Goal: Information Seeking & Learning: Learn about a topic

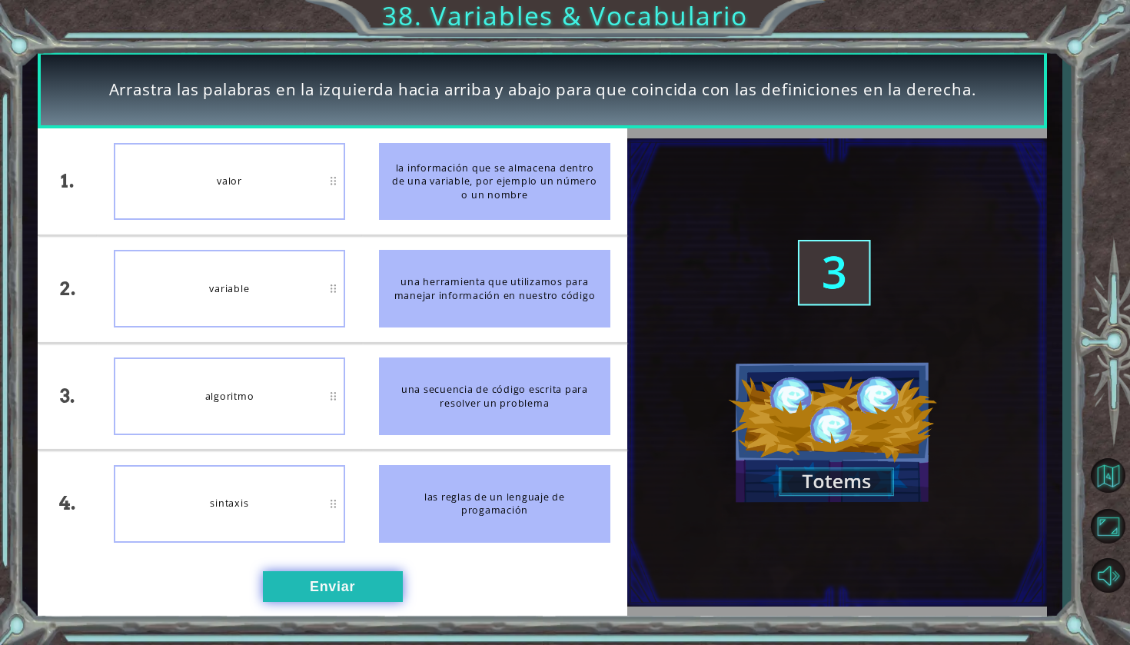
click at [287, 583] on button "Enviar" at bounding box center [333, 586] width 140 height 31
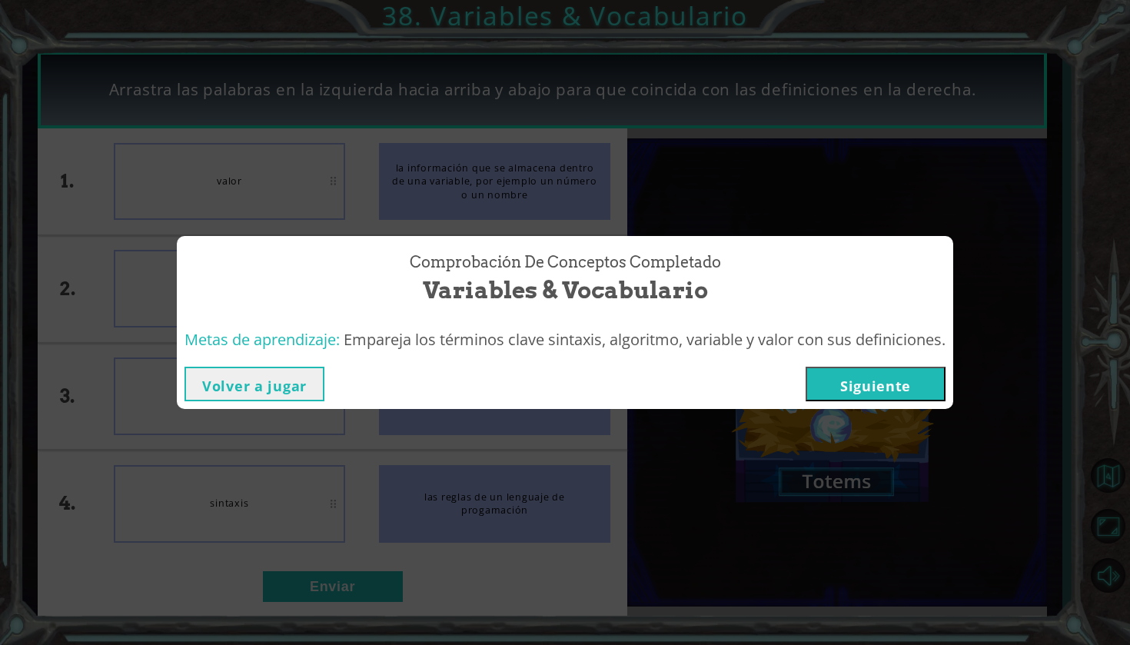
click at [860, 387] on button "Siguiente" at bounding box center [876, 384] width 140 height 35
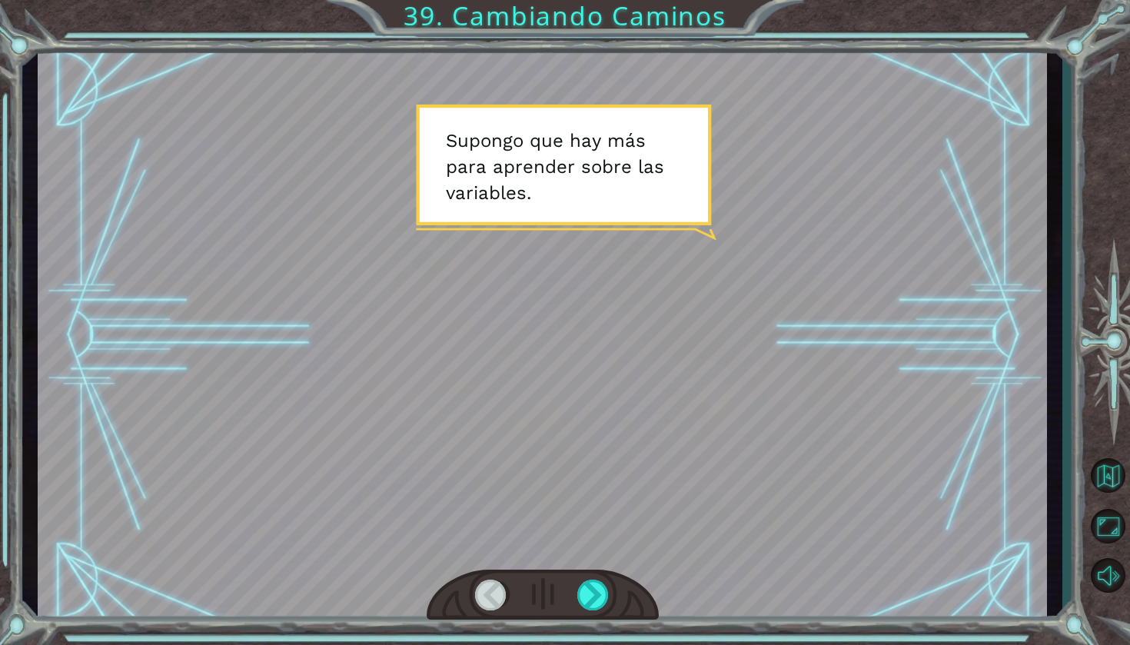
click at [603, 580] on div at bounding box center [543, 595] width 232 height 51
click at [597, 586] on div at bounding box center [593, 595] width 33 height 31
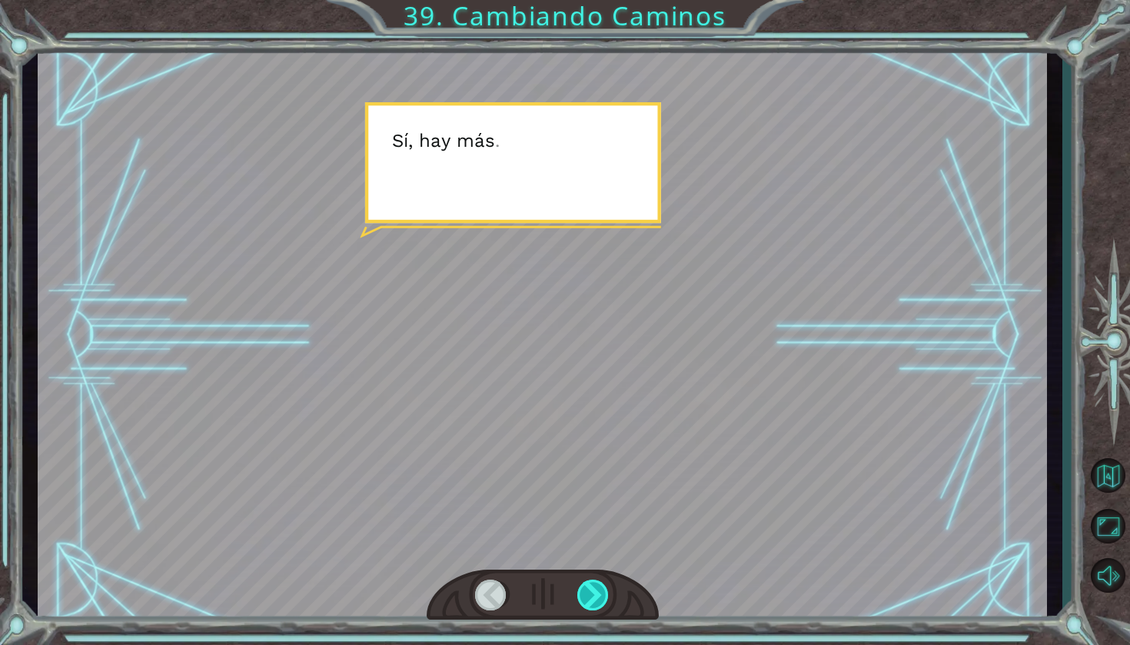
click at [597, 586] on div at bounding box center [593, 595] width 33 height 31
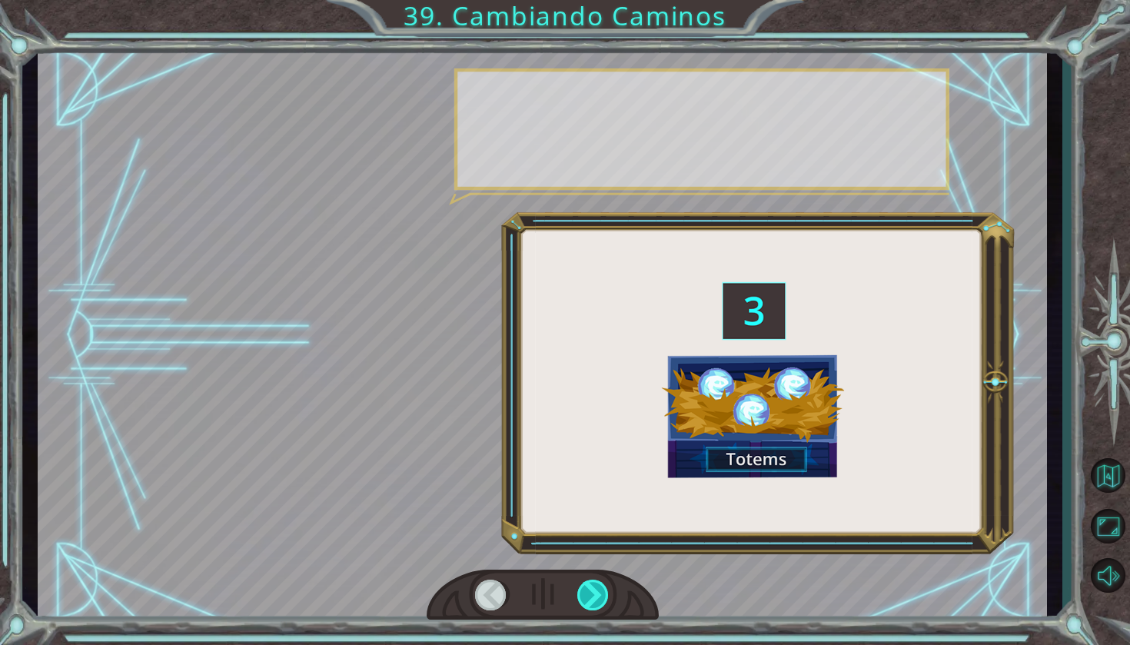
click at [597, 586] on div at bounding box center [593, 595] width 33 height 31
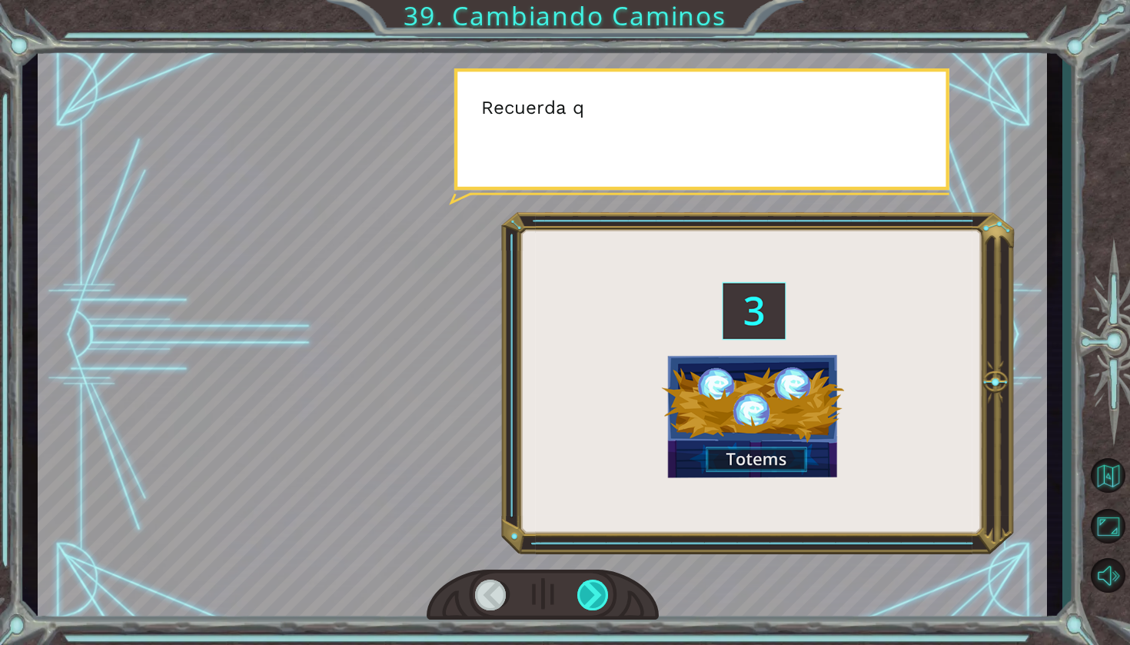
click at [597, 586] on div at bounding box center [593, 595] width 33 height 31
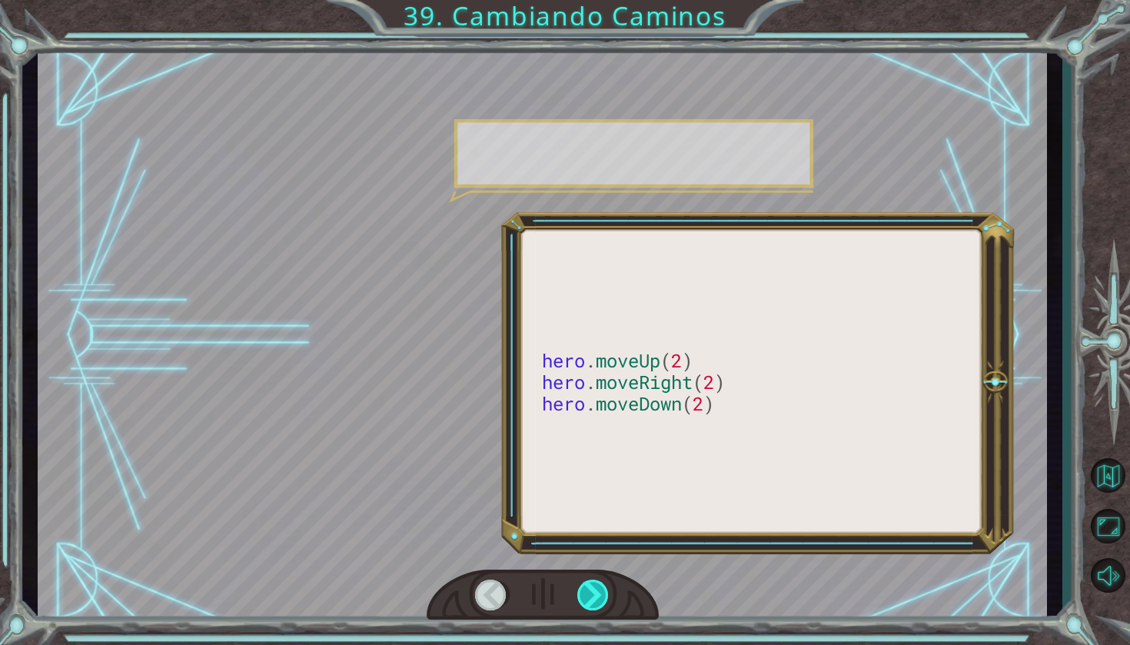
click at [597, 586] on div at bounding box center [593, 595] width 33 height 31
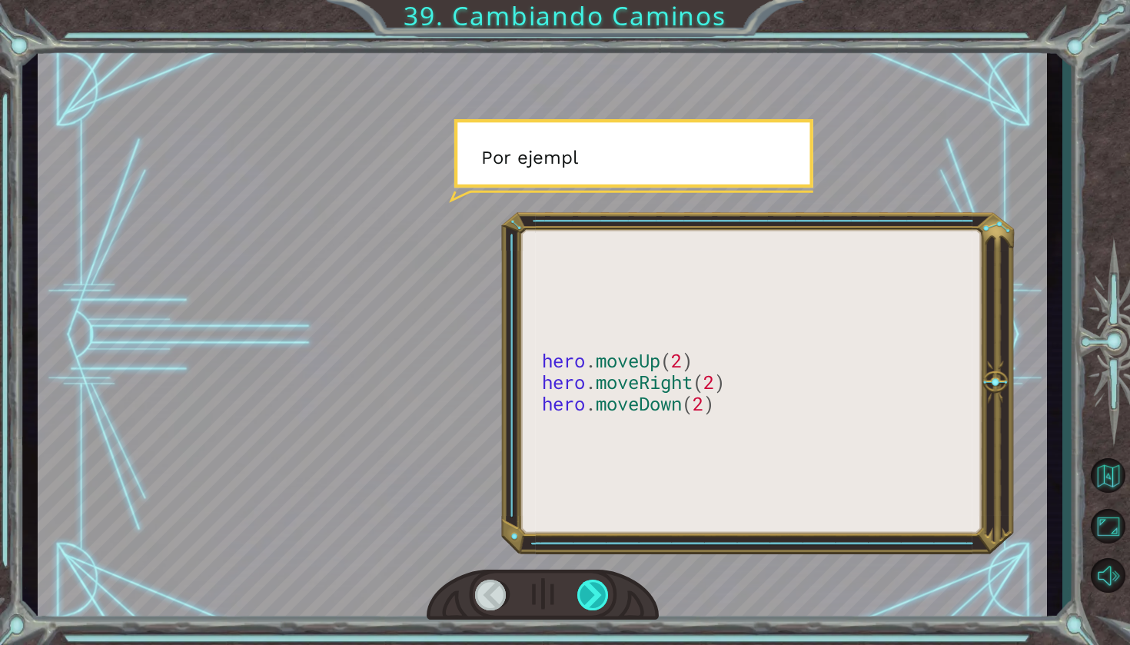
click at [597, 586] on div at bounding box center [593, 595] width 33 height 31
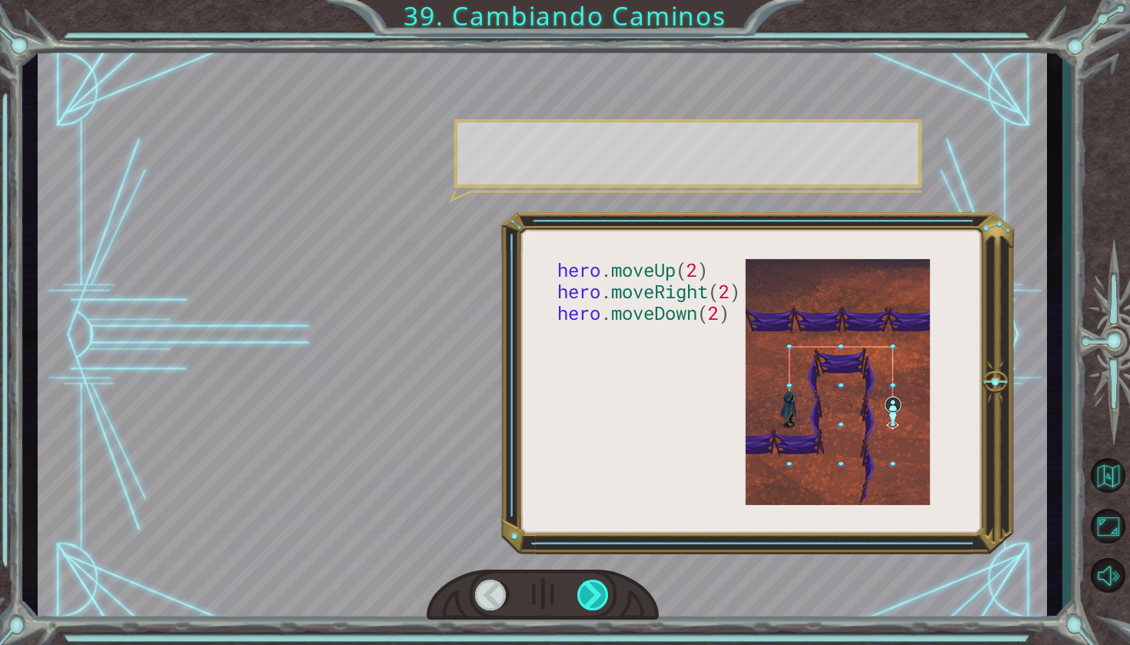
click at [597, 586] on div at bounding box center [593, 595] width 33 height 31
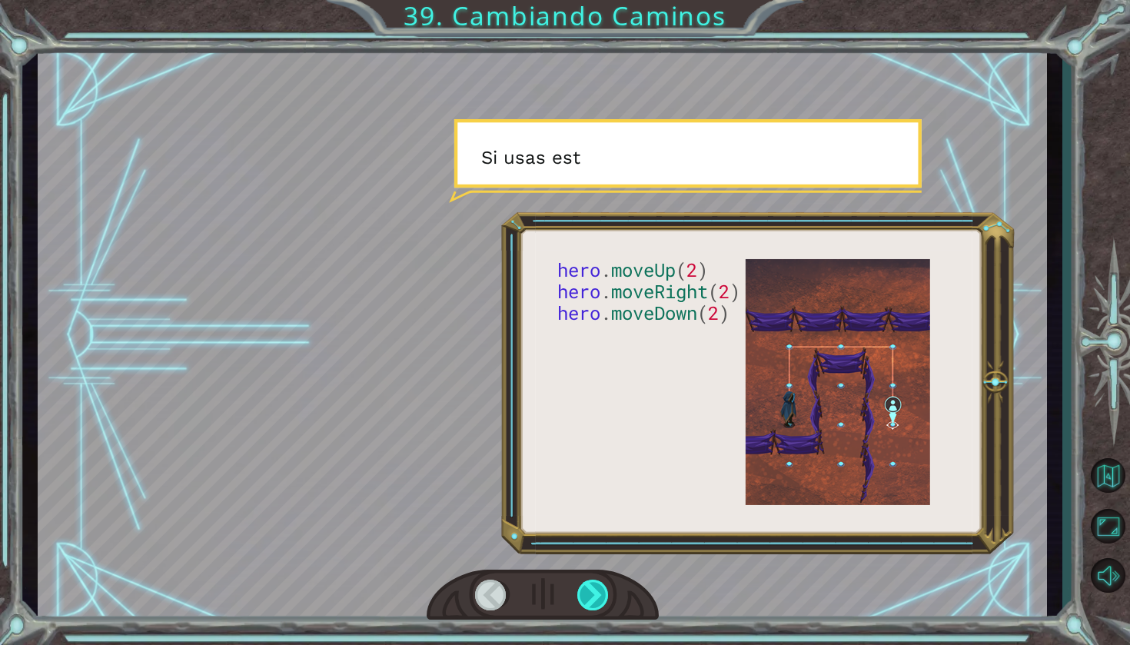
click at [597, 586] on div at bounding box center [593, 595] width 33 height 31
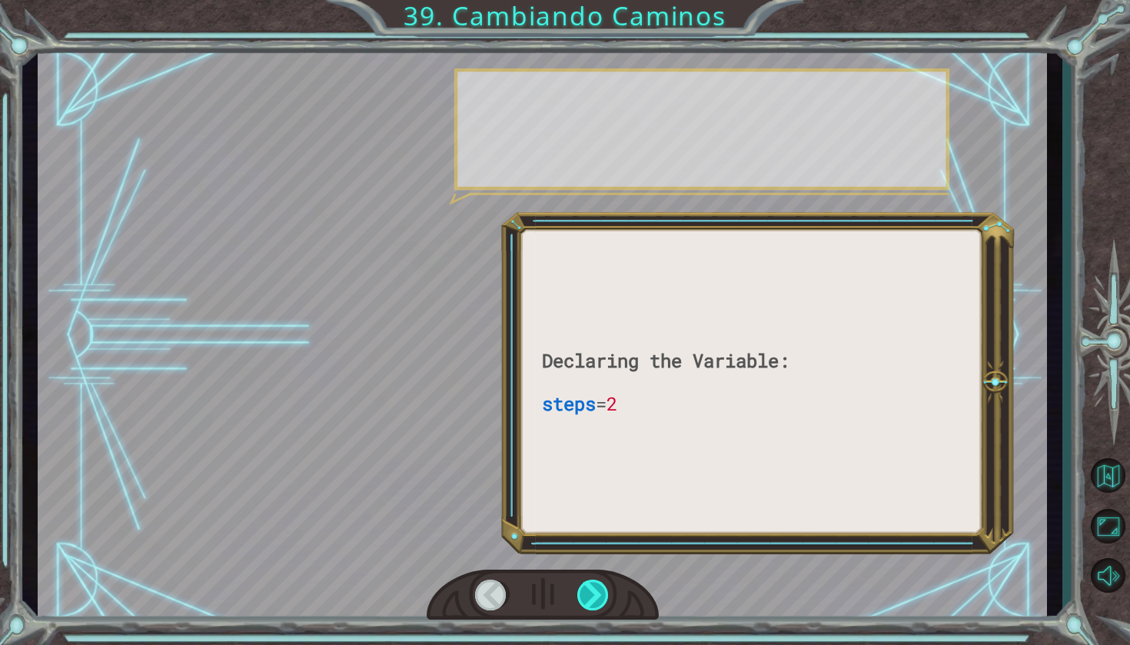
click at [597, 586] on div at bounding box center [593, 595] width 33 height 31
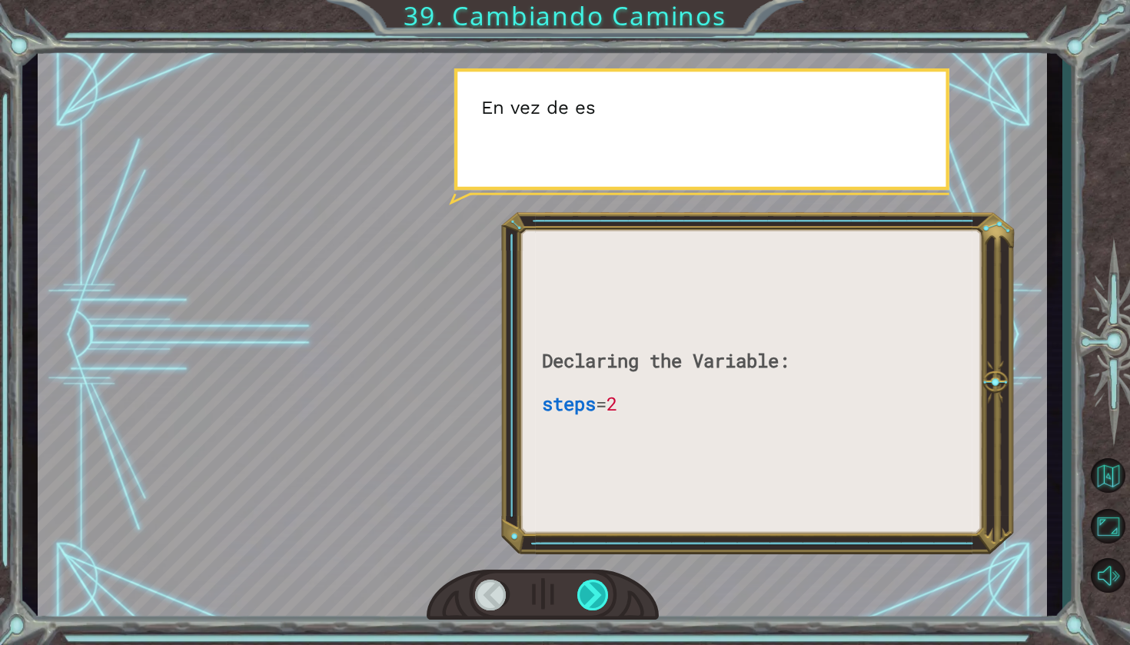
click at [597, 586] on div at bounding box center [593, 595] width 33 height 31
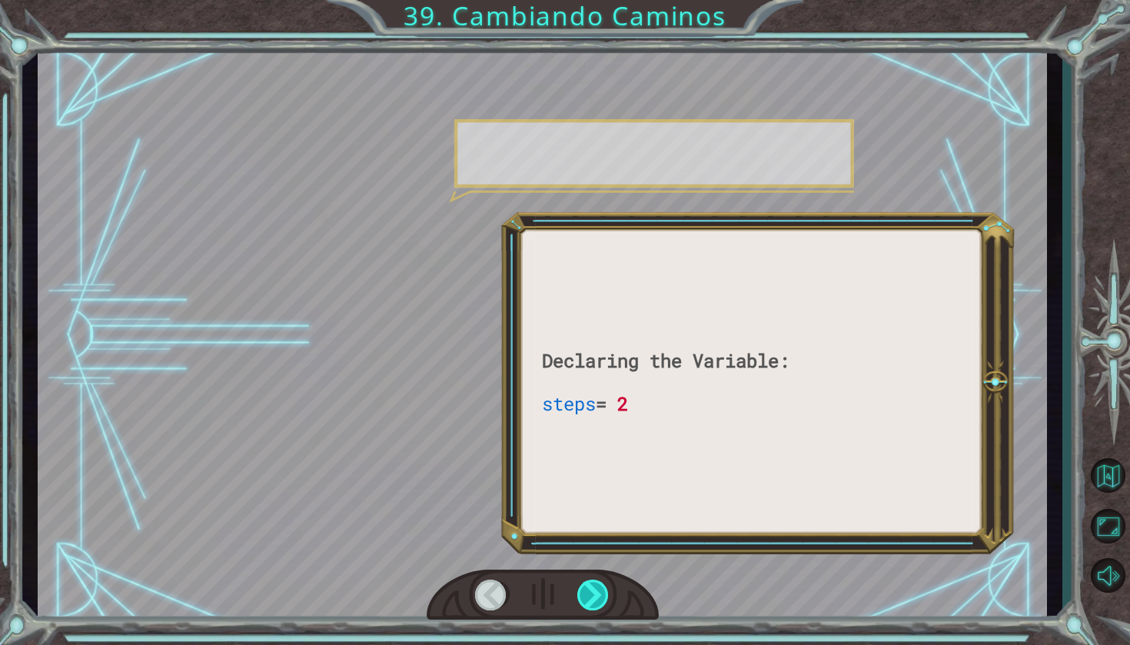
click at [597, 586] on div at bounding box center [593, 595] width 33 height 31
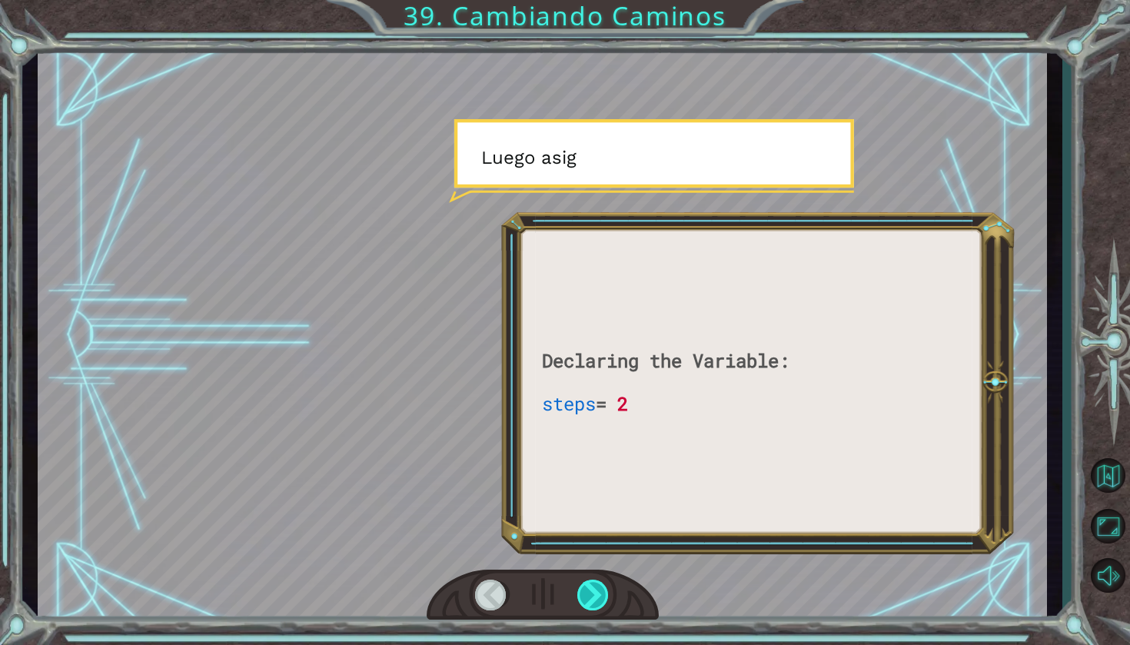
click at [597, 586] on div at bounding box center [593, 595] width 33 height 31
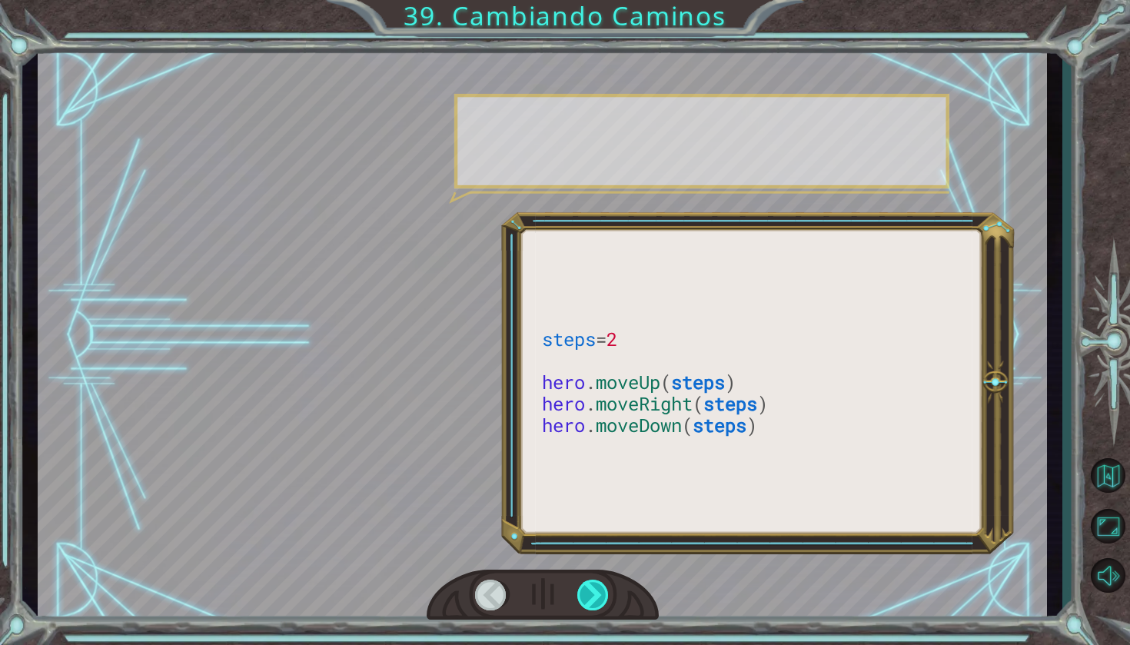
click at [597, 586] on div at bounding box center [593, 595] width 33 height 31
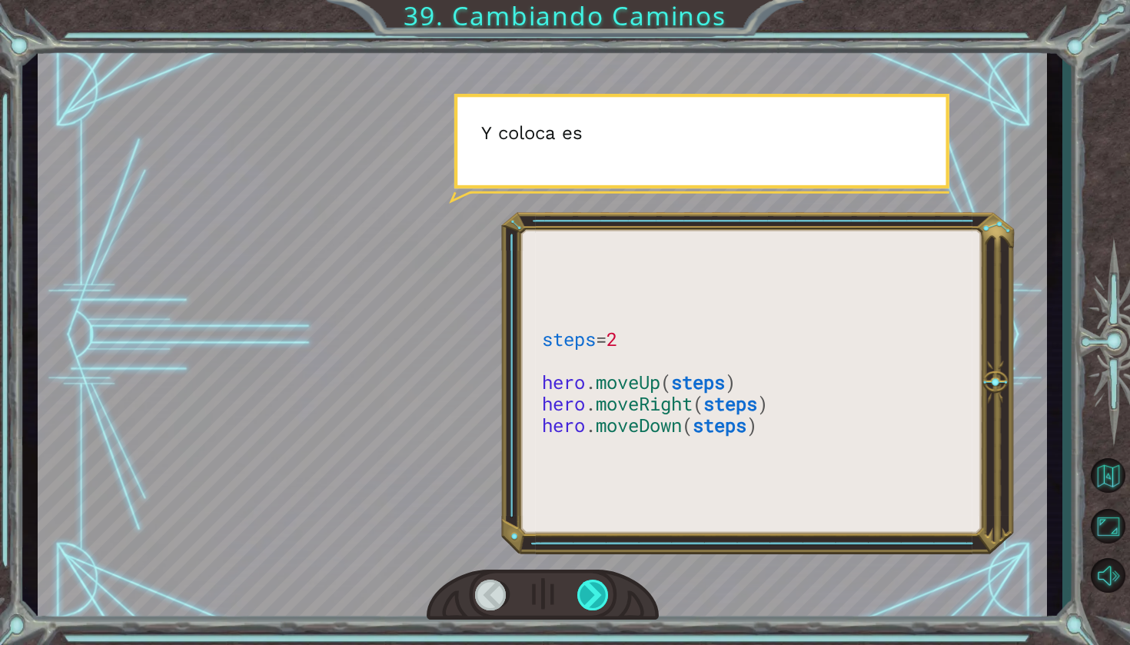
click at [597, 586] on div at bounding box center [593, 595] width 33 height 31
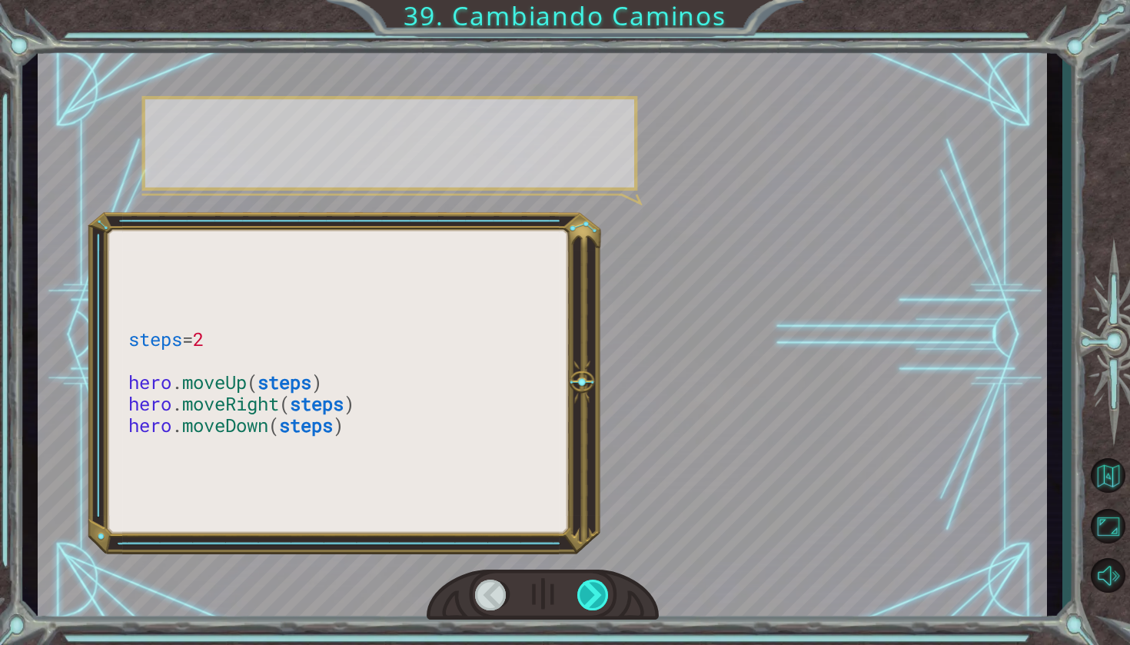
click at [597, 586] on div at bounding box center [593, 595] width 33 height 31
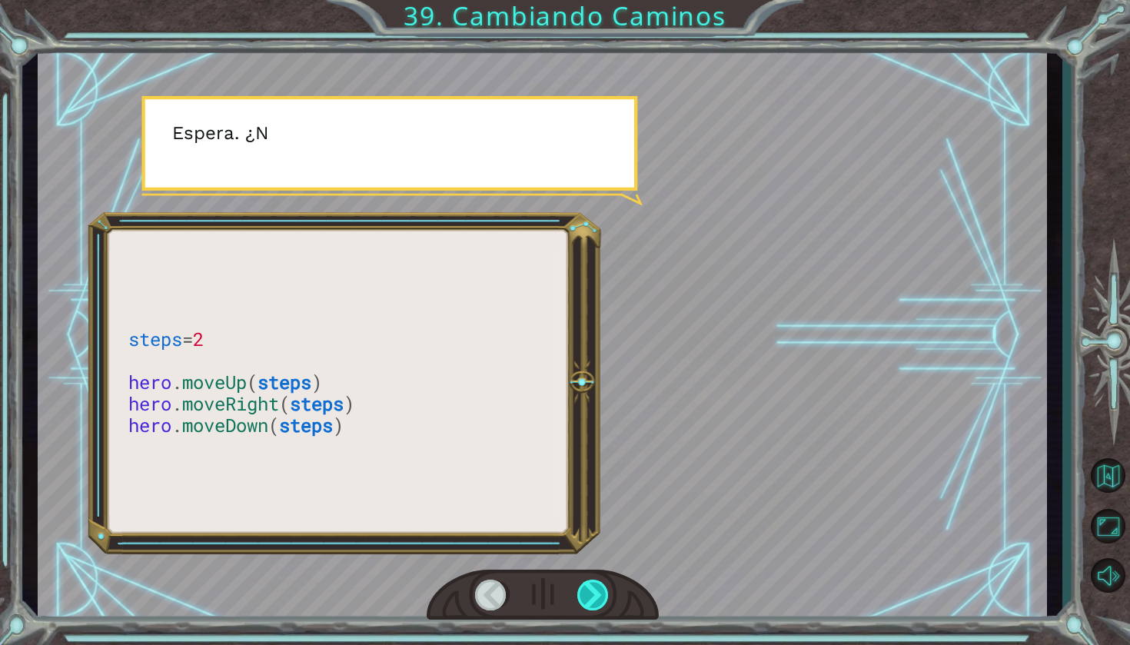
click at [597, 586] on div at bounding box center [593, 595] width 33 height 31
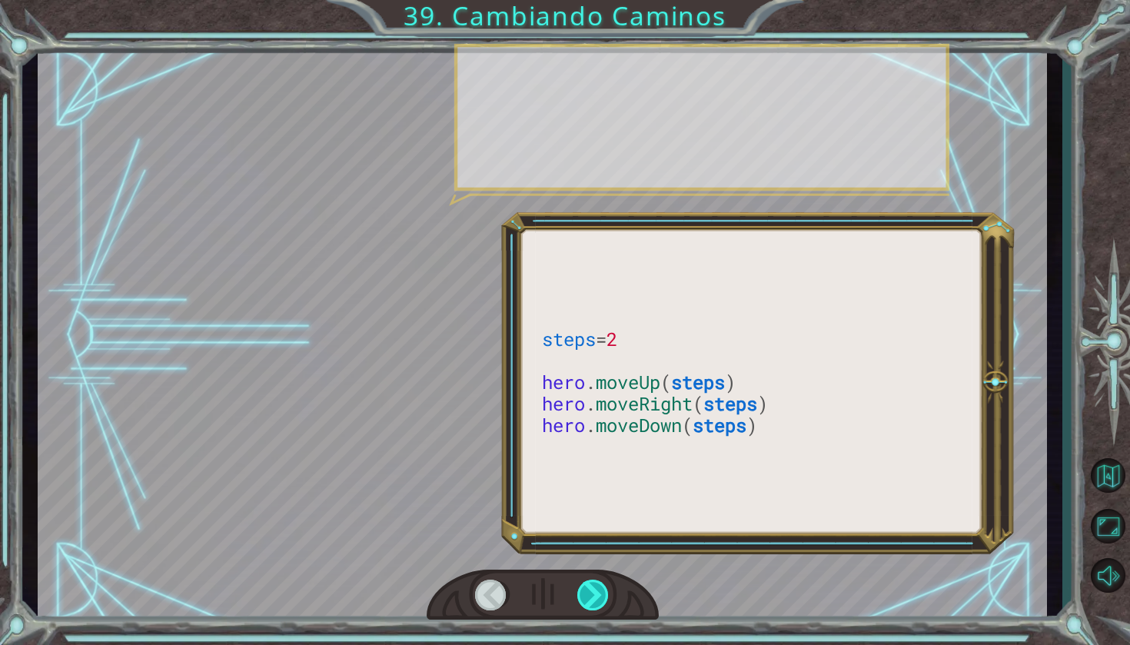
click at [597, 586] on div at bounding box center [593, 595] width 33 height 31
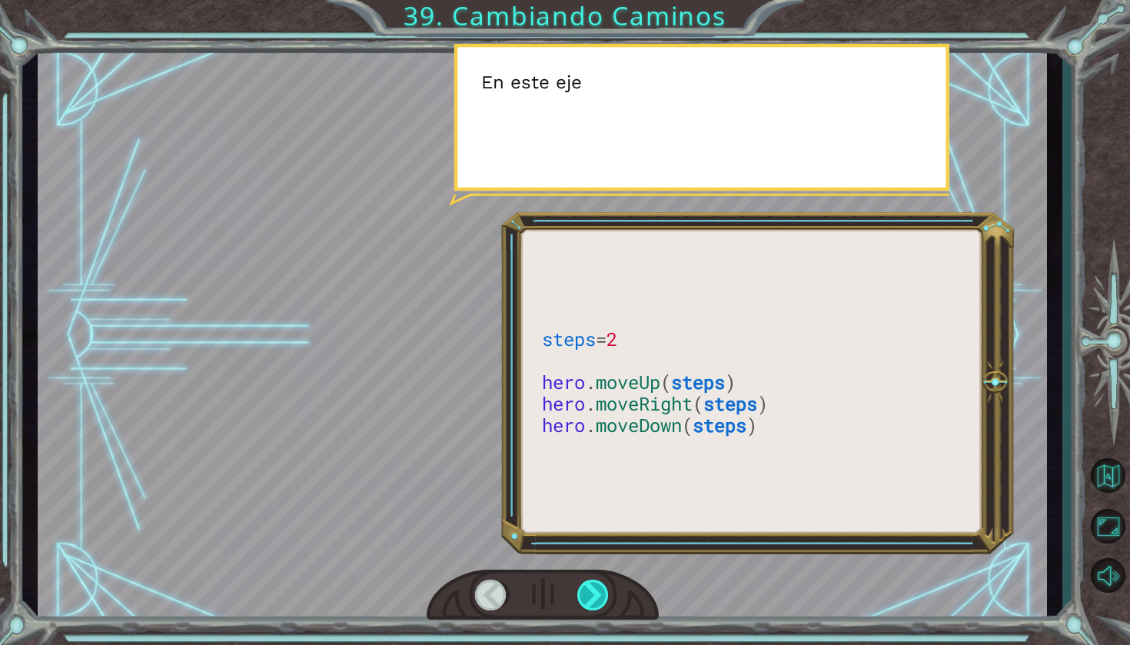
click at [597, 586] on div at bounding box center [593, 595] width 33 height 31
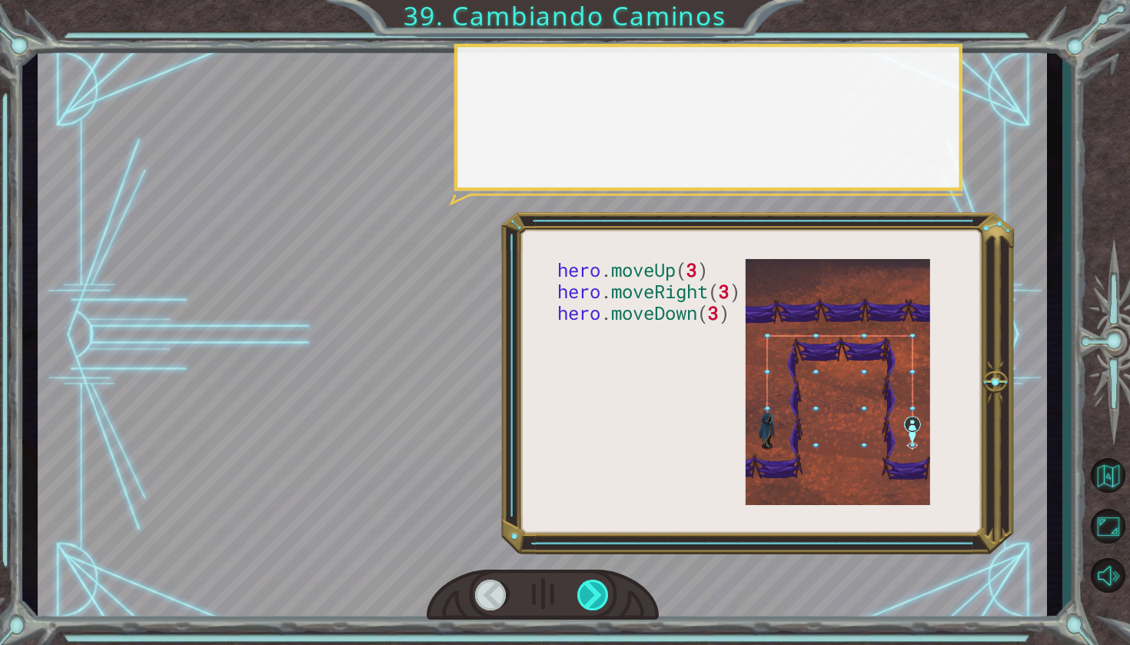
click at [597, 586] on div at bounding box center [593, 595] width 33 height 31
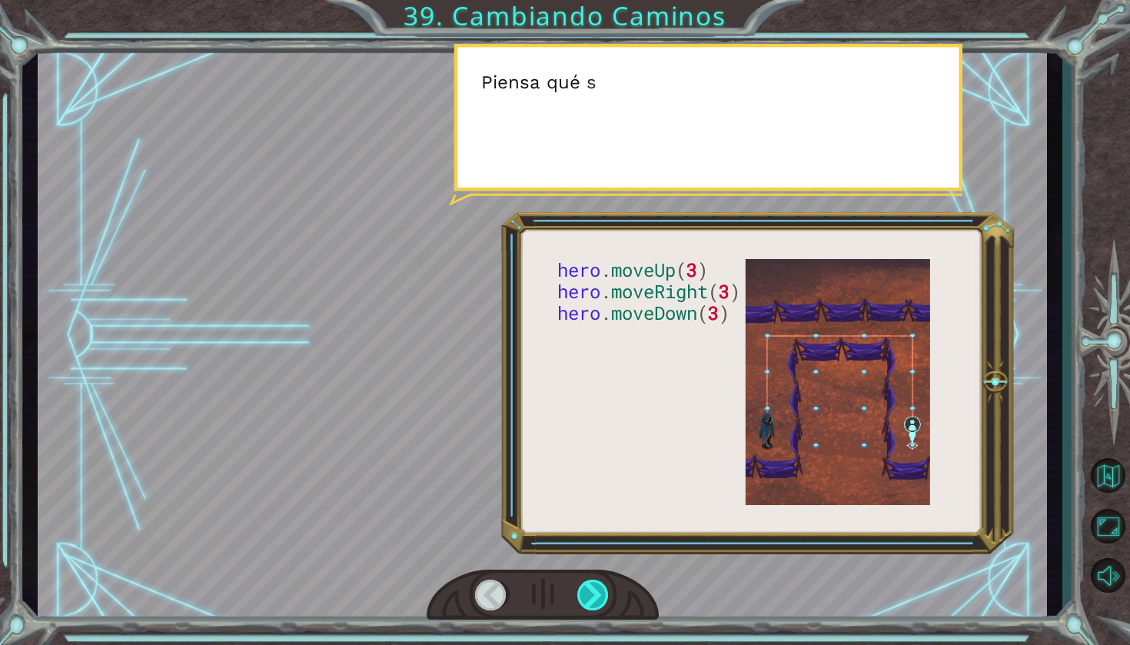
click at [597, 586] on div at bounding box center [593, 595] width 33 height 31
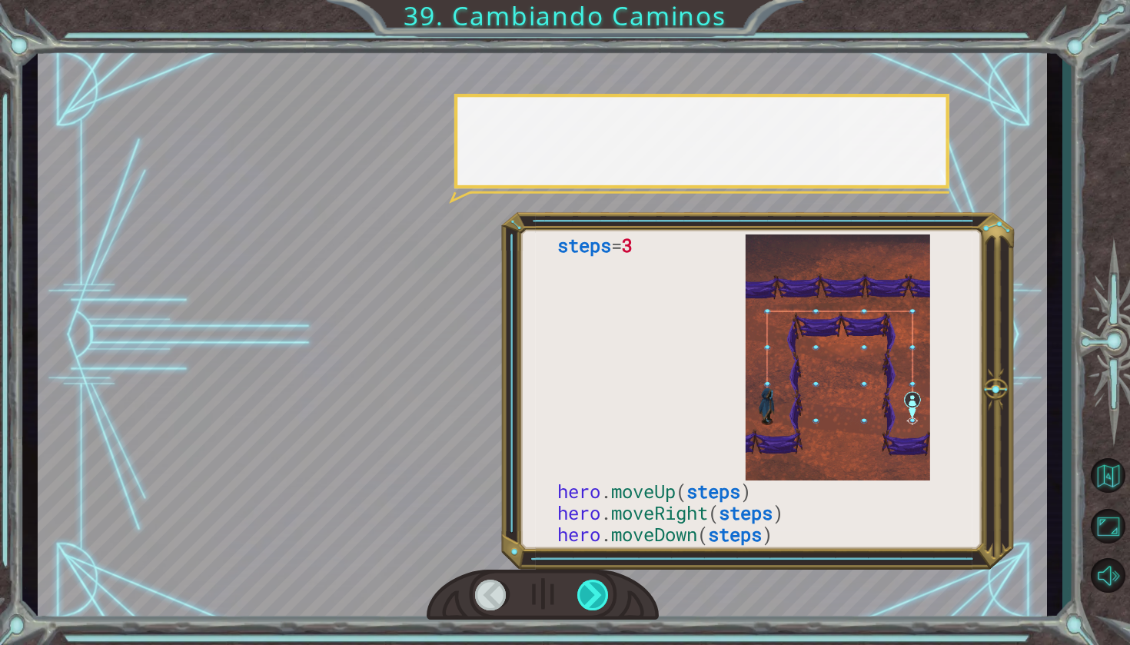
click at [597, 586] on div at bounding box center [593, 595] width 33 height 31
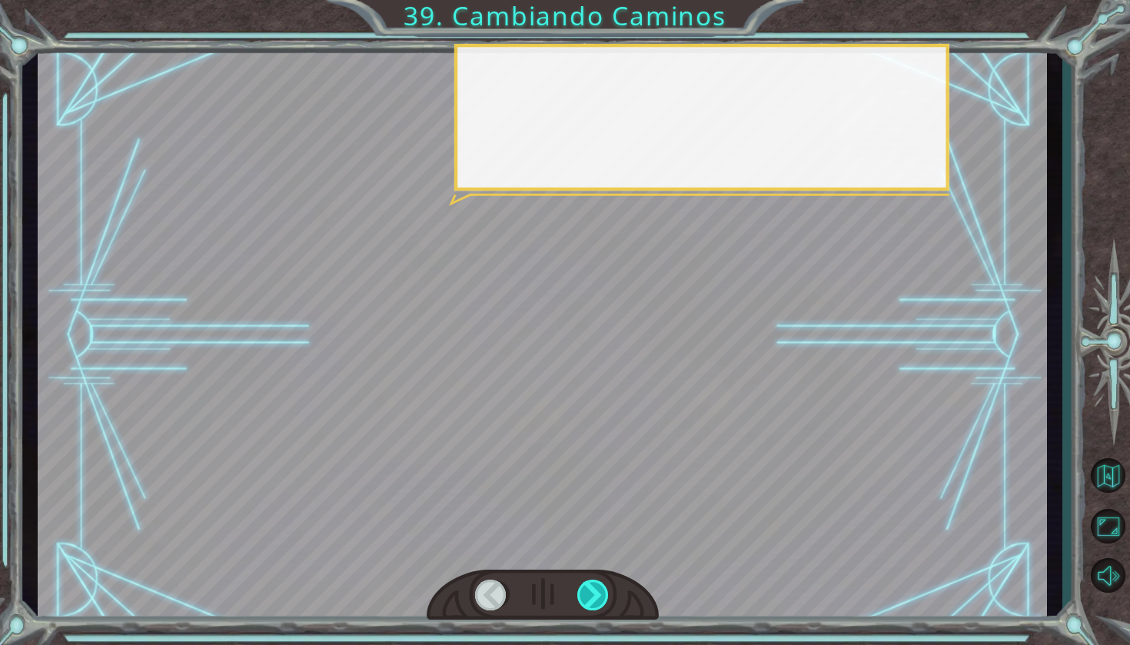
click at [597, 585] on div at bounding box center [593, 595] width 33 height 31
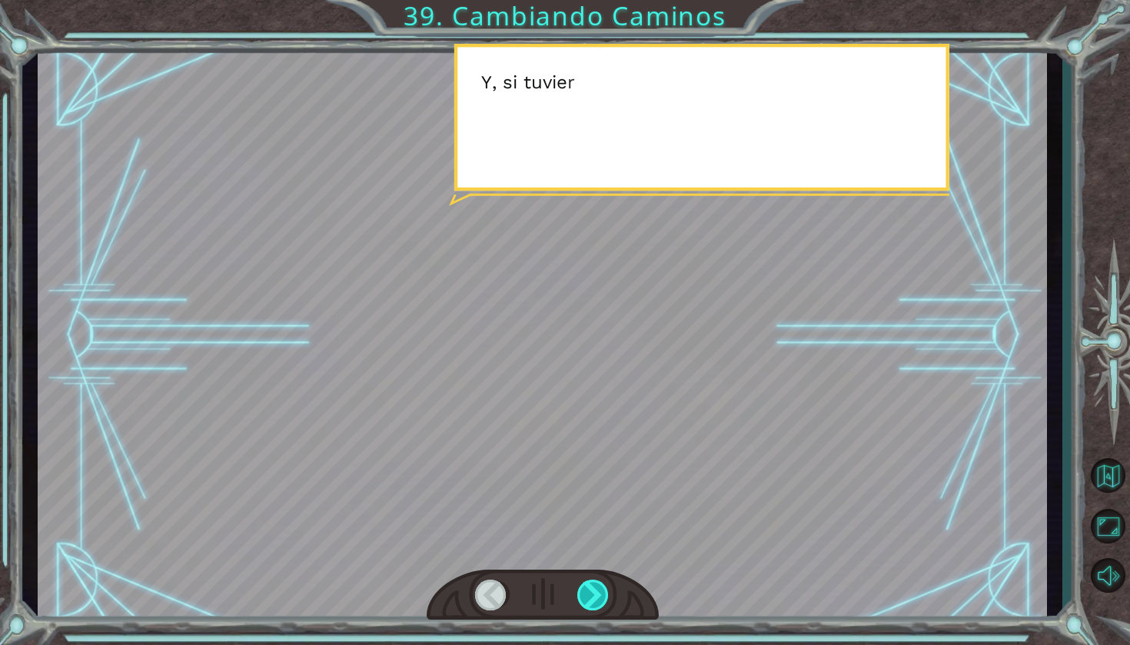
click at [596, 585] on div at bounding box center [593, 595] width 33 height 31
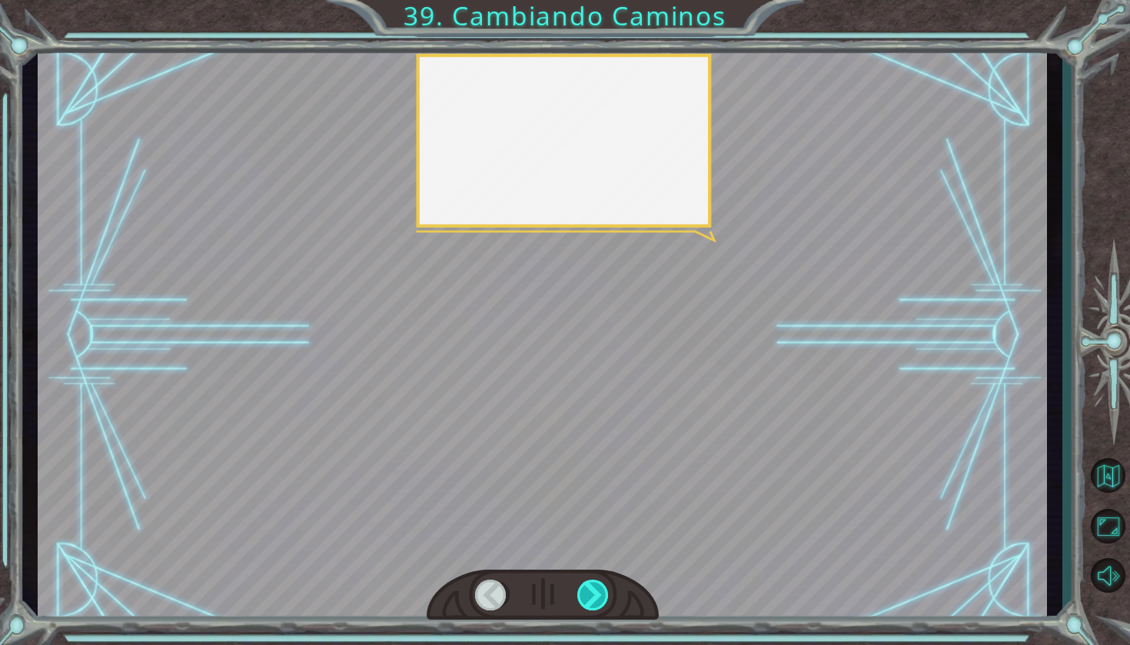
click at [596, 585] on div at bounding box center [593, 595] width 33 height 31
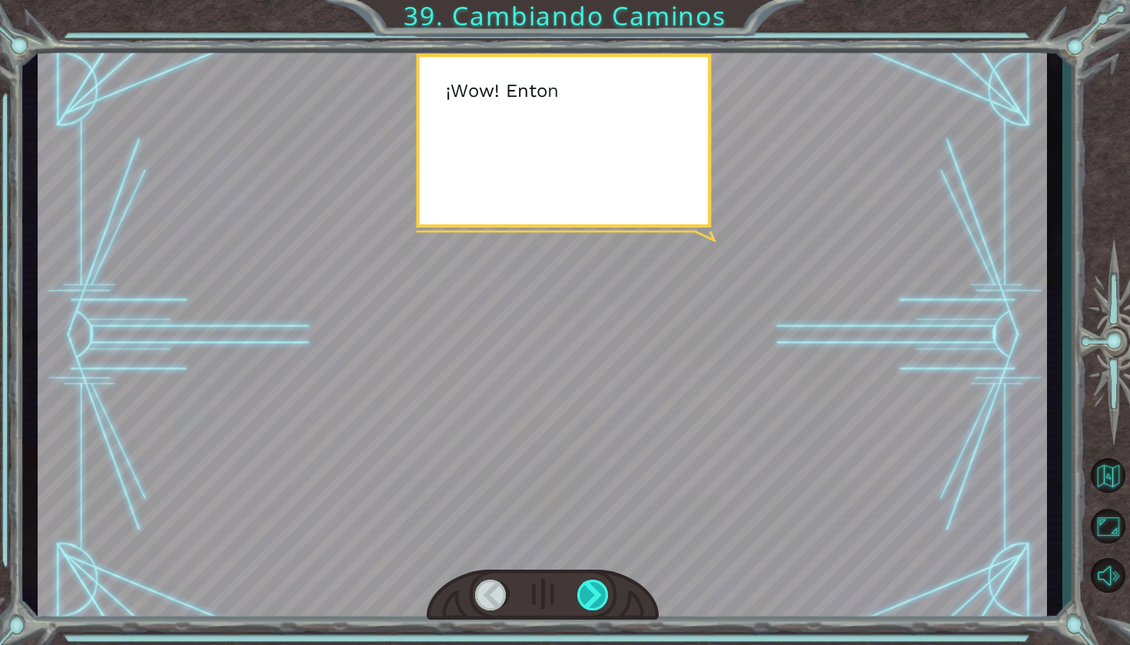
click at [596, 585] on div at bounding box center [593, 595] width 33 height 31
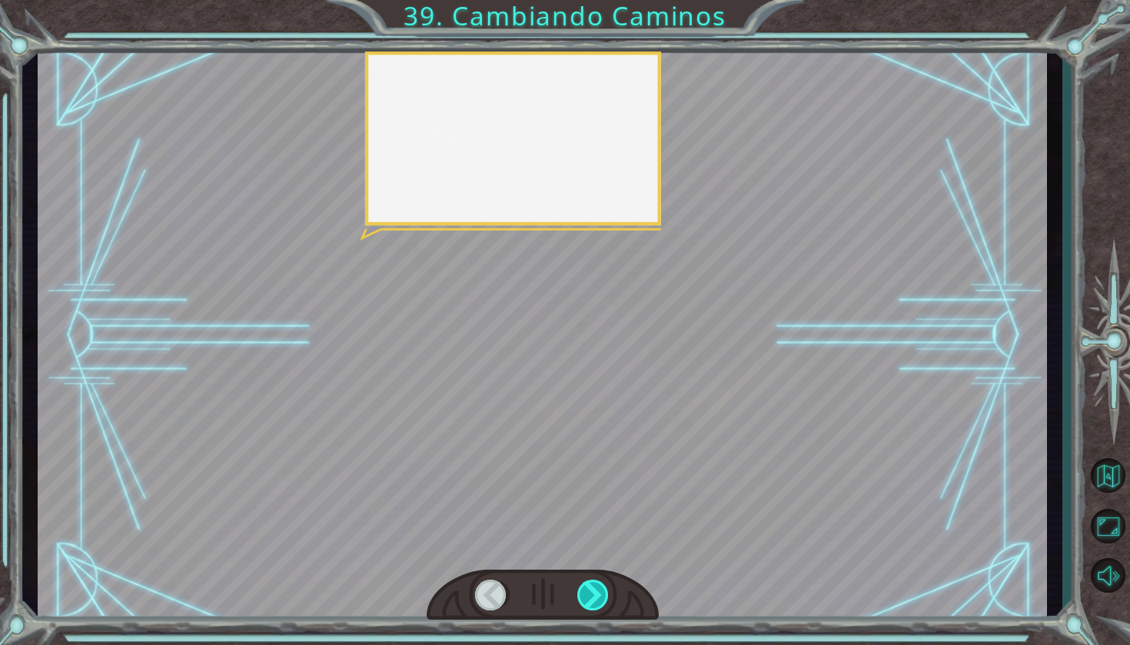
click at [596, 585] on div at bounding box center [593, 595] width 33 height 31
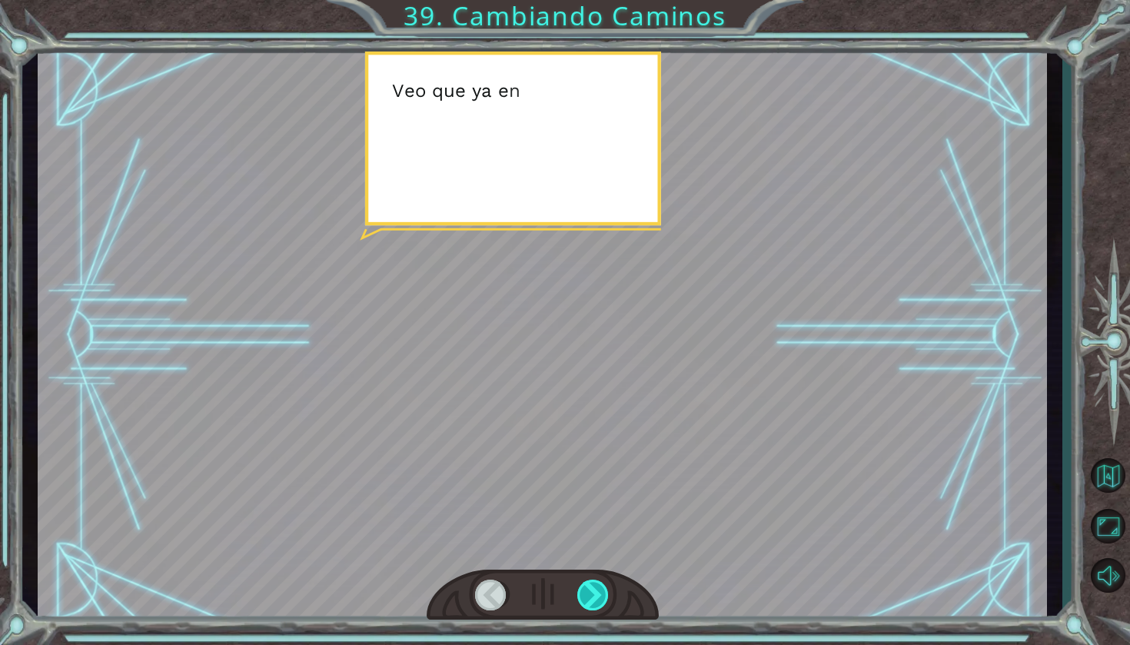
click at [596, 585] on div at bounding box center [593, 595] width 33 height 31
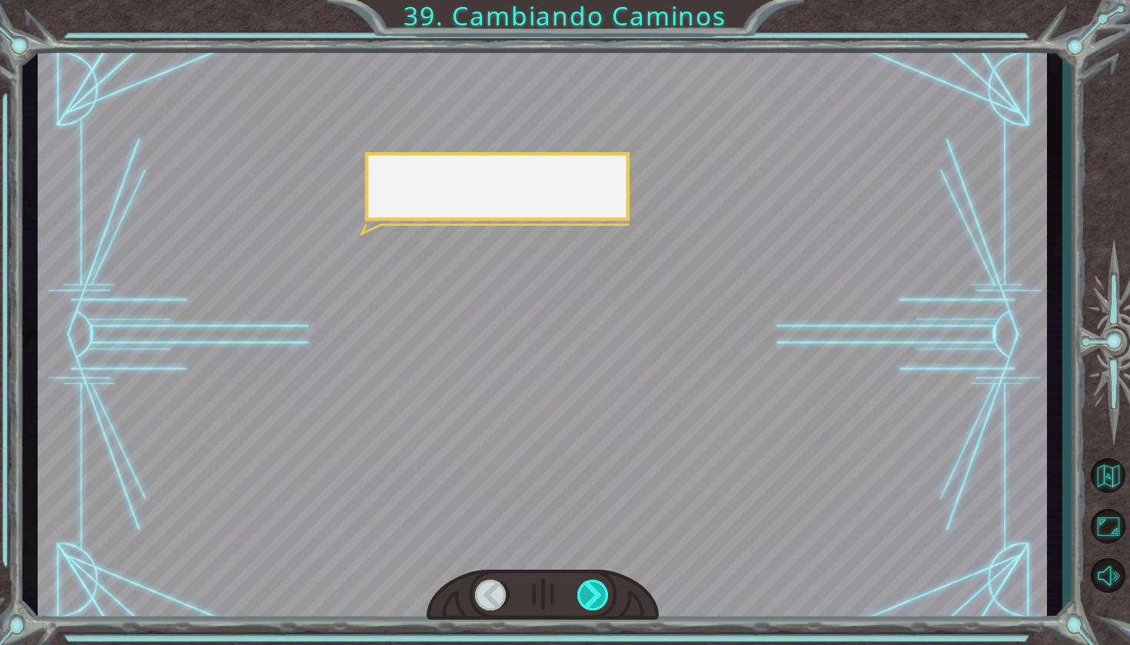
click at [596, 585] on div at bounding box center [593, 595] width 33 height 31
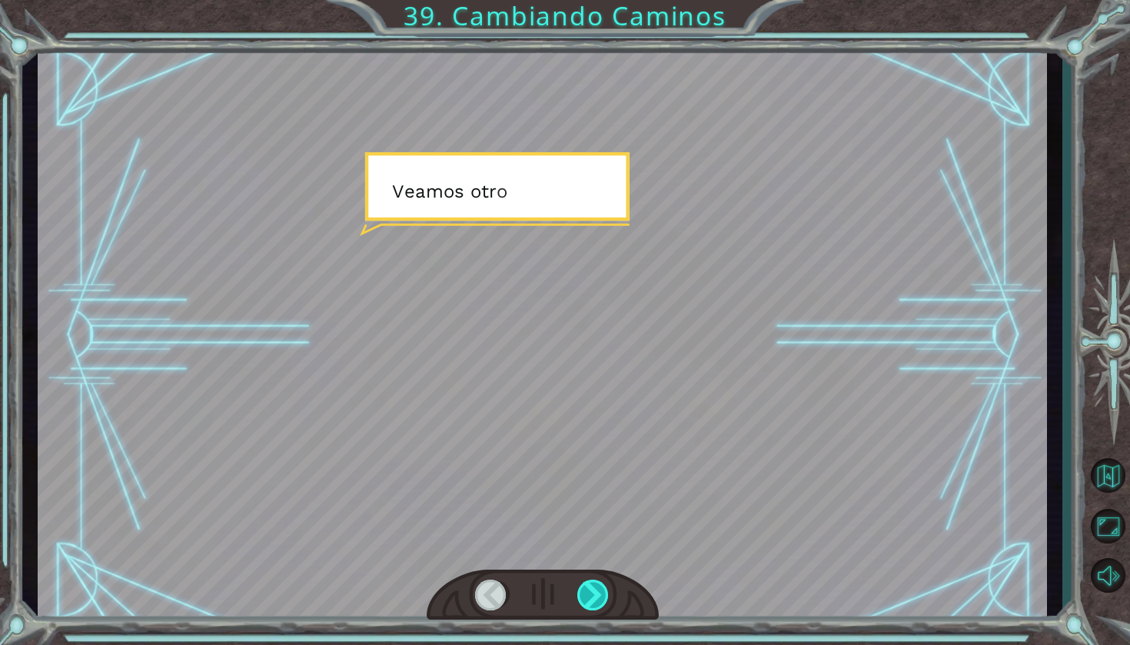
click at [596, 585] on div at bounding box center [593, 595] width 33 height 31
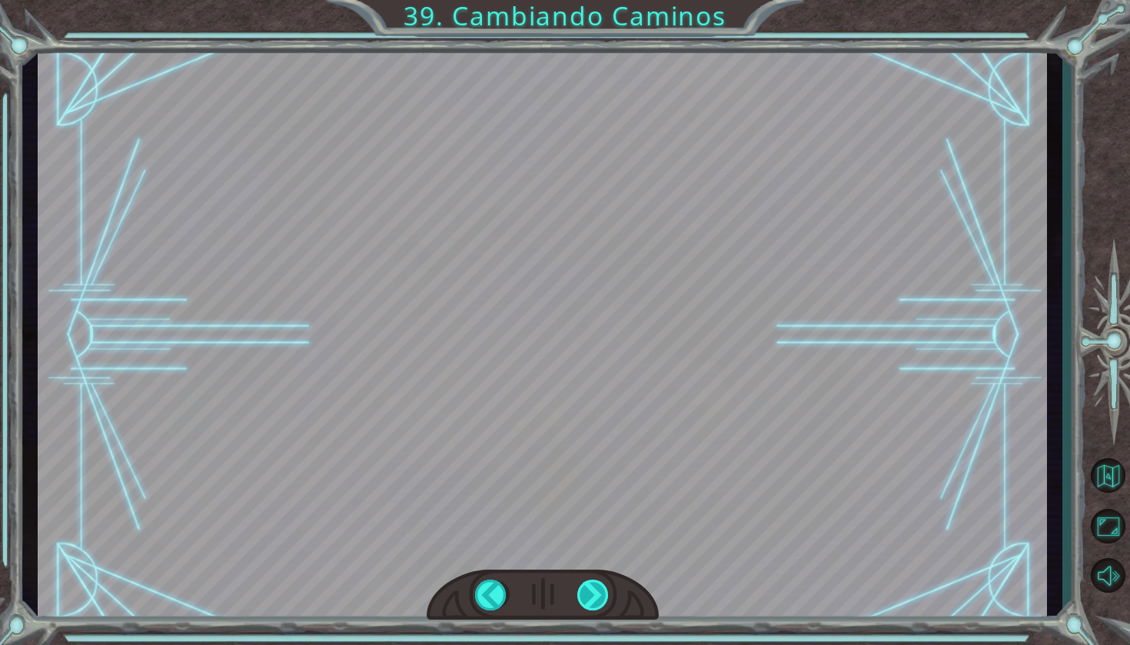
click at [596, 0] on div "steps = 3 hero . moveUp ( steps ) hero . moveRight ( steps ) hero . moveDown ( …" at bounding box center [565, 0] width 1130 height 0
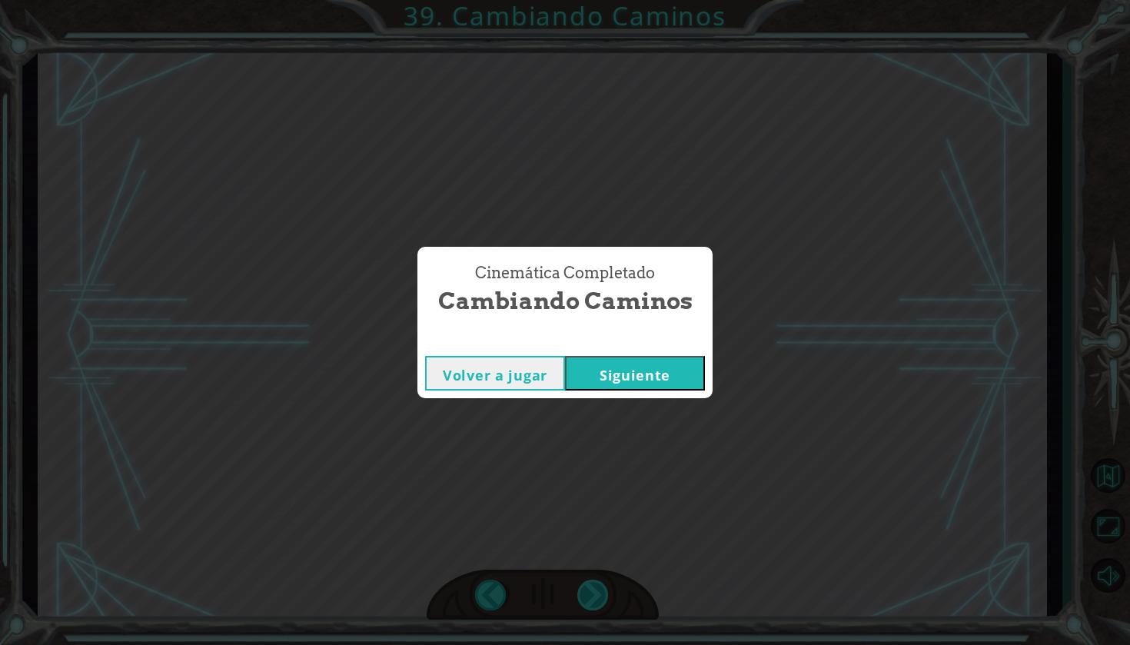
click at [596, 584] on div "Cinemática Completado Cambiando Caminos Volver a jugar [GEOGRAPHIC_DATA]" at bounding box center [565, 322] width 1130 height 645
click at [596, 583] on div "Cinemática Completado Cambiando Caminos Volver a jugar [GEOGRAPHIC_DATA]" at bounding box center [565, 322] width 1130 height 645
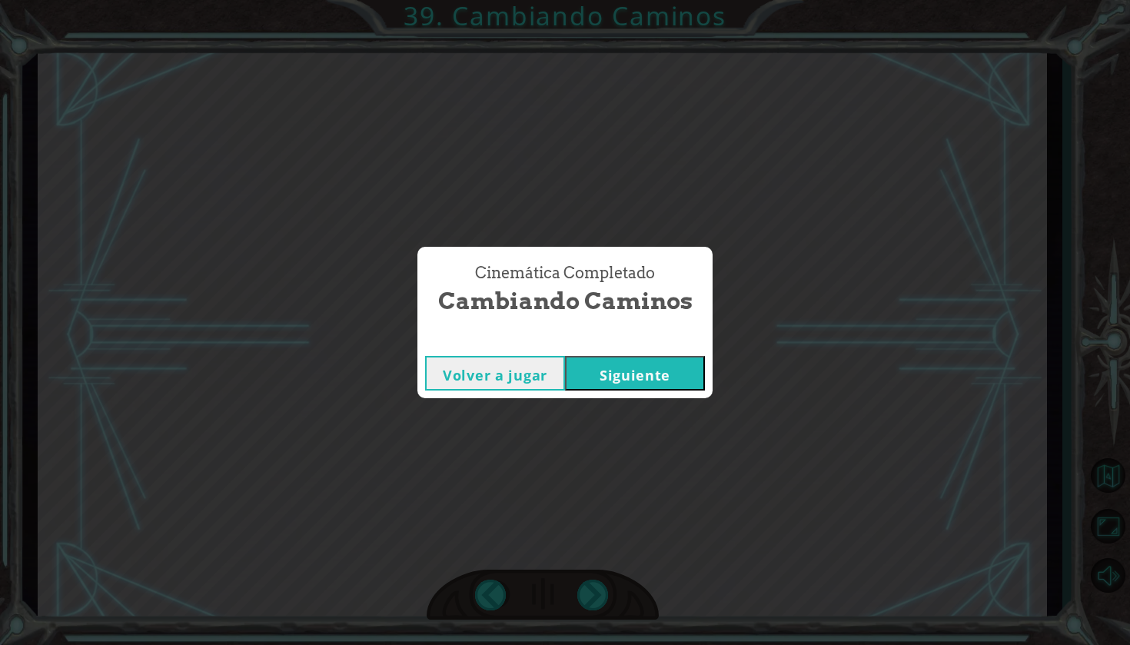
click at [596, 583] on div "Cinemática Completado Cambiando Caminos Volver a jugar [GEOGRAPHIC_DATA]" at bounding box center [565, 322] width 1130 height 645
click at [646, 374] on button "Siguiente" at bounding box center [635, 373] width 140 height 35
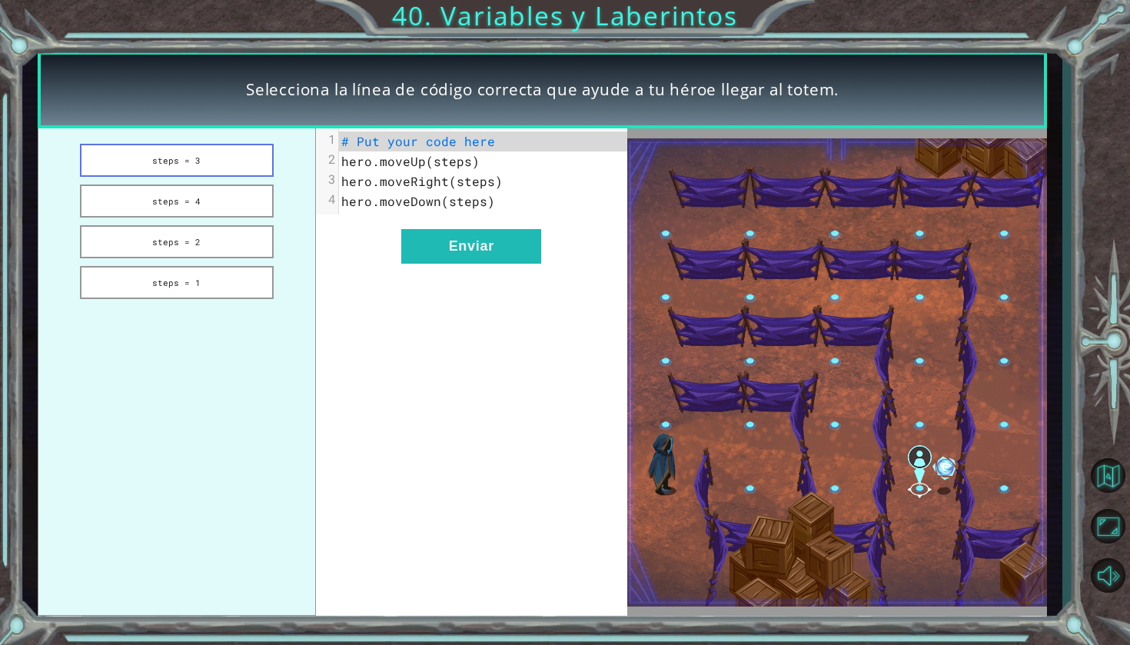
click at [245, 161] on button "steps = 3" at bounding box center [177, 160] width 194 height 33
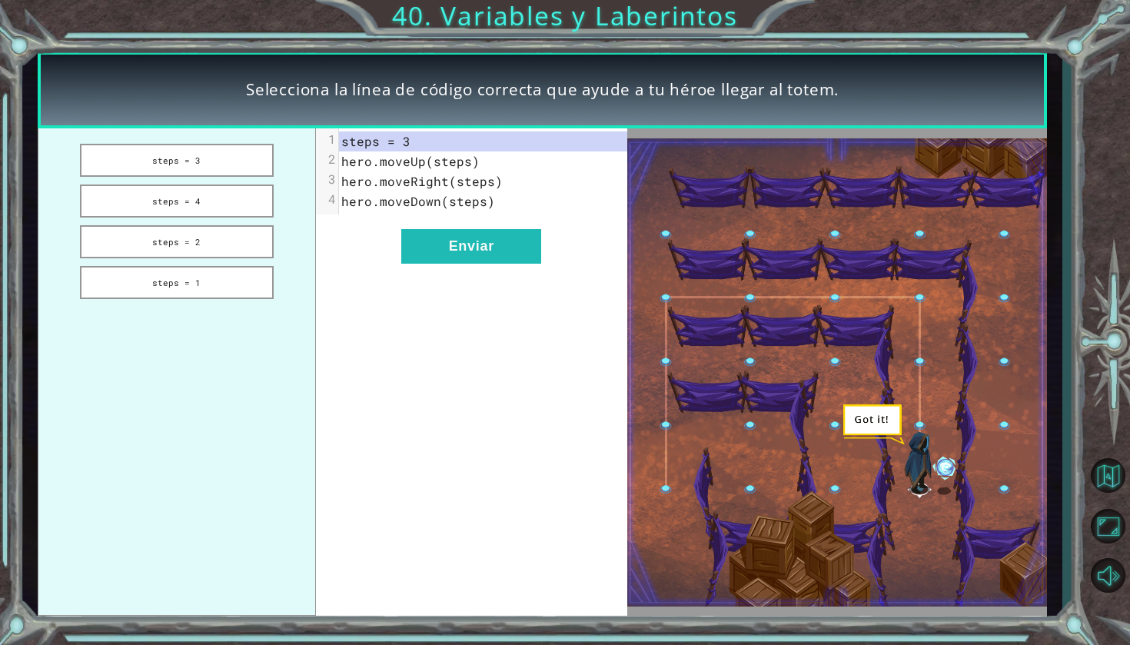
click at [541, 273] on div "xxxxxxxxxx 4 1 steps = 3 2 hero.moveUp(steps) 3 hero.moveRight(steps) 4 hero.mo…" at bounding box center [471, 371] width 311 height 487
click at [527, 256] on button "Enviar" at bounding box center [471, 246] width 140 height 35
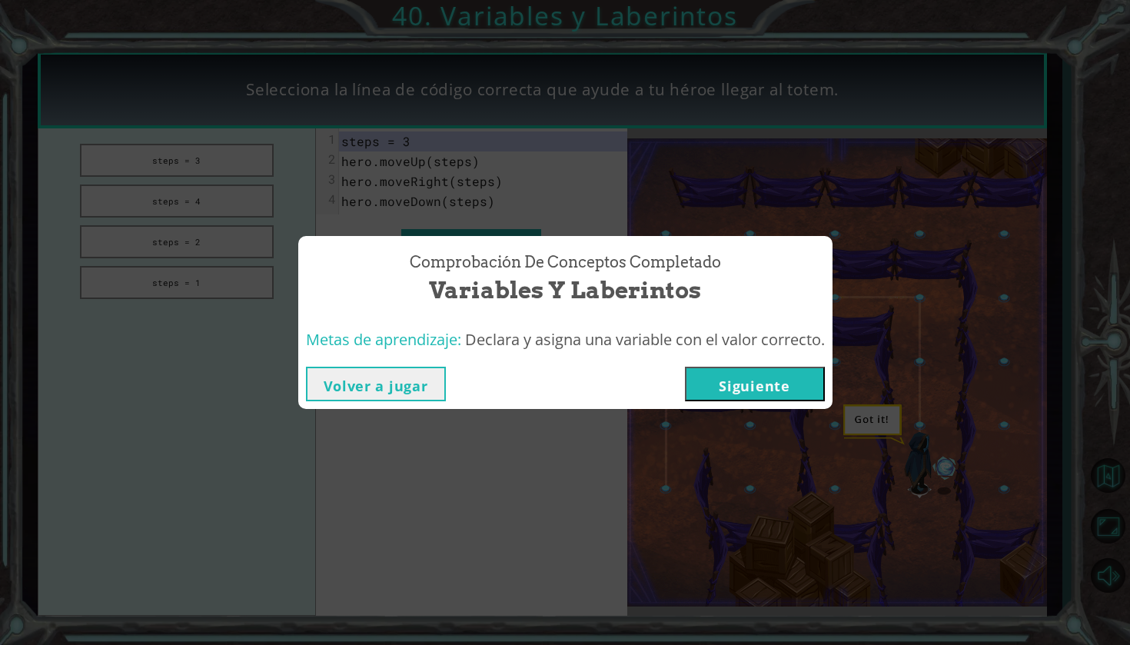
click at [769, 367] on button "Siguiente" at bounding box center [755, 384] width 140 height 35
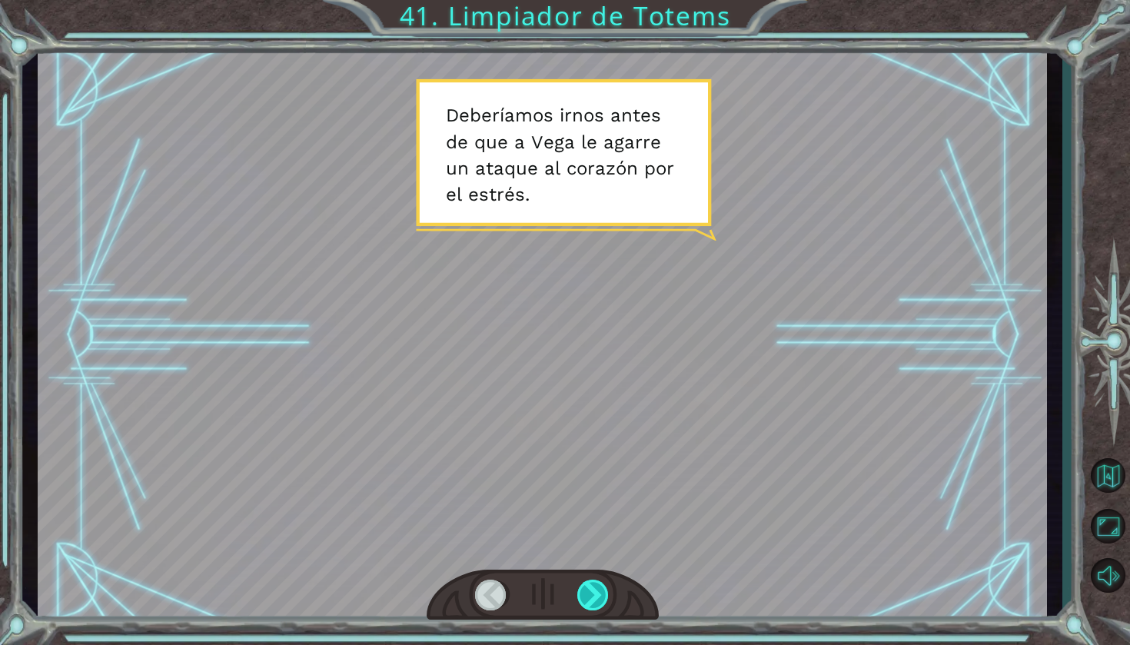
click at [587, 586] on div at bounding box center [593, 595] width 33 height 31
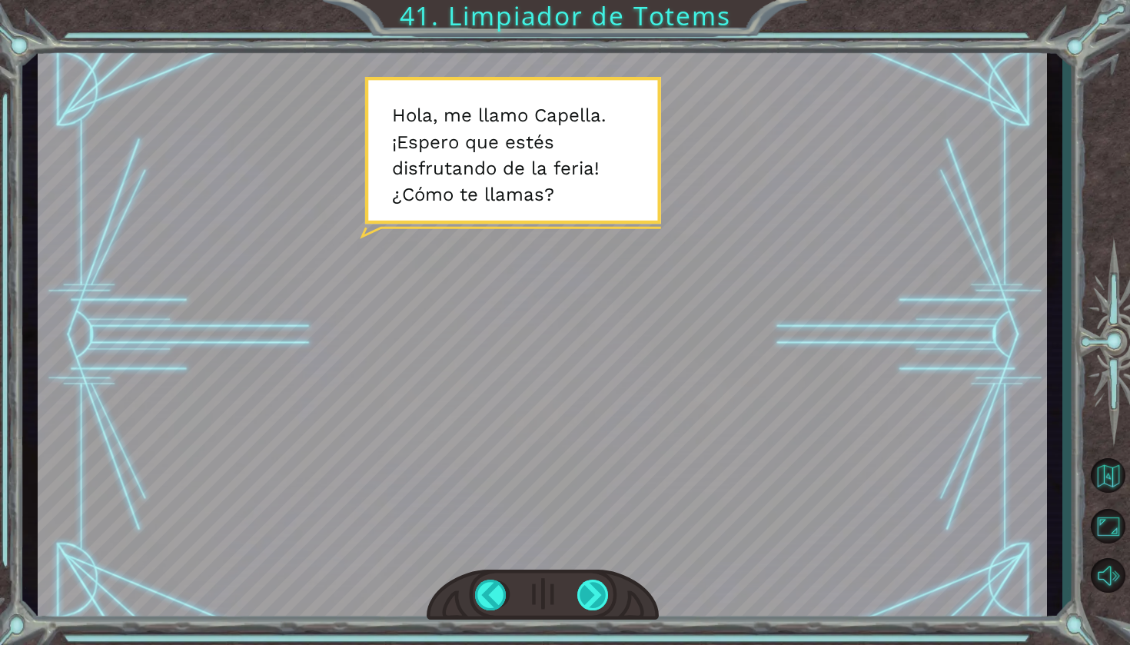
click at [590, 582] on div at bounding box center [593, 595] width 33 height 31
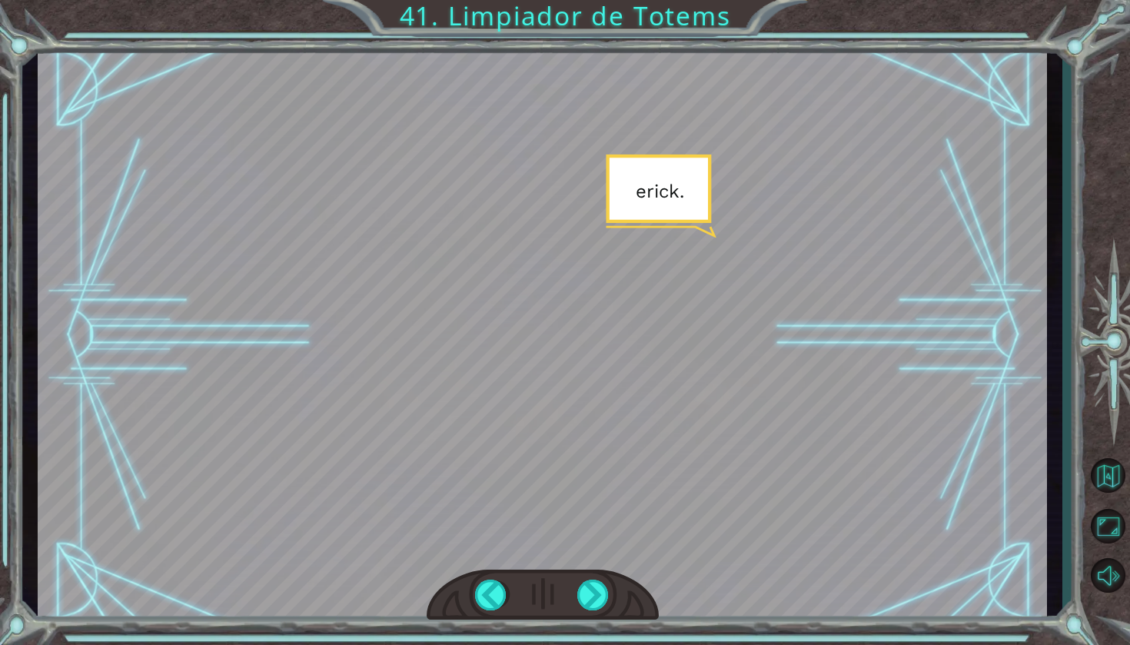
click at [590, 579] on div at bounding box center [543, 595] width 232 height 51
click at [588, 593] on div at bounding box center [593, 595] width 33 height 31
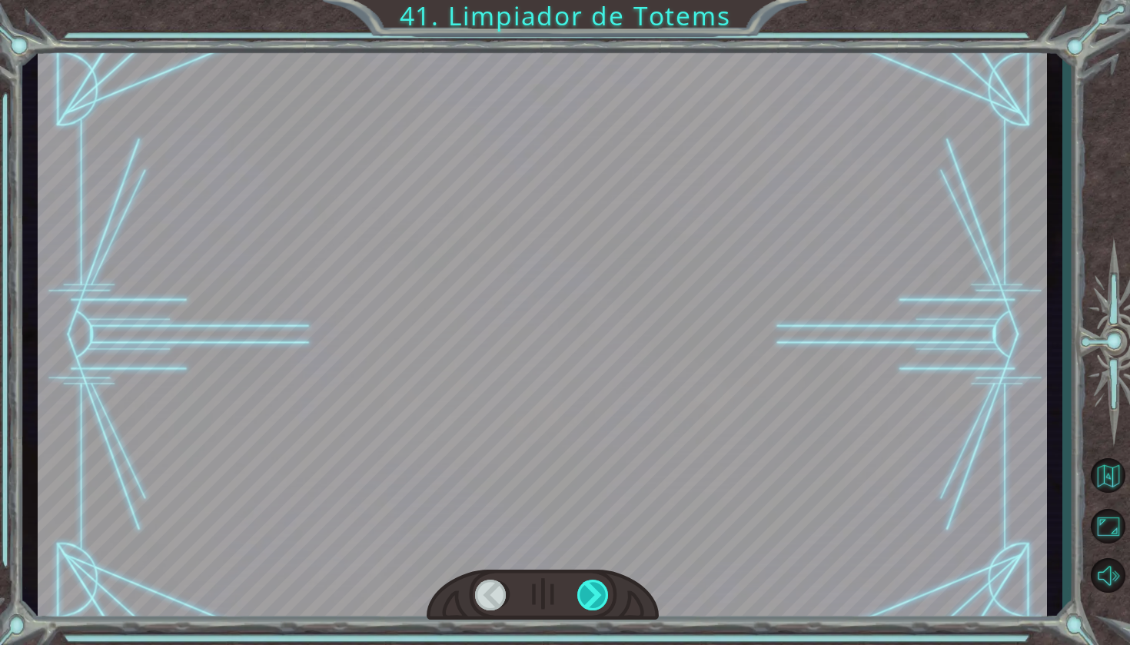
click at [588, 593] on div at bounding box center [593, 595] width 33 height 31
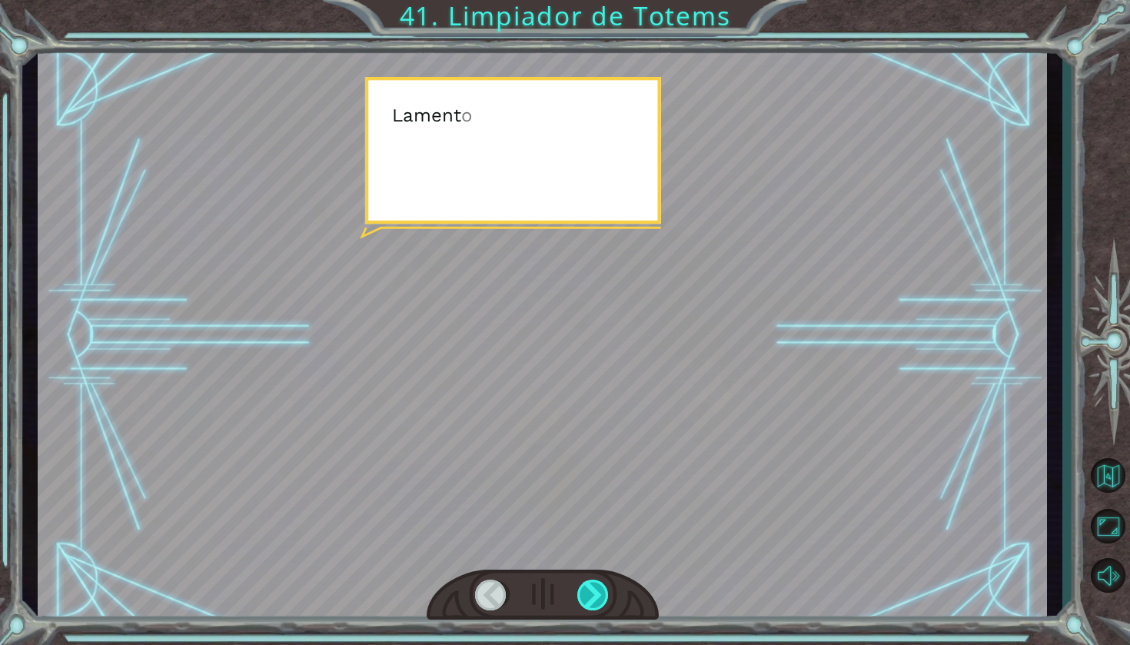
click at [588, 593] on div at bounding box center [593, 595] width 33 height 31
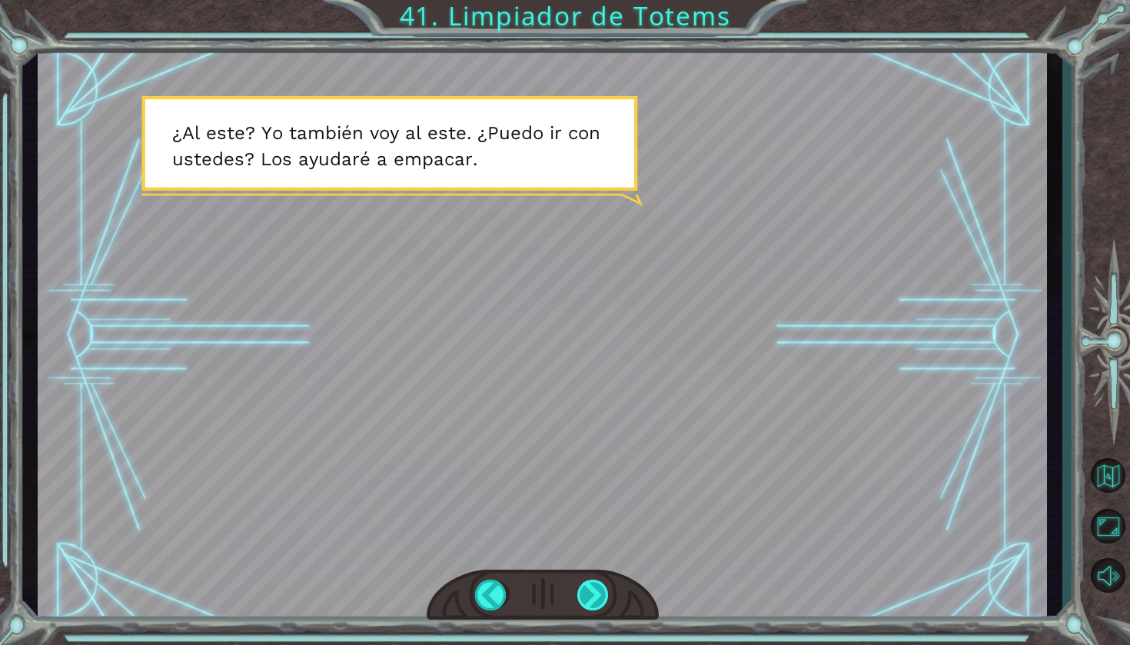
click at [586, 596] on div at bounding box center [593, 595] width 33 height 31
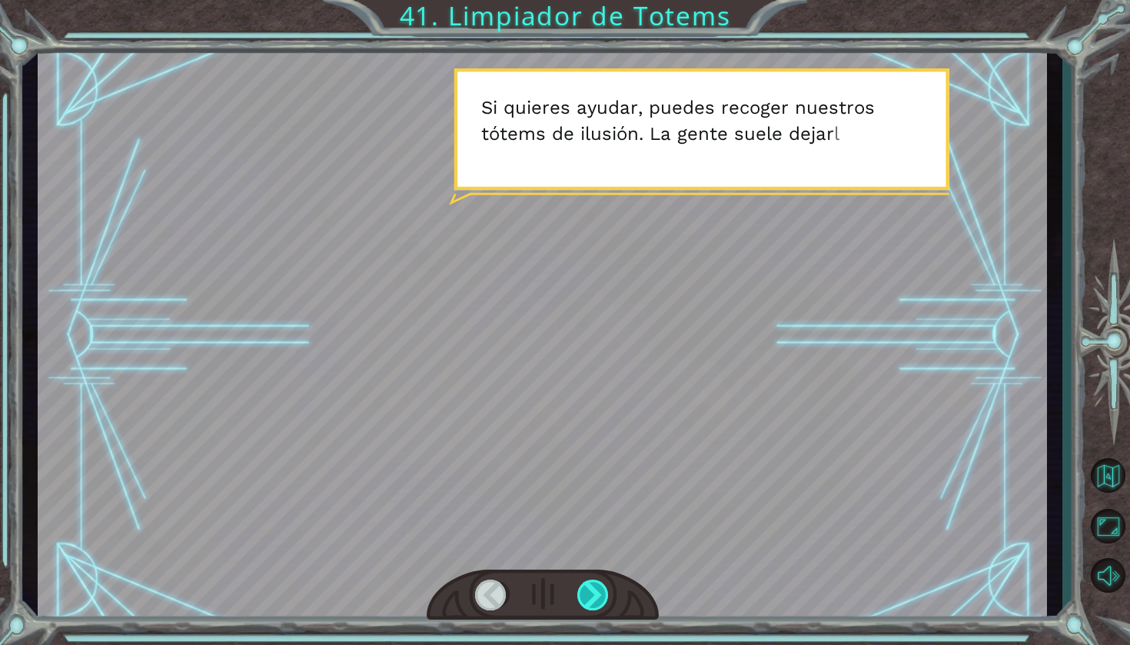
click at [588, 595] on div at bounding box center [593, 595] width 33 height 31
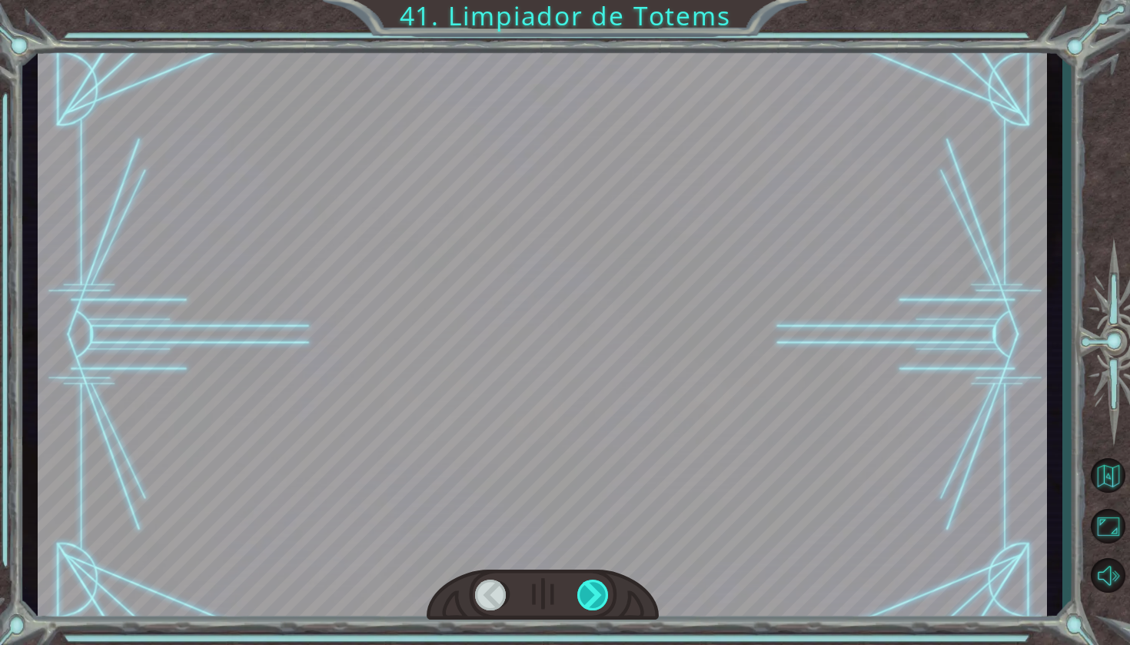
click at [588, 595] on div at bounding box center [593, 595] width 33 height 31
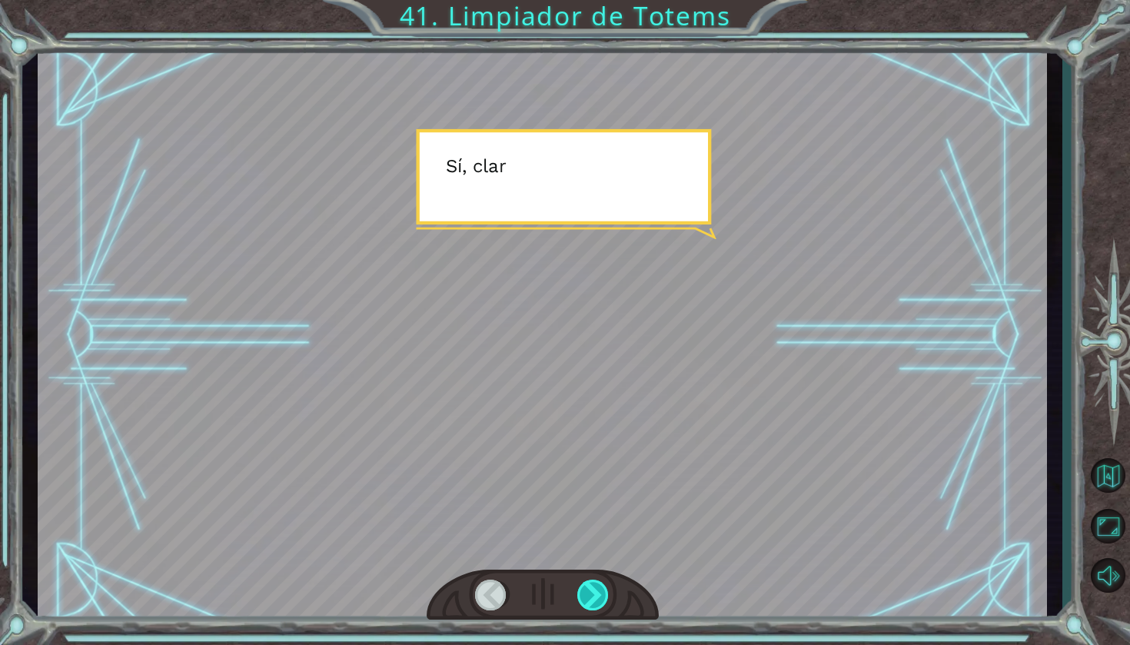
click at [588, 595] on div at bounding box center [593, 595] width 33 height 31
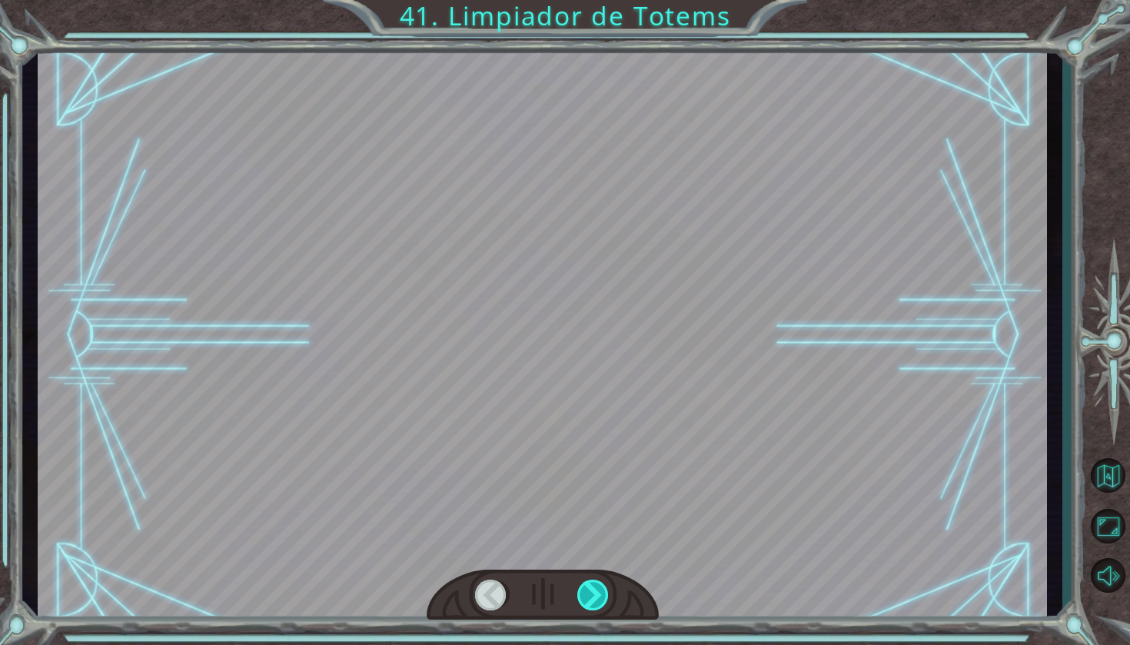
click at [588, 595] on div at bounding box center [593, 595] width 33 height 31
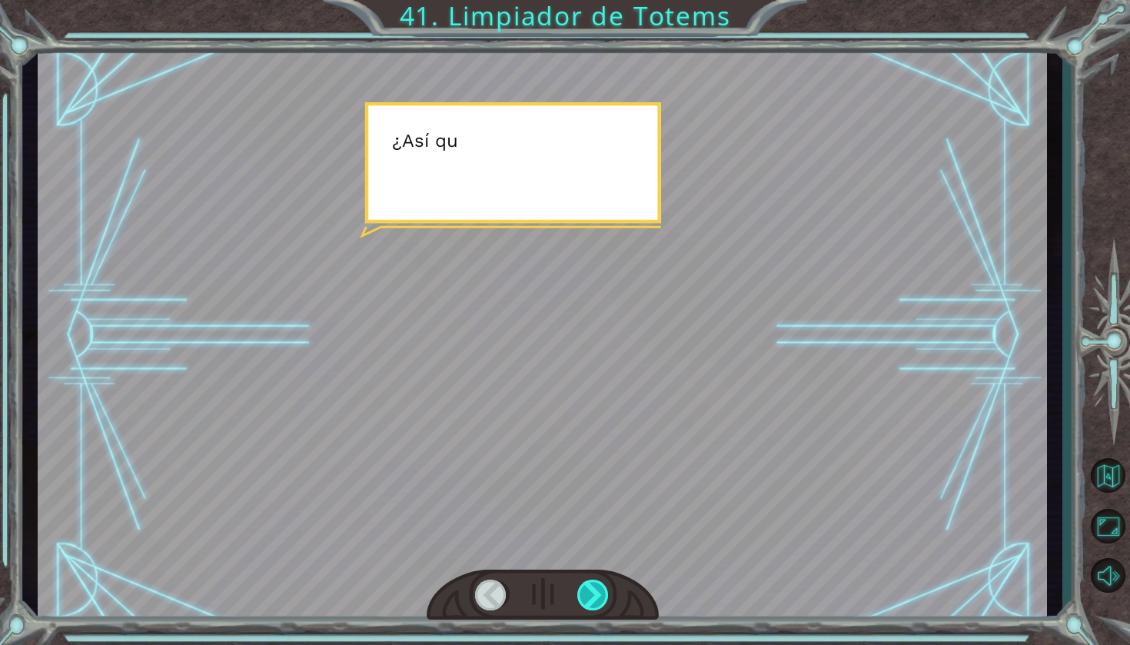
click at [588, 595] on div at bounding box center [593, 595] width 33 height 31
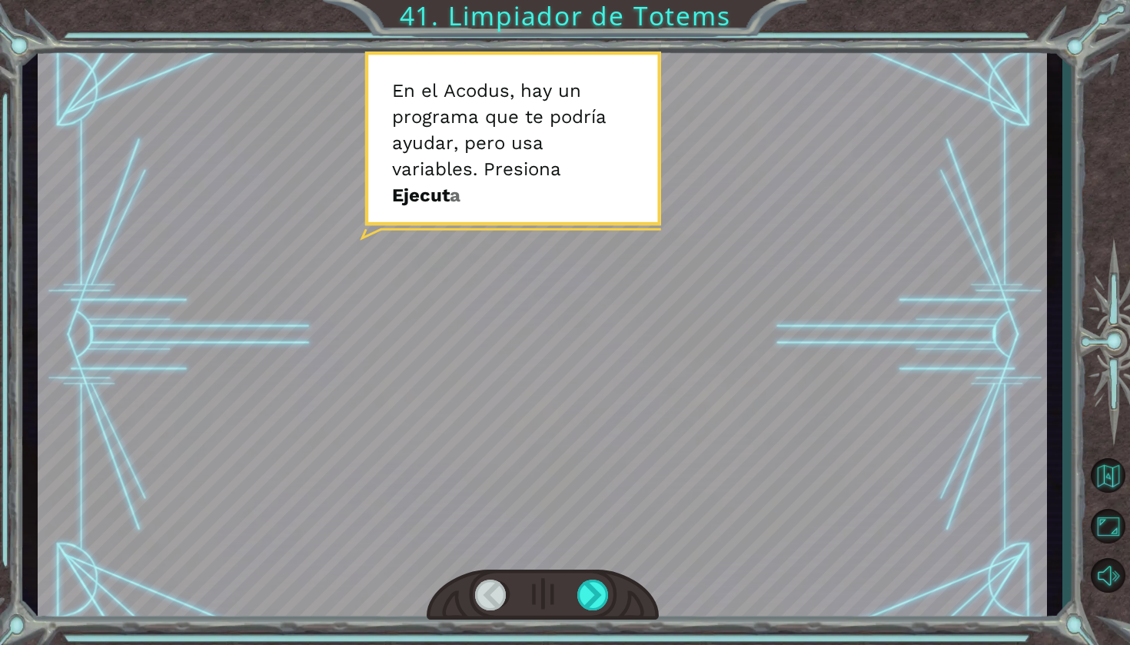
click at [576, 582] on div at bounding box center [543, 595] width 232 height 51
click at [585, 586] on div at bounding box center [593, 595] width 33 height 31
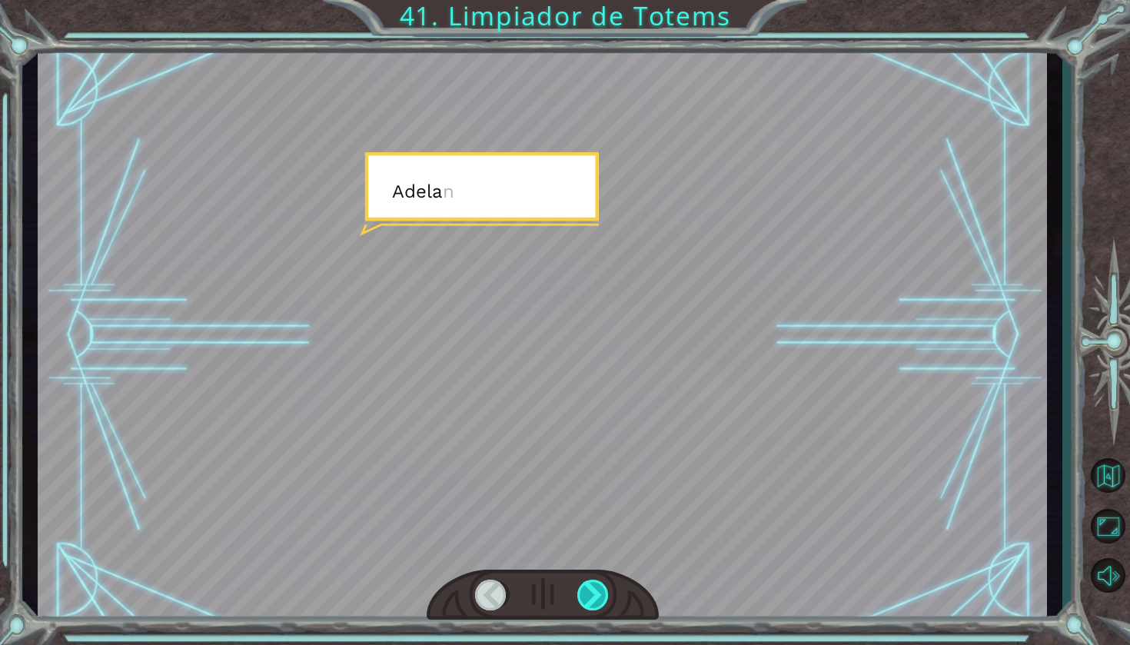
click at [585, 586] on div at bounding box center [593, 595] width 33 height 31
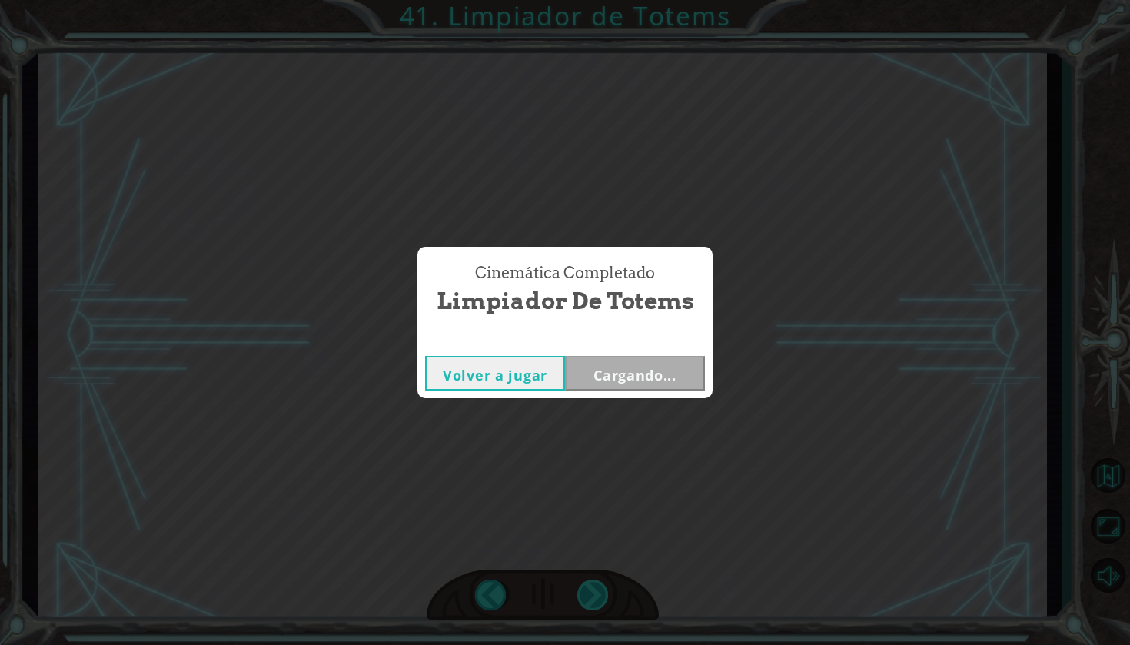
click at [585, 586] on div "Cinemática Completado Limpiador de Totems Volver a jugar Cargando..." at bounding box center [565, 322] width 1130 height 645
drag, startPoint x: 585, startPoint y: 586, endPoint x: 673, endPoint y: 376, distance: 228.4
click at [673, 376] on div "Cinemática Completado Limpiador de Totems Volver a jugar [GEOGRAPHIC_DATA]" at bounding box center [565, 322] width 1130 height 645
click at [673, 376] on button "Siguiente" at bounding box center [635, 373] width 140 height 35
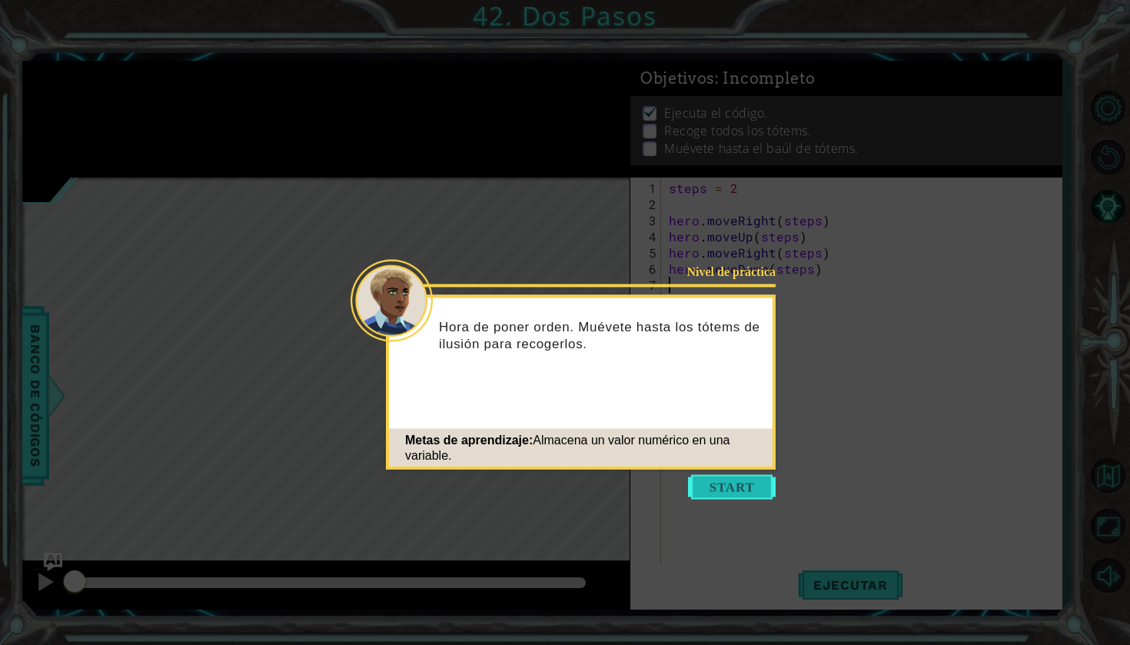
click at [702, 490] on button "Start" at bounding box center [732, 487] width 88 height 25
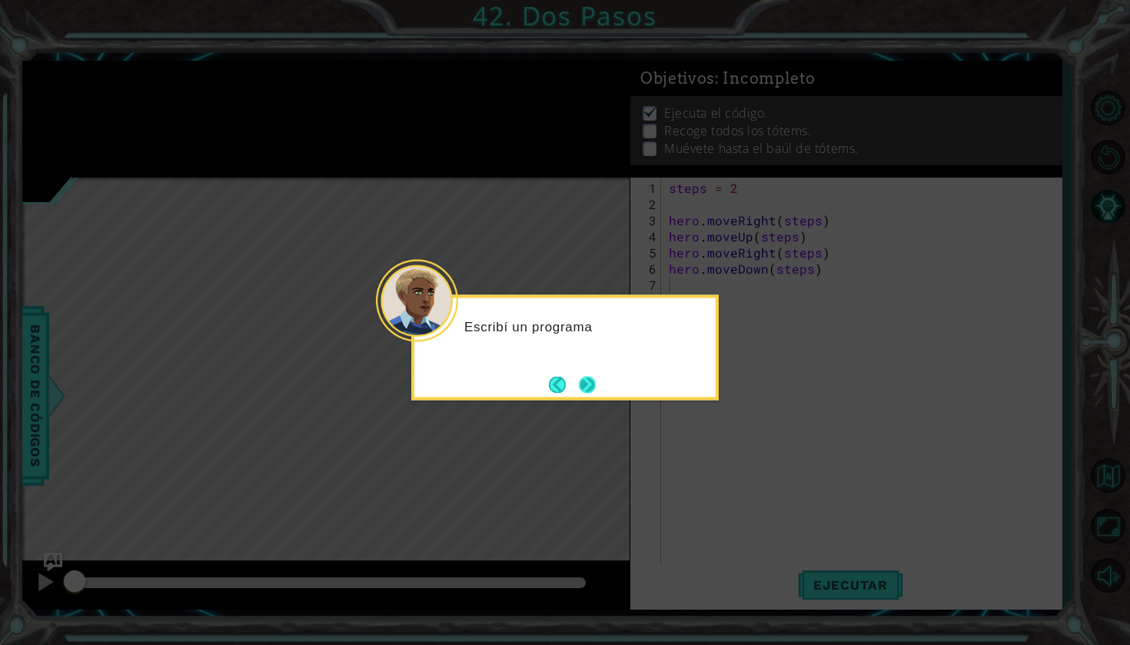
click at [587, 387] on button "Next" at bounding box center [587, 384] width 17 height 17
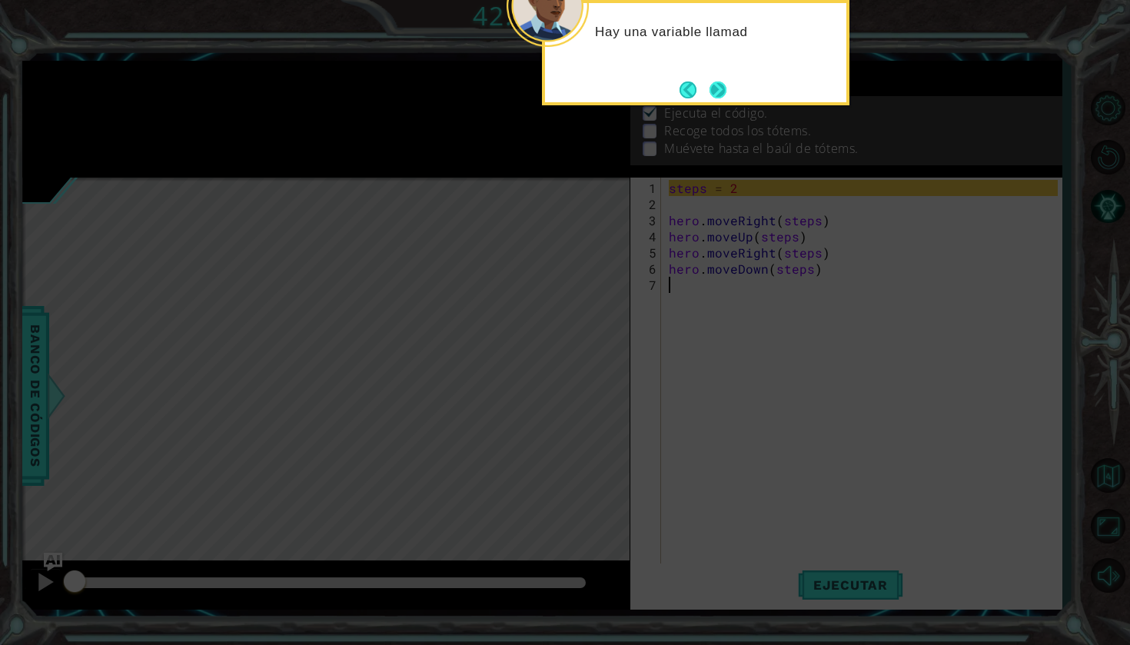
click at [722, 88] on button "Next" at bounding box center [717, 89] width 19 height 19
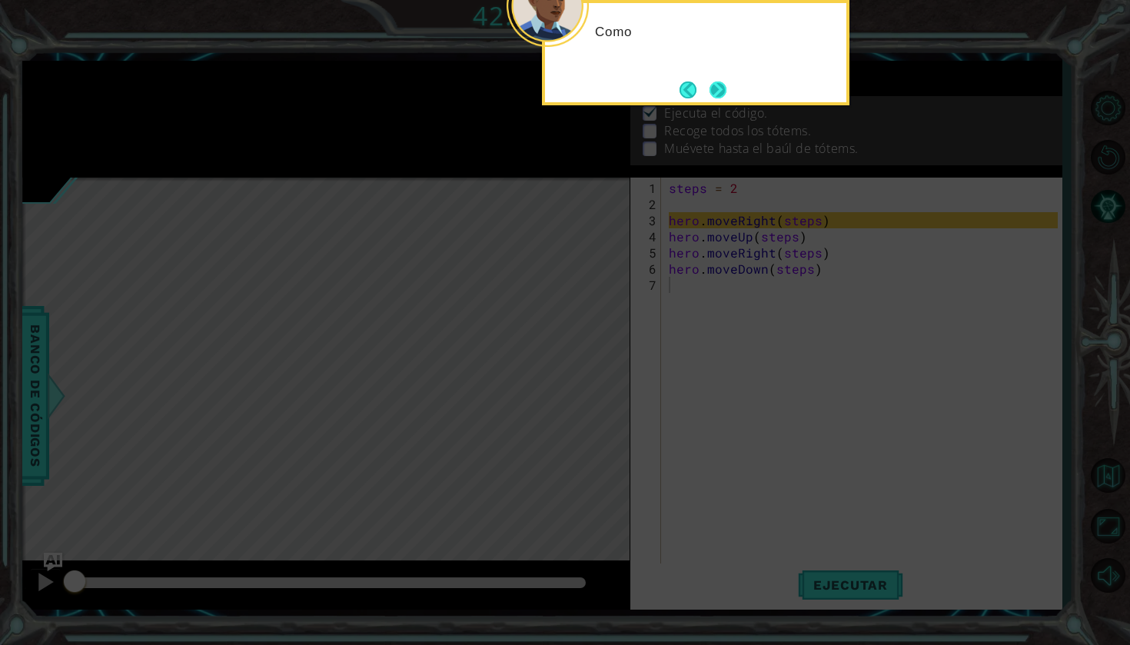
click at [722, 88] on button "Next" at bounding box center [717, 89] width 17 height 17
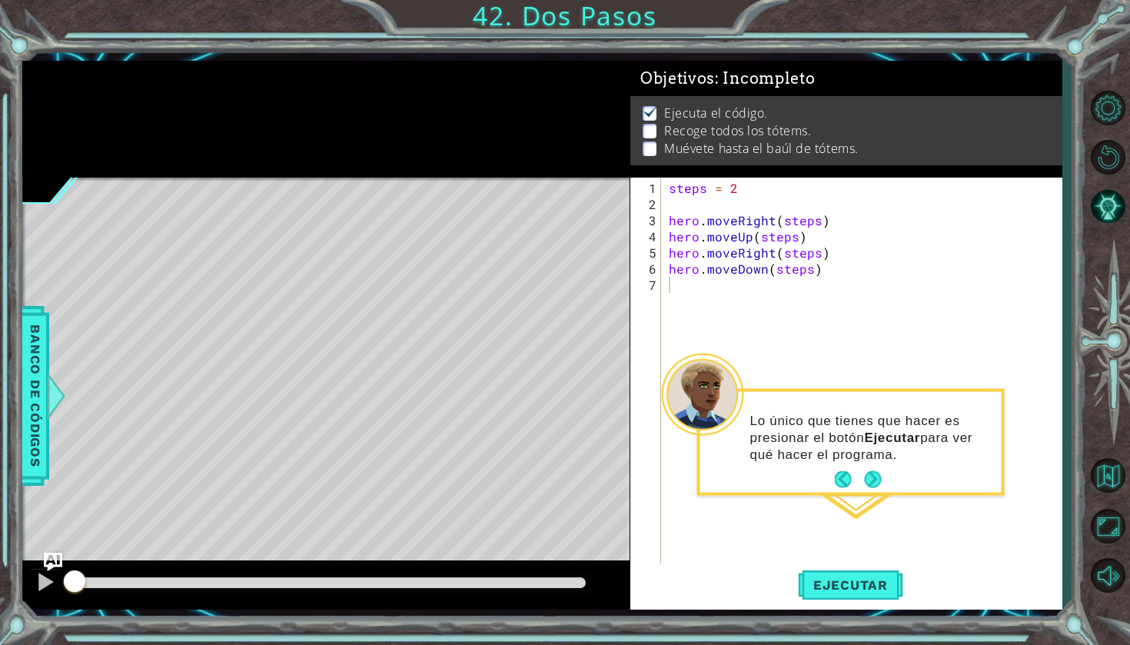
drag, startPoint x: 722, startPoint y: 88, endPoint x: 812, endPoint y: 86, distance: 89.9
click at [722, 88] on span "Objetivos : Incompleto" at bounding box center [727, 78] width 175 height 19
click at [872, 467] on div "Lo único que tienes que hacer es presionar el botón [PERSON_NAME] para ver qué …" at bounding box center [850, 444] width 301 height 95
click at [873, 476] on button "Next" at bounding box center [872, 479] width 17 height 17
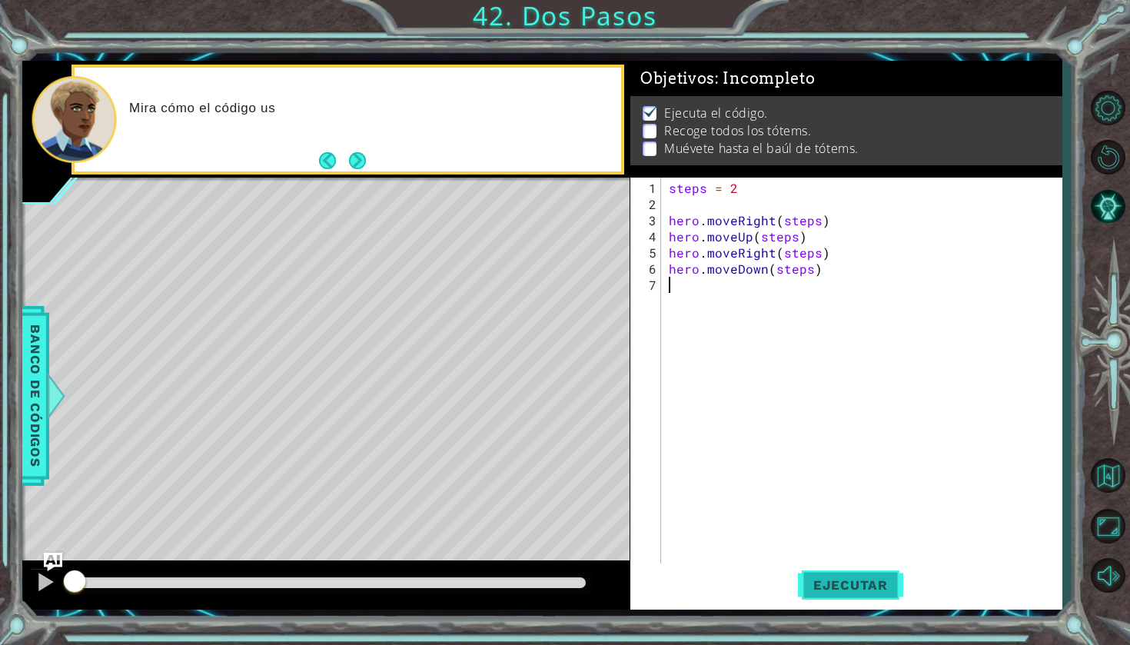
click at [841, 594] on button "Ejecutar" at bounding box center [850, 584] width 105 height 43
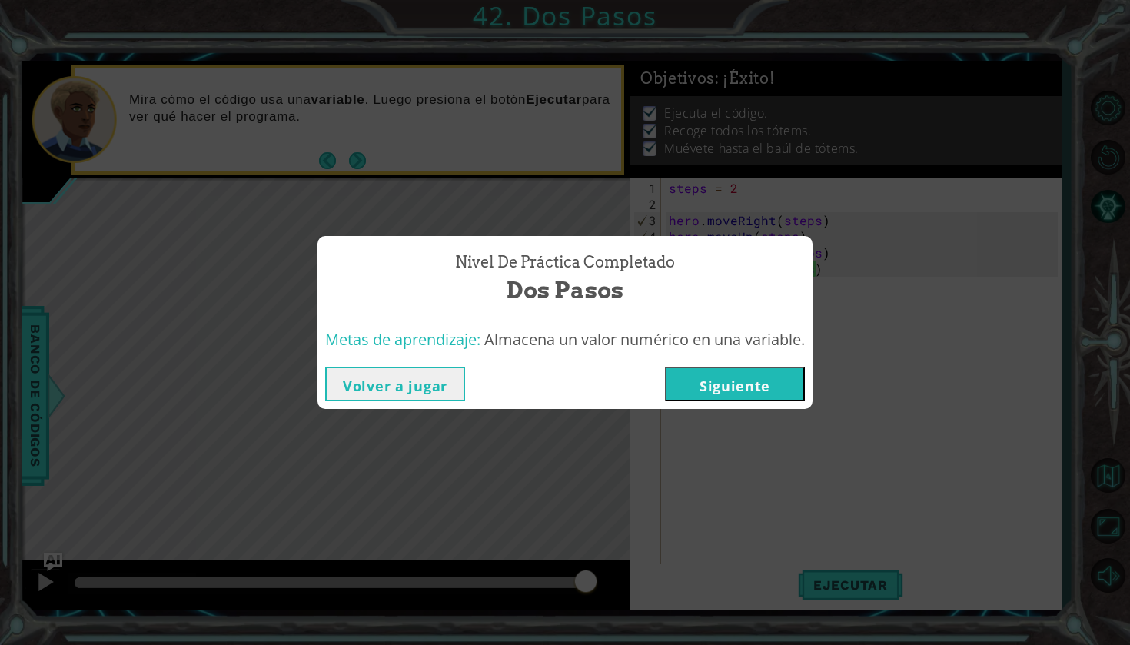
click at [778, 367] on button "Siguiente" at bounding box center [735, 384] width 140 height 35
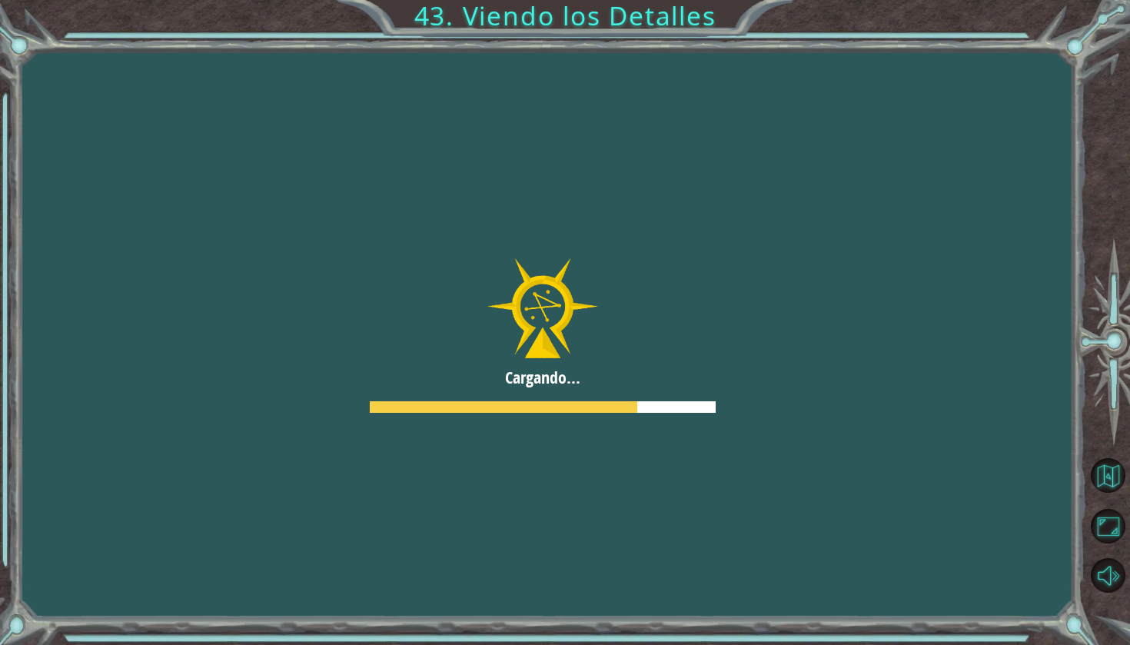
click at [778, 367] on div at bounding box center [543, 335] width 1050 height 590
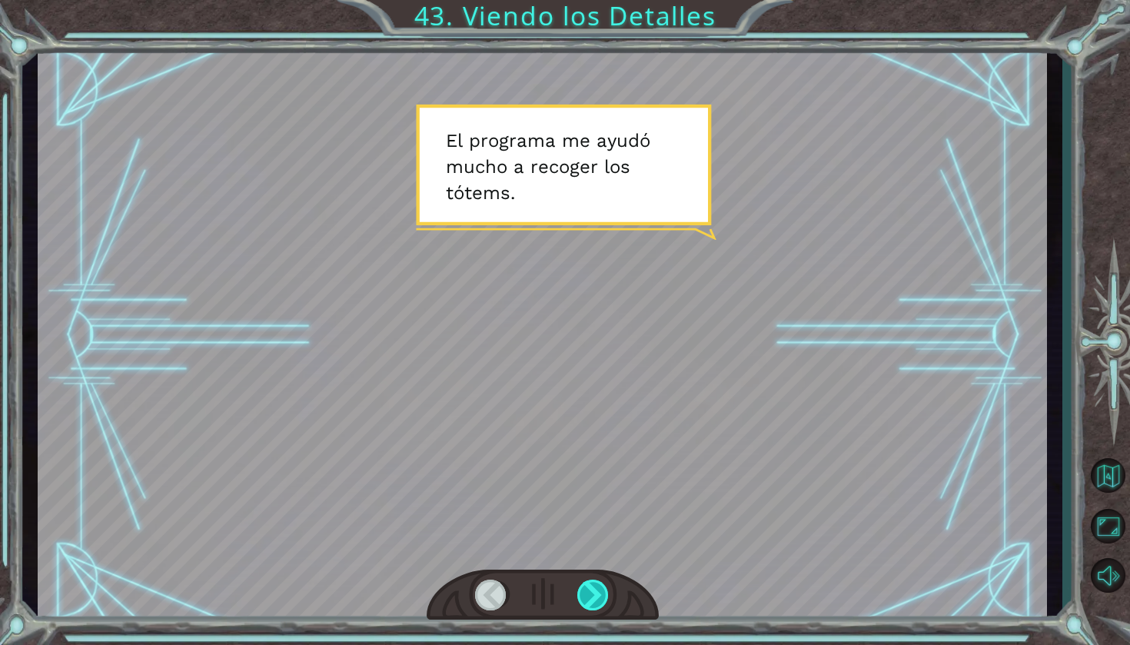
click at [592, 590] on div at bounding box center [593, 595] width 33 height 31
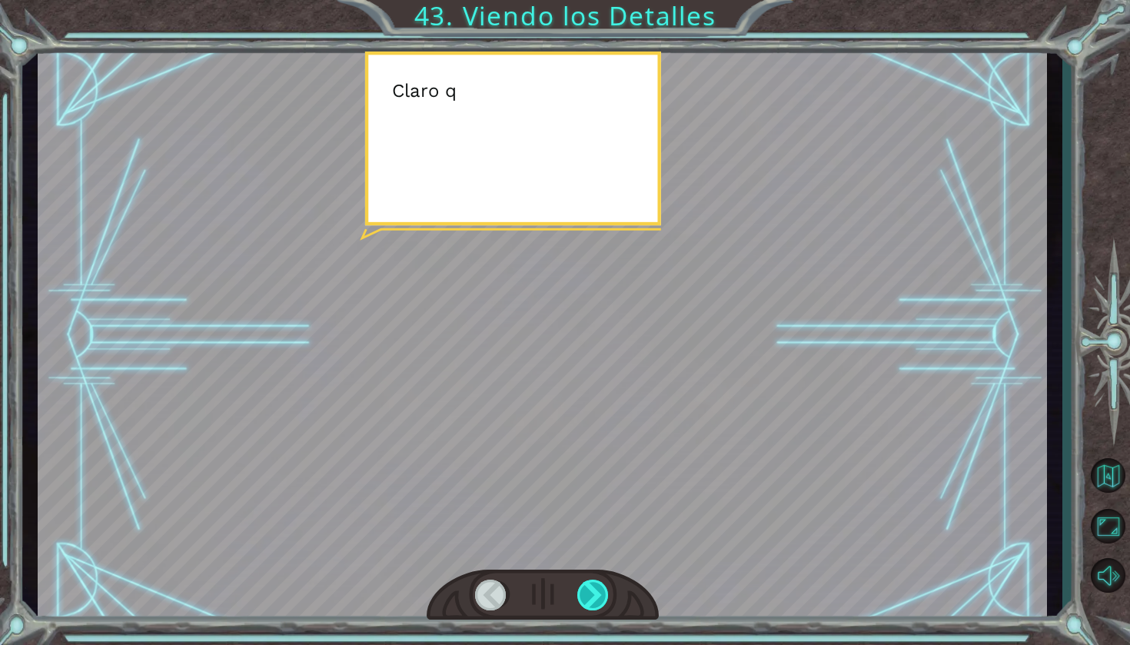
click at [592, 590] on div at bounding box center [593, 595] width 33 height 31
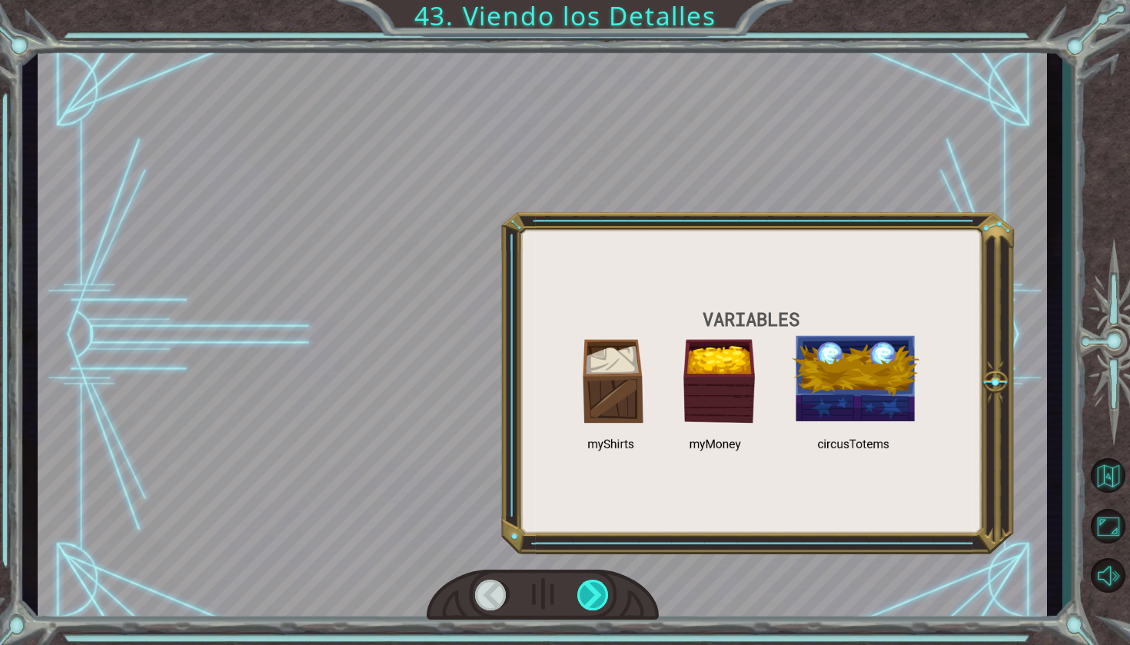
click at [592, 589] on div at bounding box center [593, 595] width 33 height 31
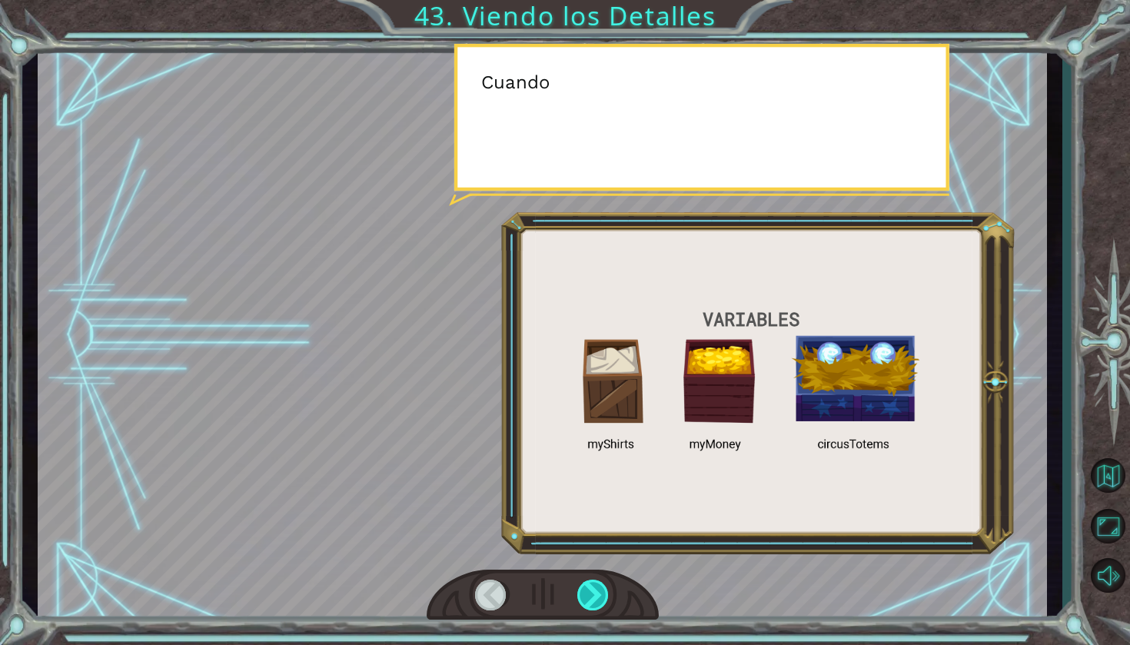
click at [592, 589] on div at bounding box center [593, 595] width 33 height 31
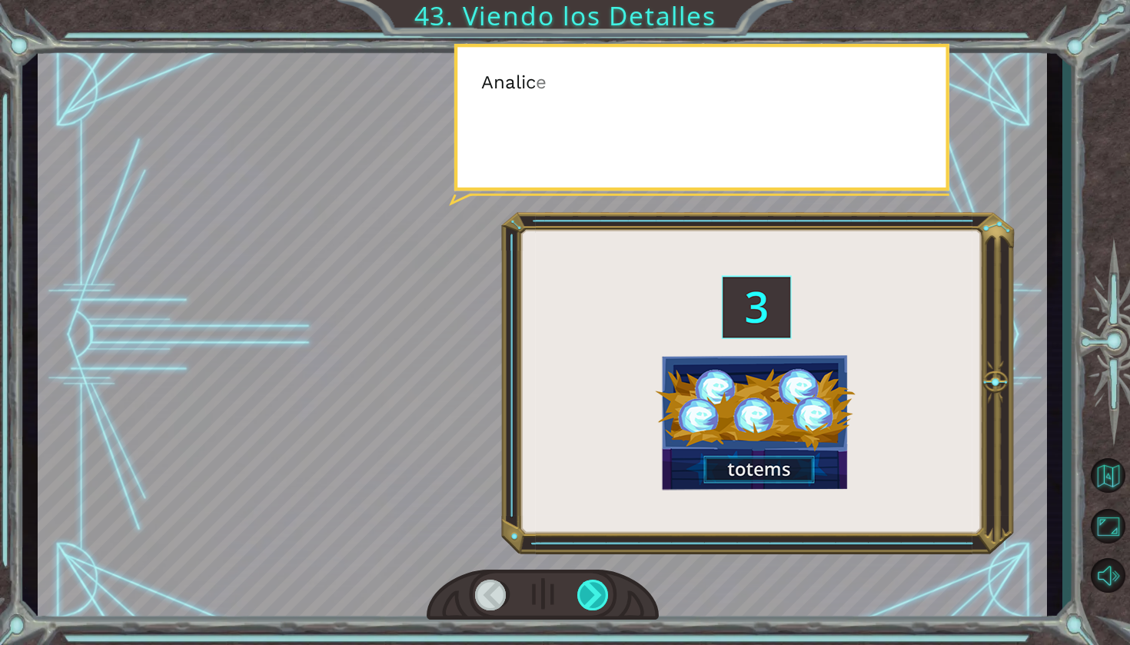
click at [592, 589] on div at bounding box center [593, 595] width 33 height 31
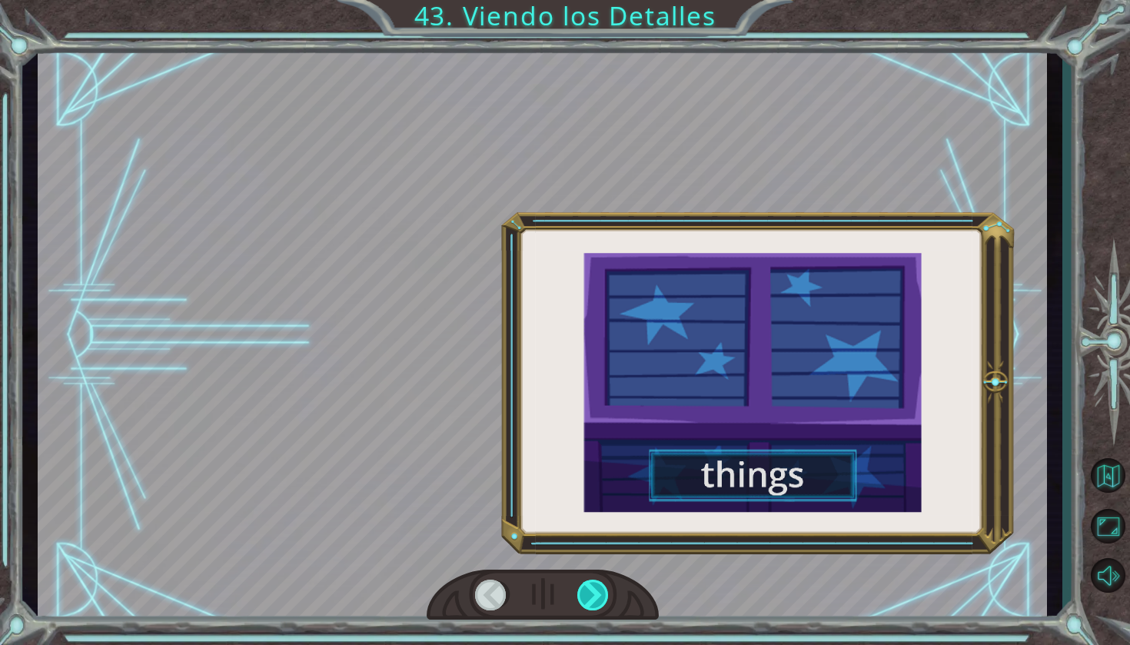
click at [592, 589] on div at bounding box center [593, 595] width 33 height 31
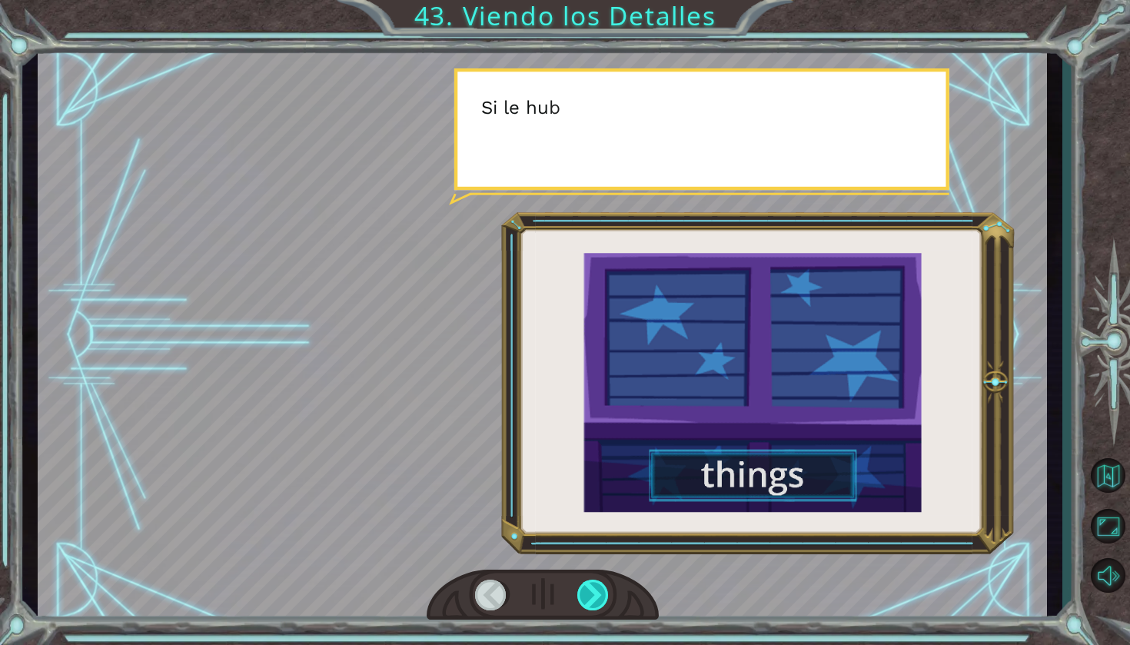
click at [592, 589] on div at bounding box center [593, 595] width 33 height 31
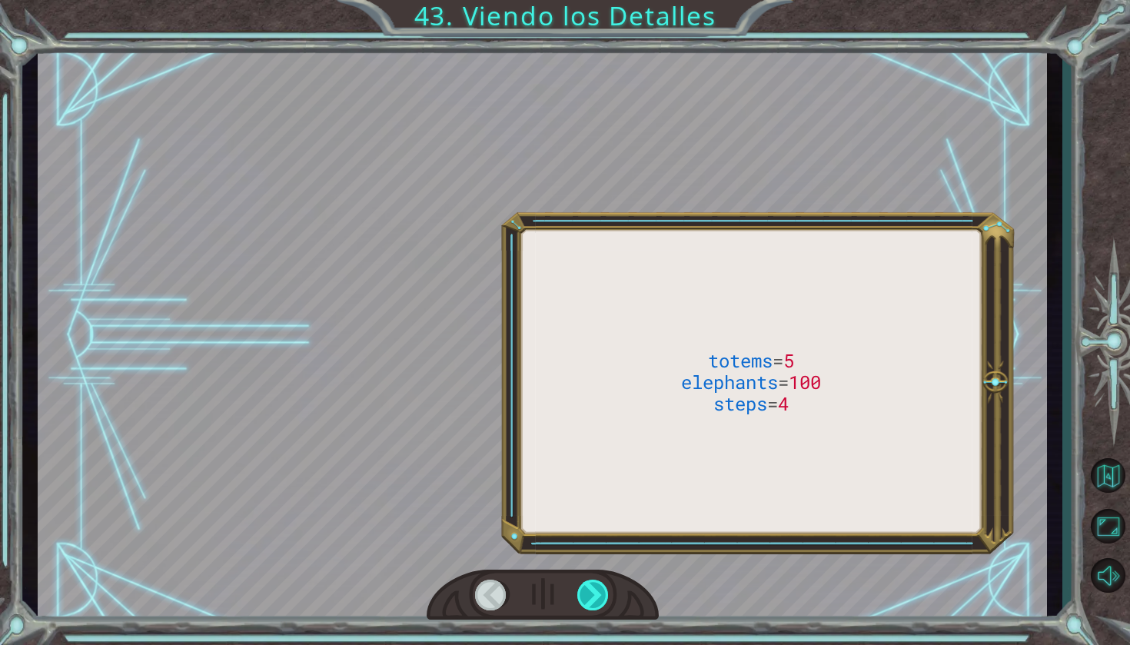
click at [592, 589] on div at bounding box center [593, 595] width 33 height 31
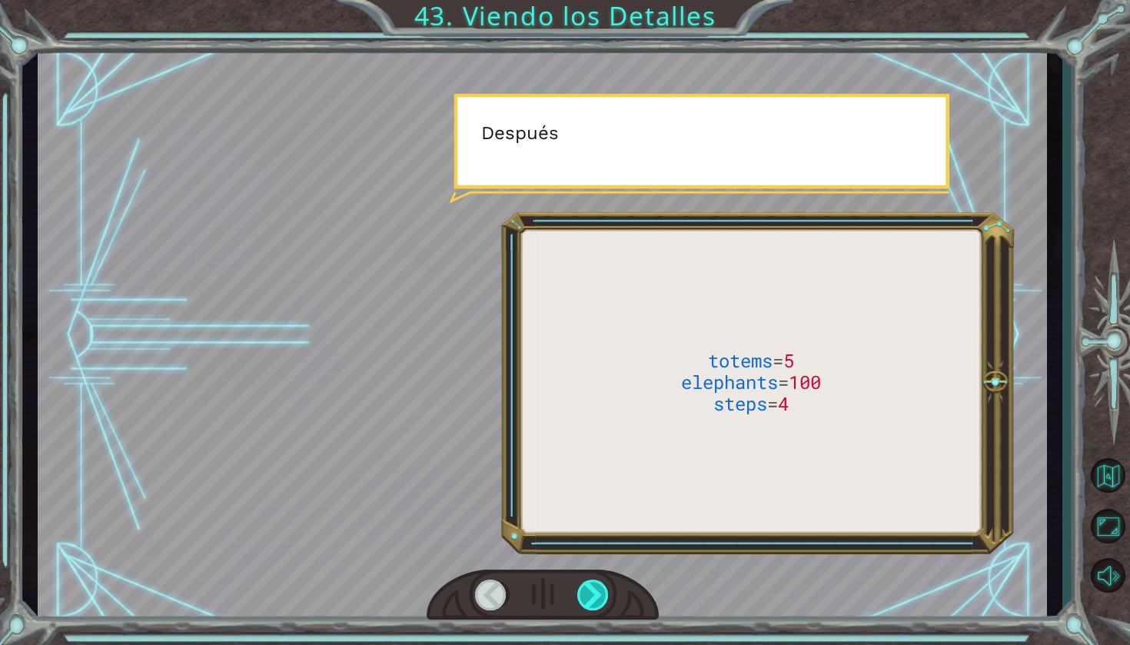
click at [592, 589] on div at bounding box center [593, 595] width 33 height 31
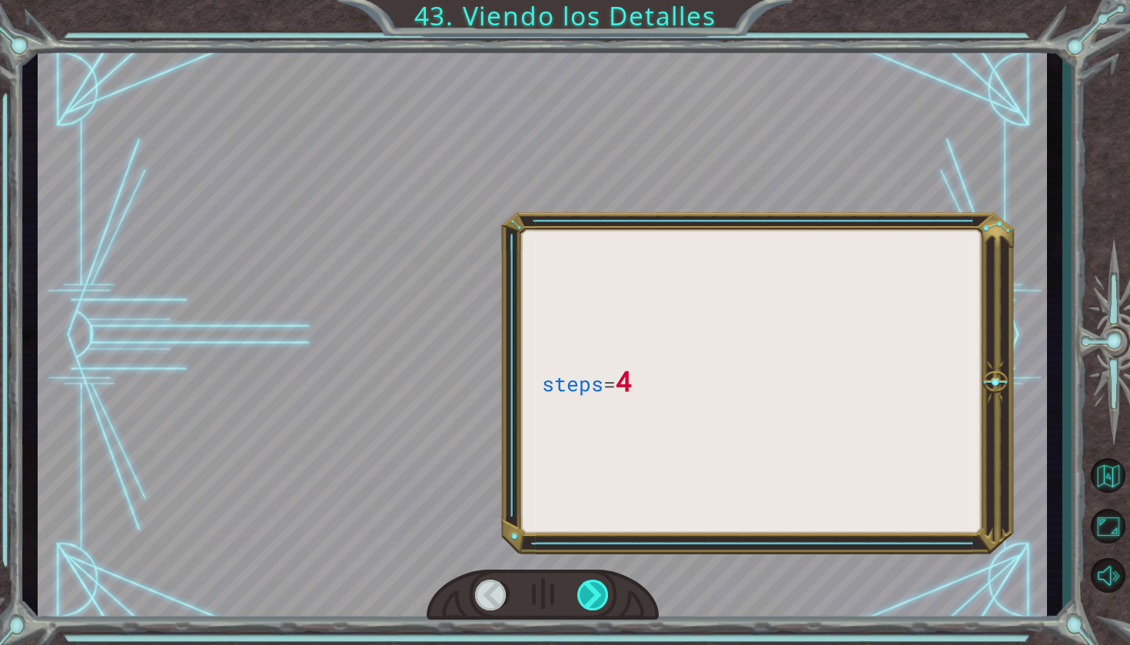
click at [592, 589] on div at bounding box center [593, 595] width 33 height 31
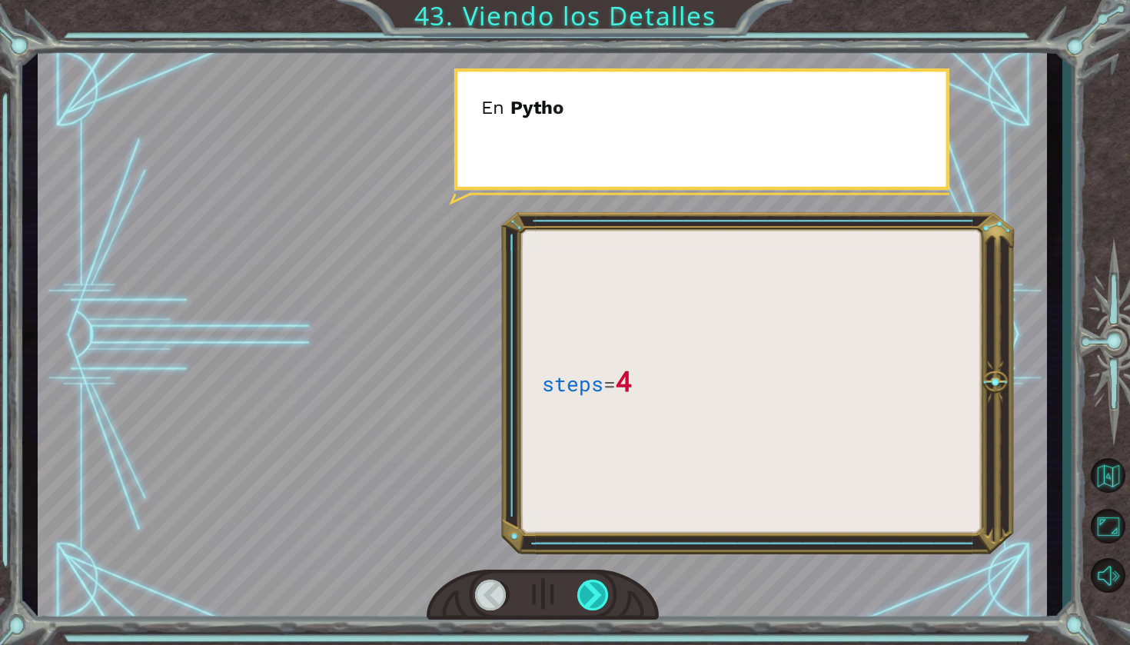
click at [592, 589] on div at bounding box center [593, 595] width 33 height 31
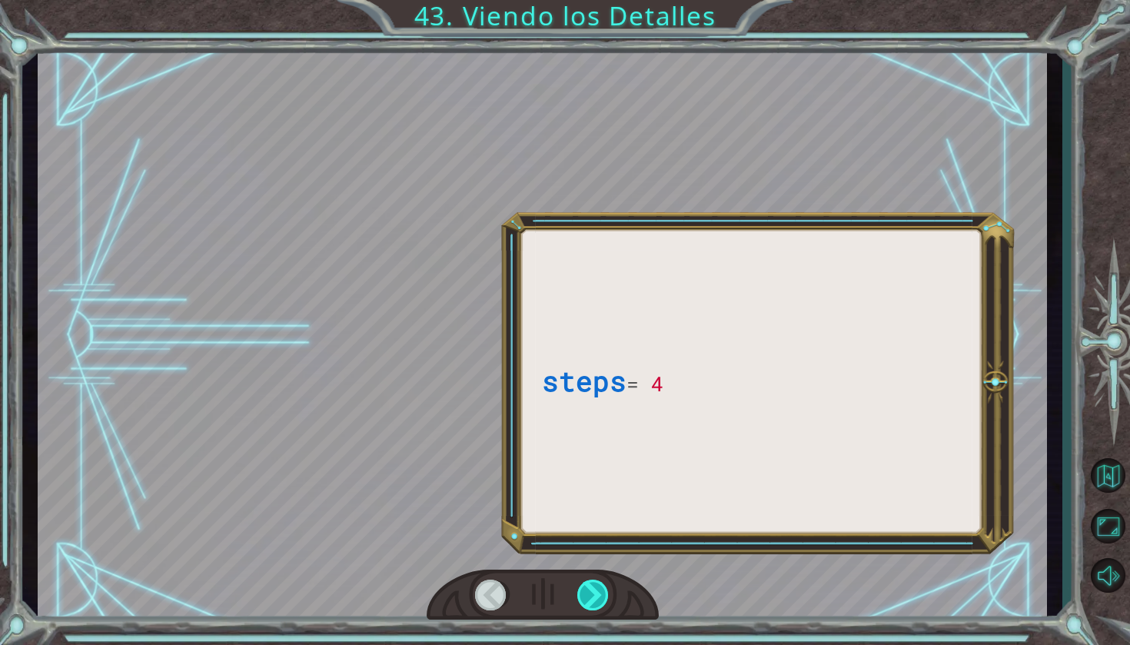
click at [592, 589] on div at bounding box center [593, 595] width 33 height 31
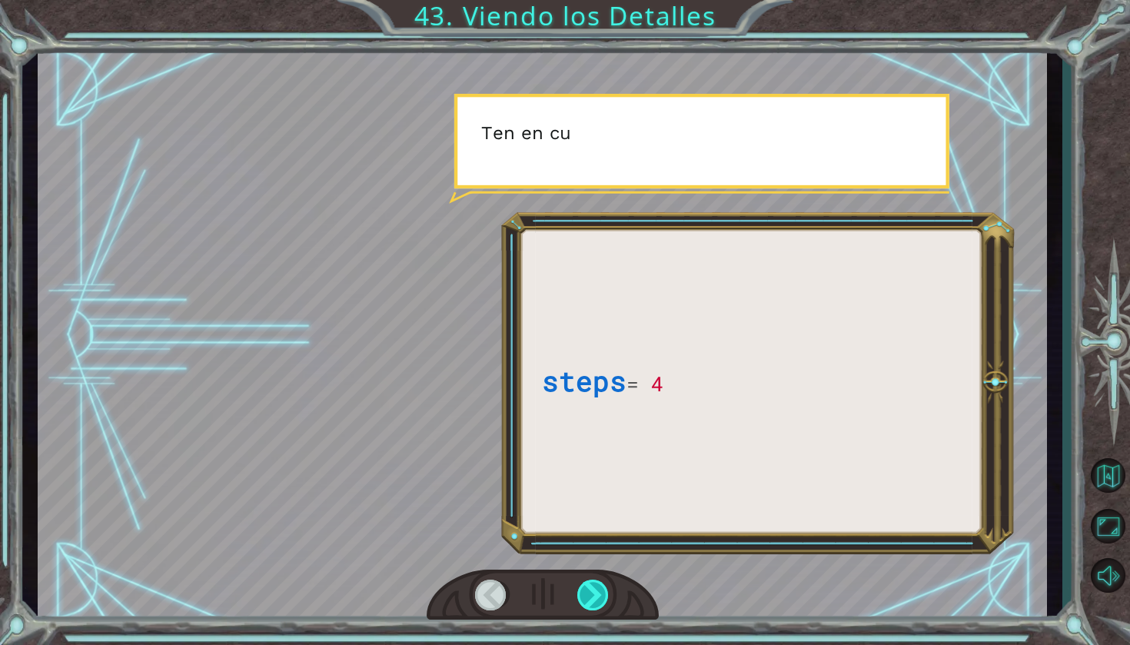
click at [592, 589] on div at bounding box center [593, 595] width 33 height 31
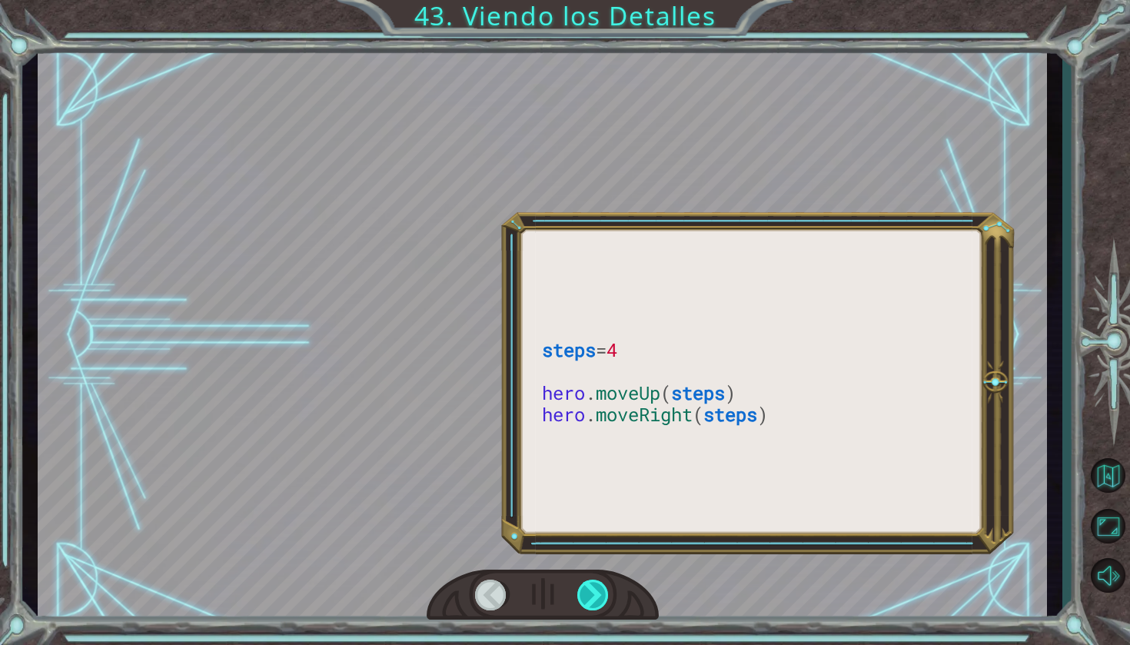
click at [592, 589] on div at bounding box center [593, 595] width 33 height 31
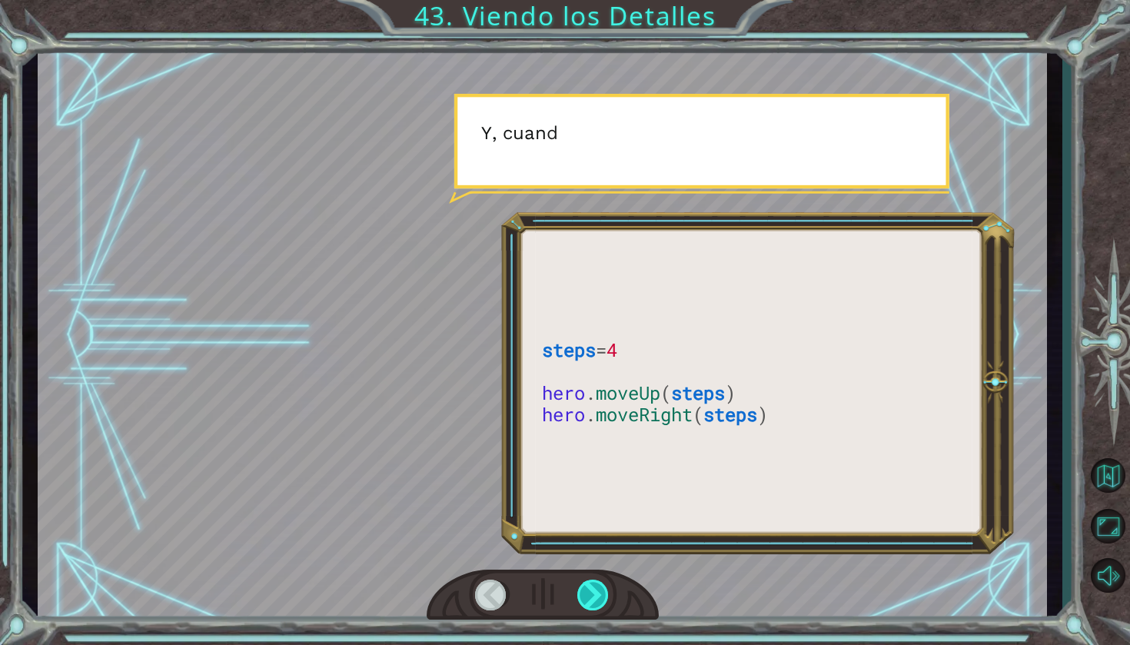
click at [592, 589] on div at bounding box center [593, 595] width 33 height 31
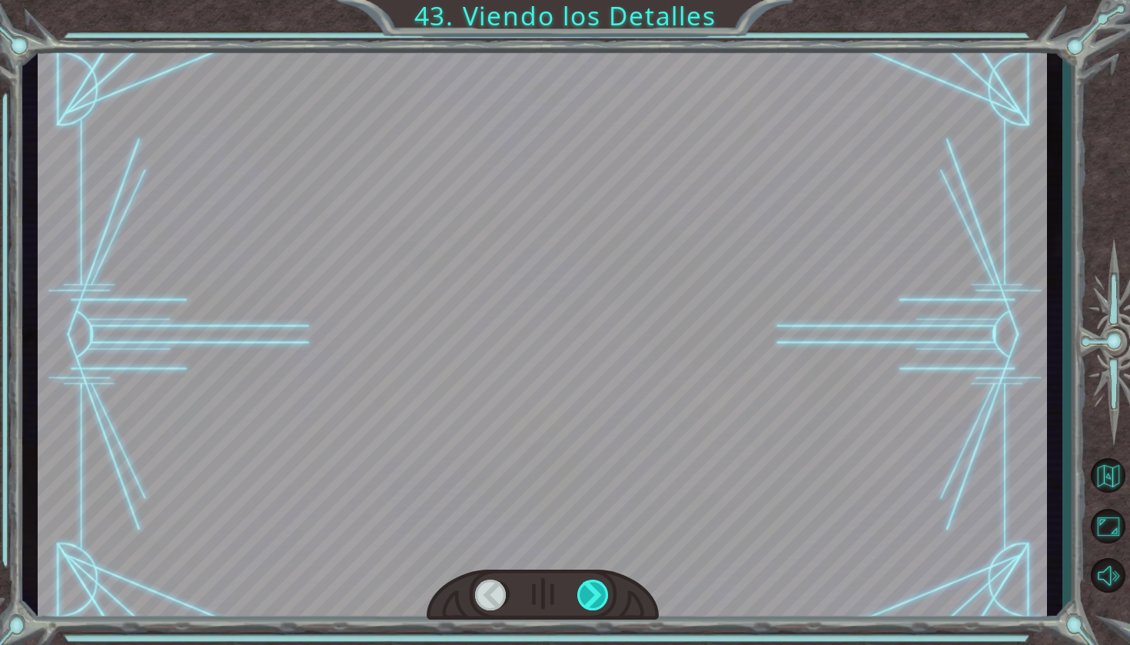
click at [592, 589] on div at bounding box center [593, 595] width 33 height 31
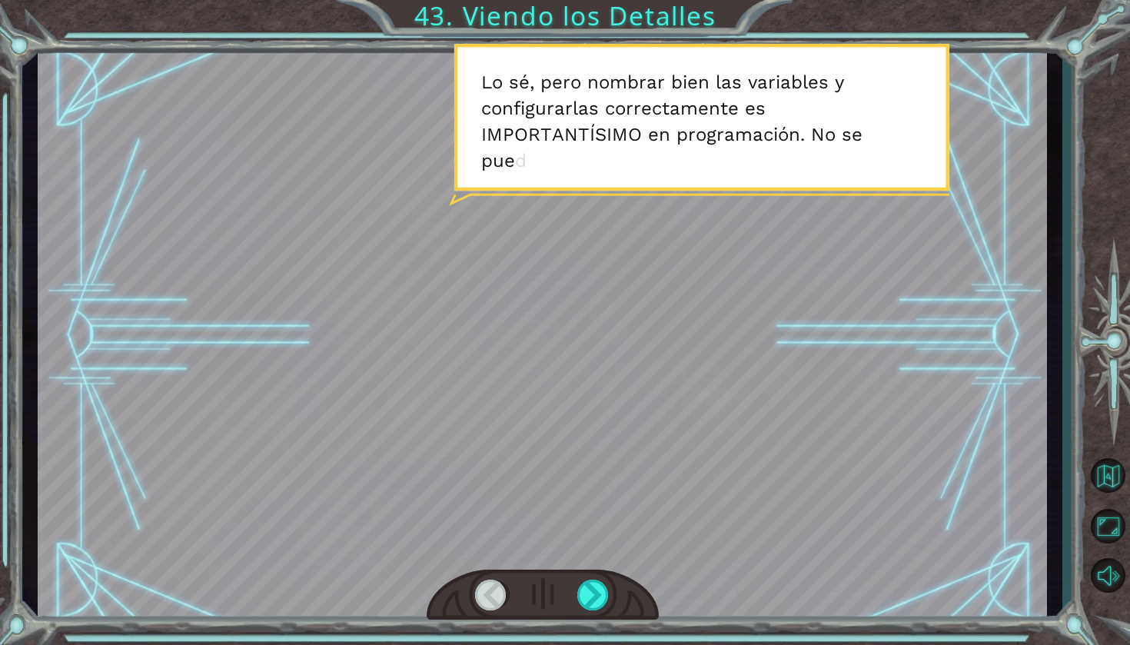
drag, startPoint x: 592, startPoint y: 589, endPoint x: 586, endPoint y: 576, distance: 14.4
click at [590, 583] on div at bounding box center [593, 595] width 33 height 31
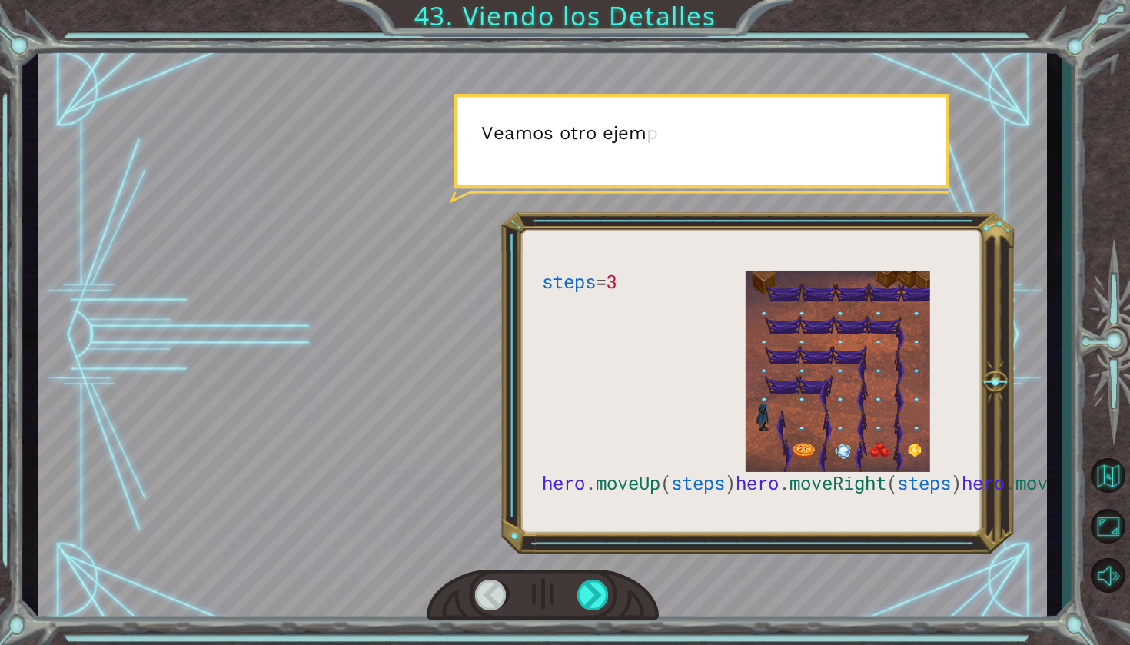
click at [585, 575] on div at bounding box center [543, 595] width 232 height 51
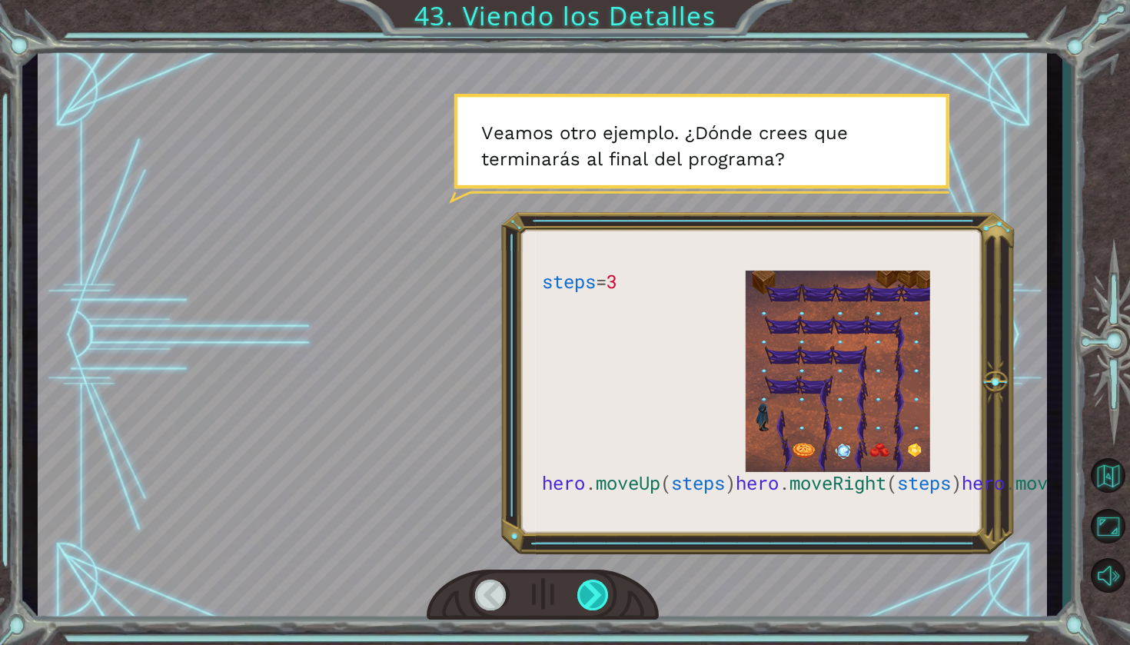
click at [586, 587] on div at bounding box center [593, 595] width 33 height 31
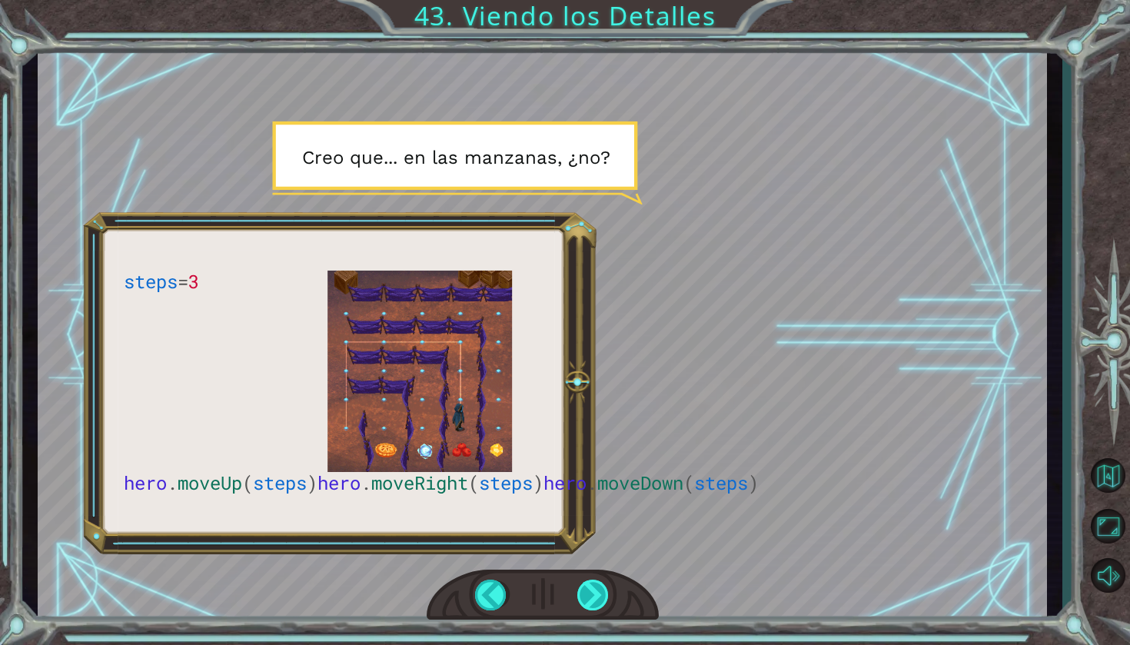
click at [586, 587] on div at bounding box center [593, 595] width 33 height 31
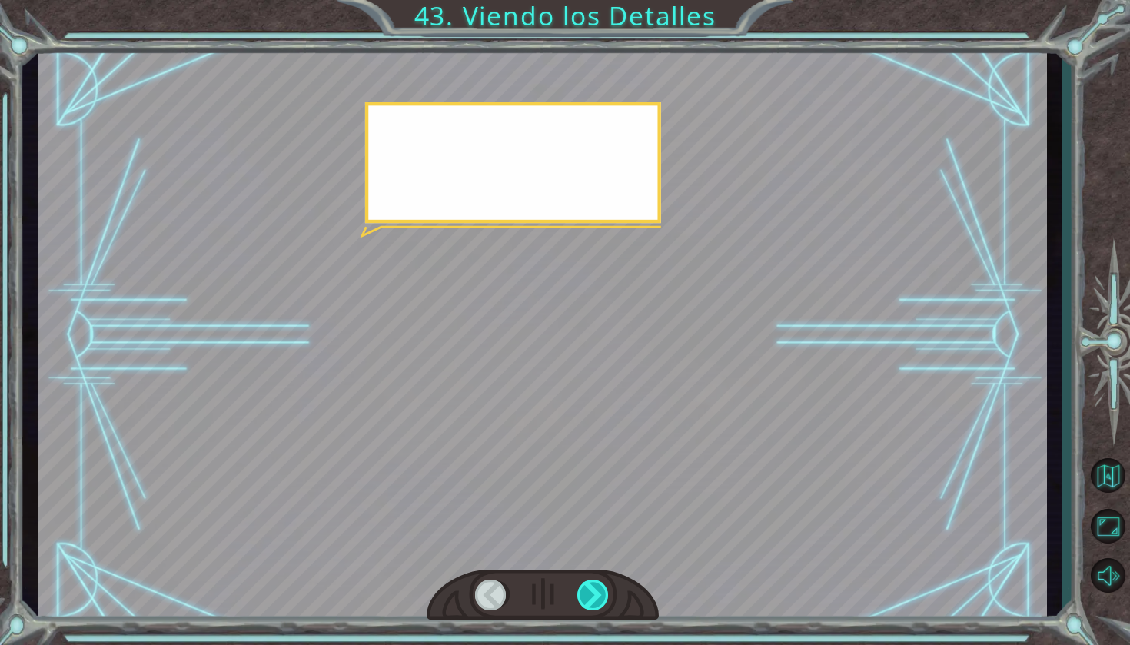
click at [586, 587] on div at bounding box center [593, 595] width 33 height 31
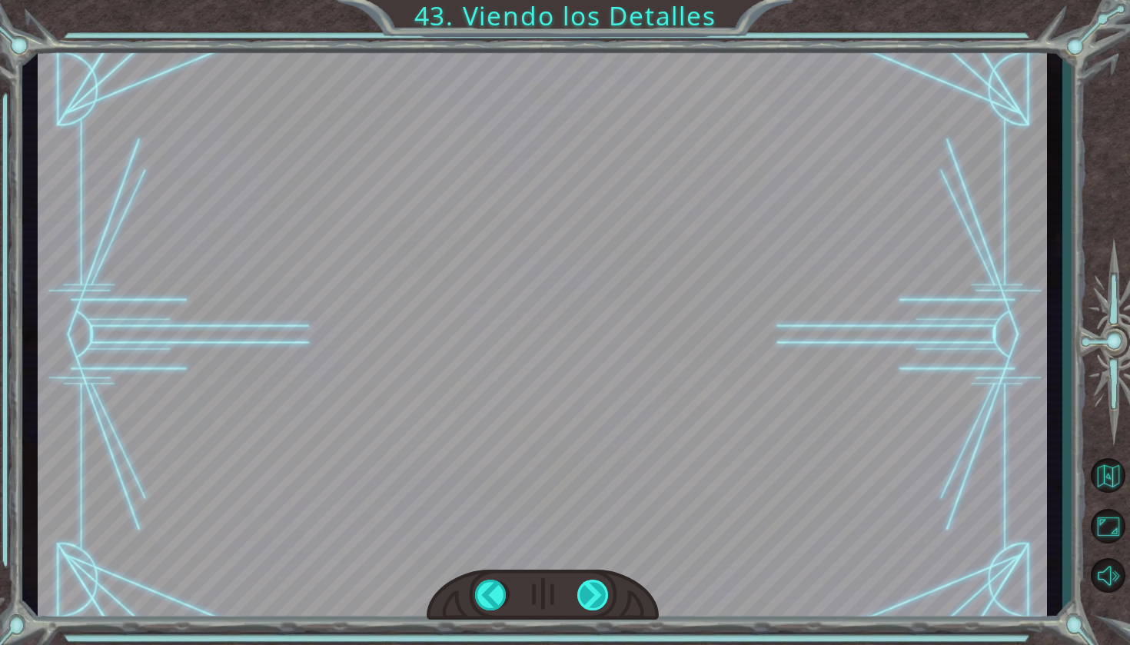
click at [586, 0] on div "steps = 3 hero . moveUp ( steps ) hero . moveRight ( steps ) hero . moveDown ( …" at bounding box center [565, 0] width 1130 height 0
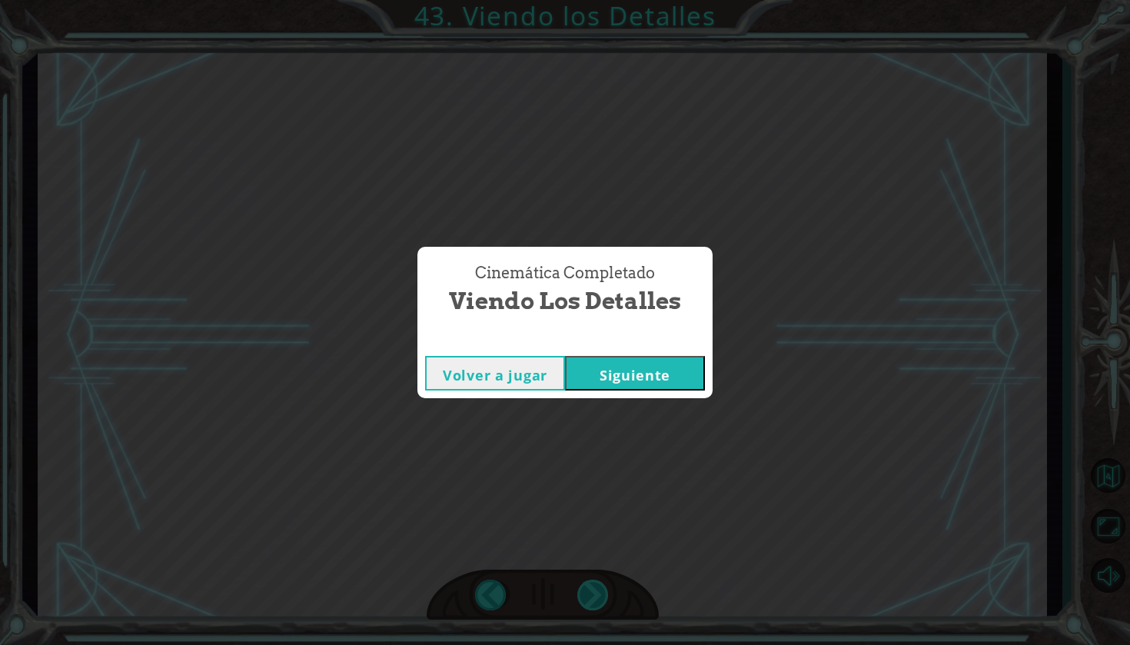
click at [586, 587] on div "Cinemática Completado Viendo los Detalles Volver a jugar [GEOGRAPHIC_DATA]" at bounding box center [565, 322] width 1130 height 645
click at [640, 384] on button "Siguiente" at bounding box center [635, 373] width 140 height 35
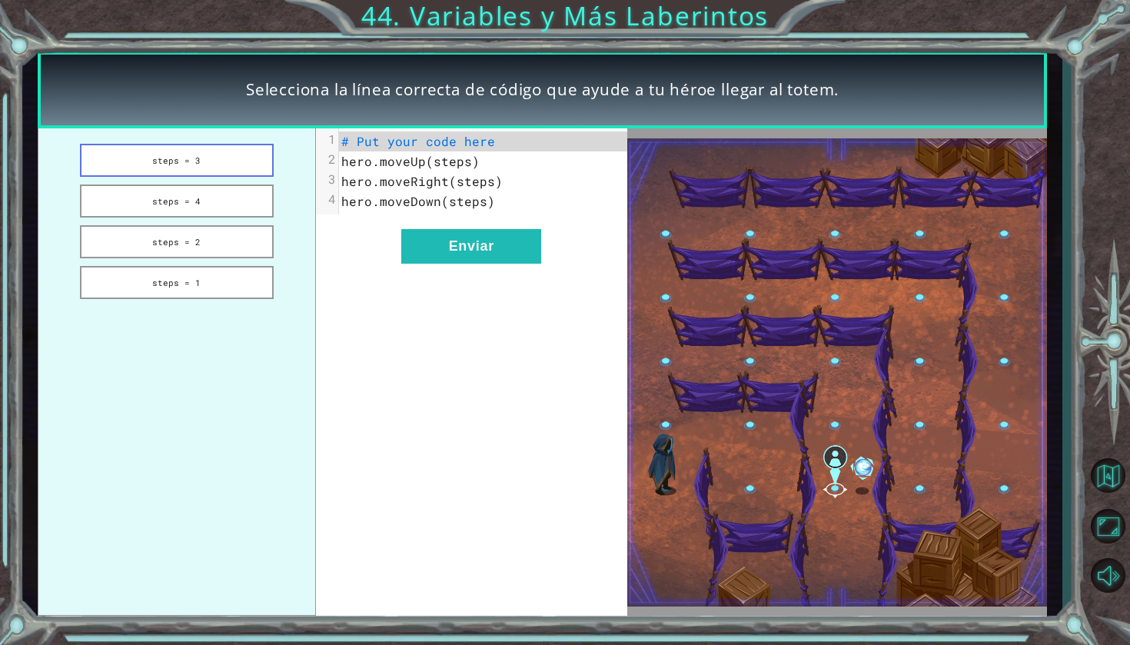
click at [271, 158] on button "steps = 3" at bounding box center [177, 160] width 194 height 33
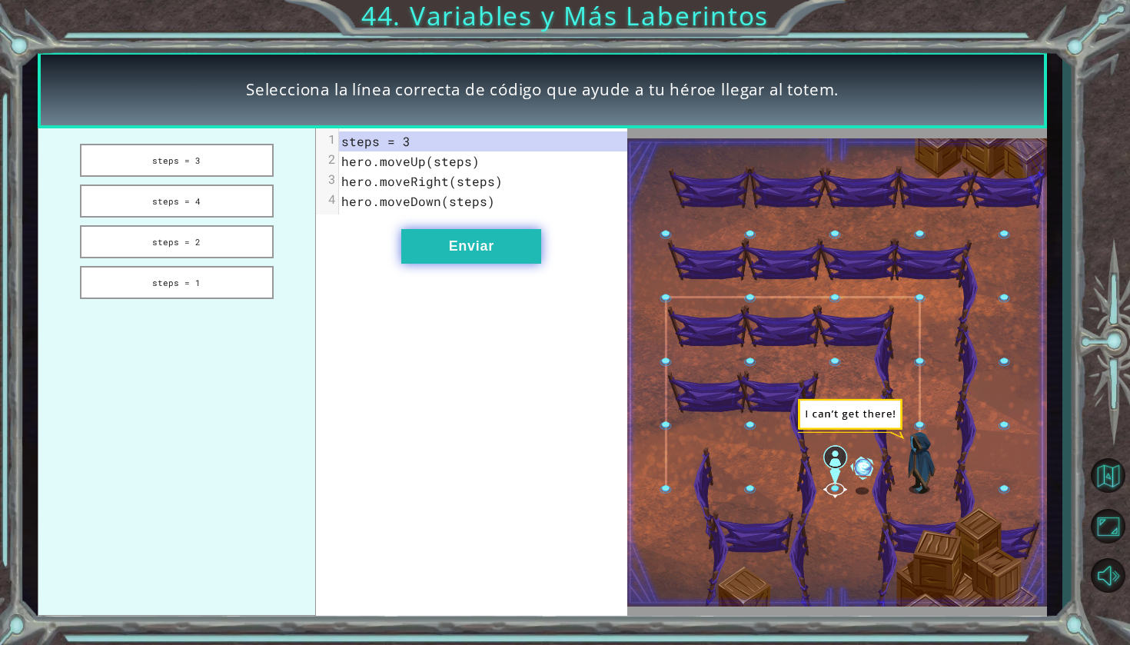
click at [474, 246] on button "Enviar" at bounding box center [471, 246] width 140 height 35
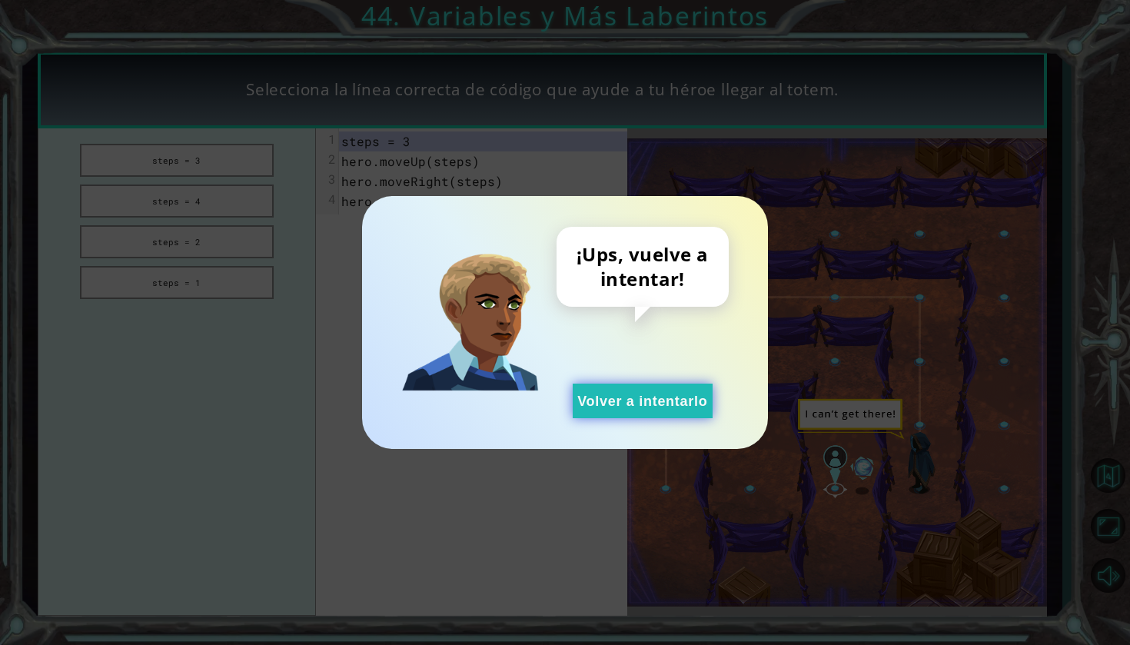
click at [633, 415] on button "Volver a intentarlo" at bounding box center [643, 401] width 140 height 35
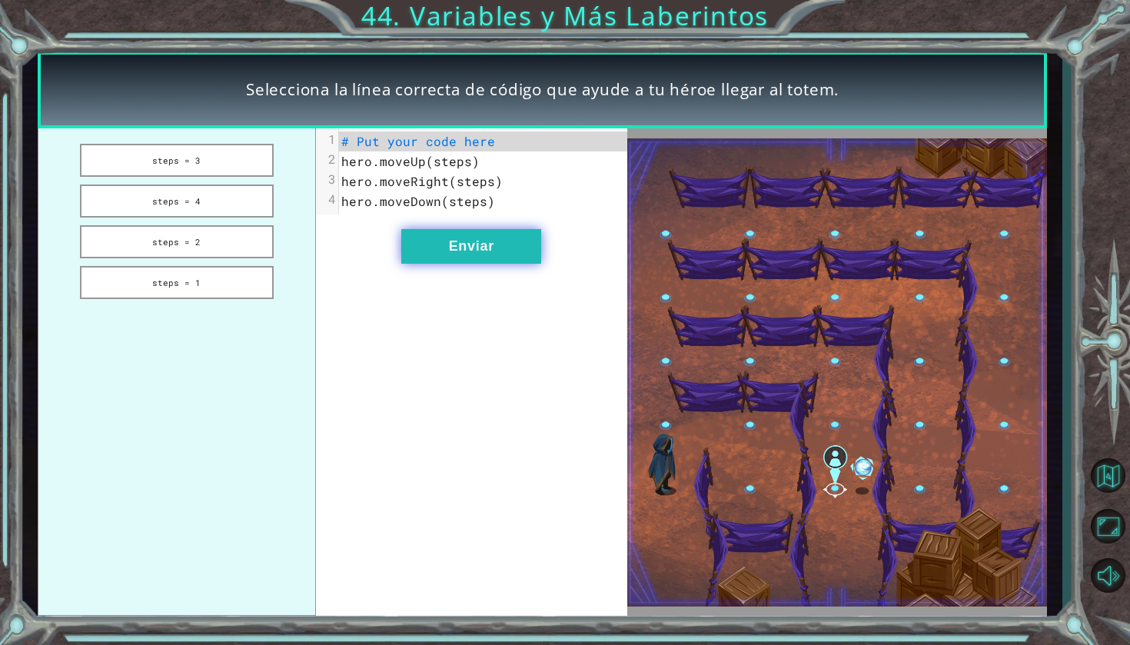
click at [460, 257] on button "Enviar" at bounding box center [471, 246] width 140 height 35
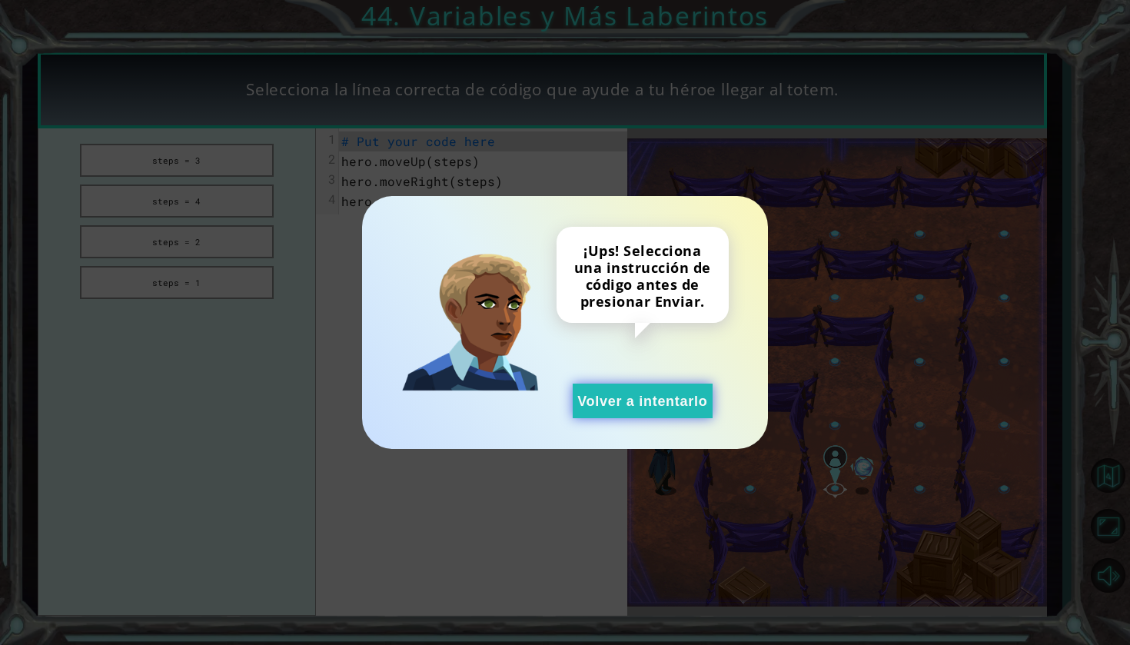
click at [626, 401] on button "Volver a intentarlo" at bounding box center [643, 401] width 140 height 35
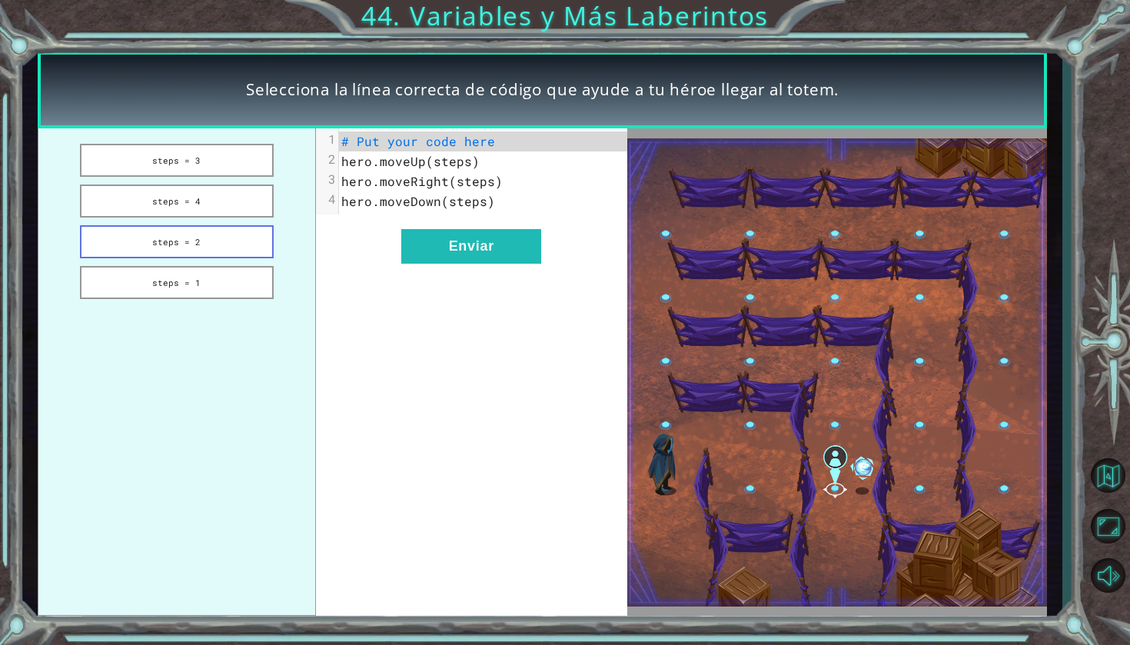
click at [187, 252] on button "steps = 2" at bounding box center [177, 241] width 194 height 33
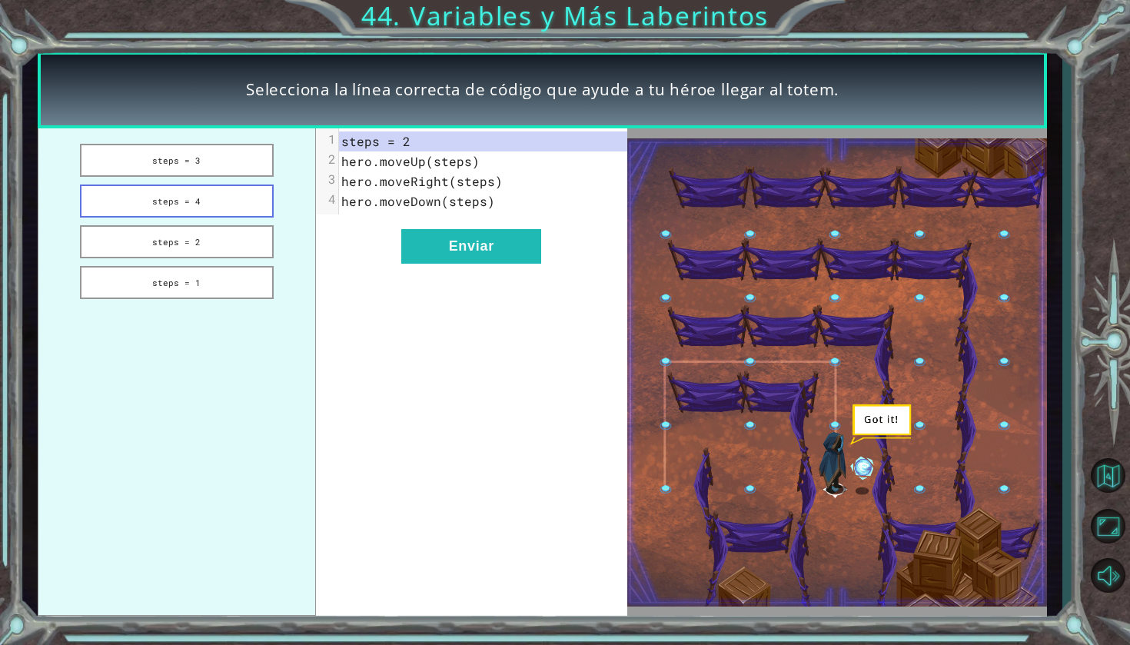
drag, startPoint x: 187, startPoint y: 252, endPoint x: 243, endPoint y: 214, distance: 68.0
click at [243, 214] on ul "steps = 3 steps = 4 steps = 2 steps = 1" at bounding box center [176, 371] width 277 height 487
click at [246, 287] on button "steps = 1" at bounding box center [177, 282] width 194 height 33
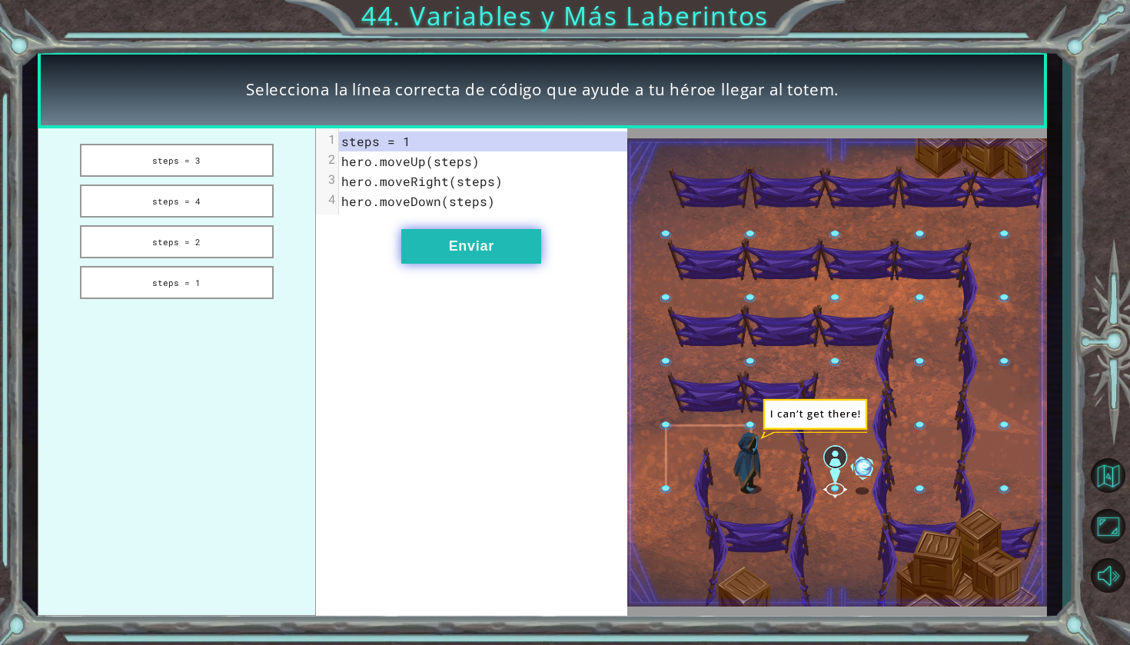
click at [471, 244] on button "Enviar" at bounding box center [471, 246] width 140 height 35
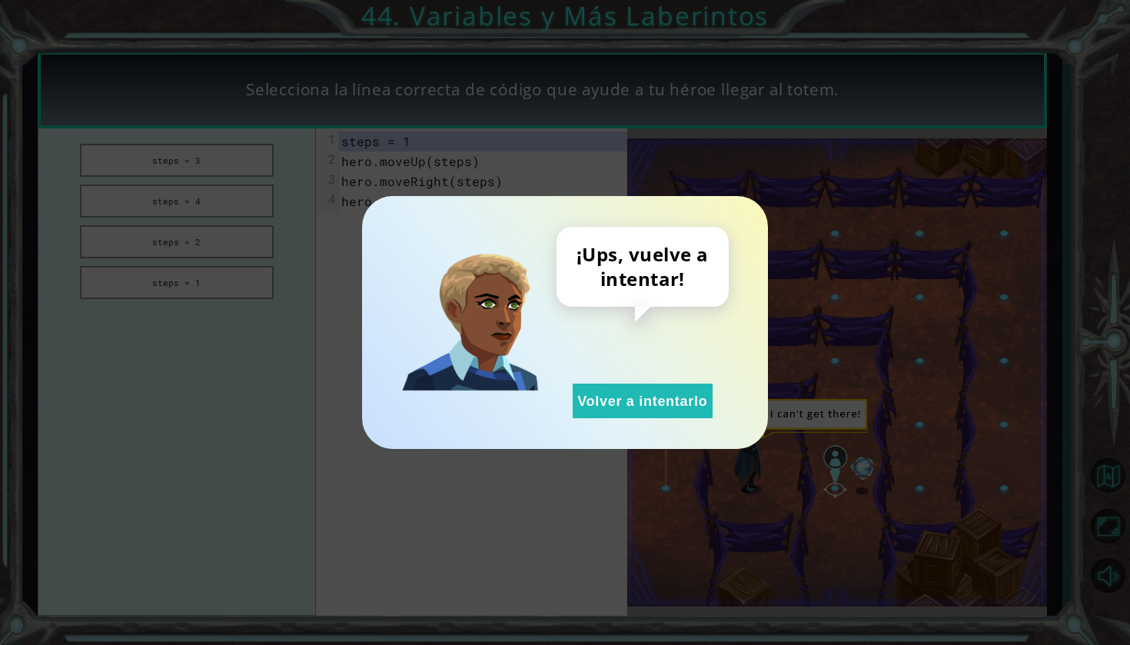
click at [676, 375] on div "¡Ups, vuelve a intentar! Volver a intentarlo" at bounding box center [643, 322] width 172 height 191
click at [669, 397] on button "Volver a intentarlo" at bounding box center [643, 401] width 140 height 35
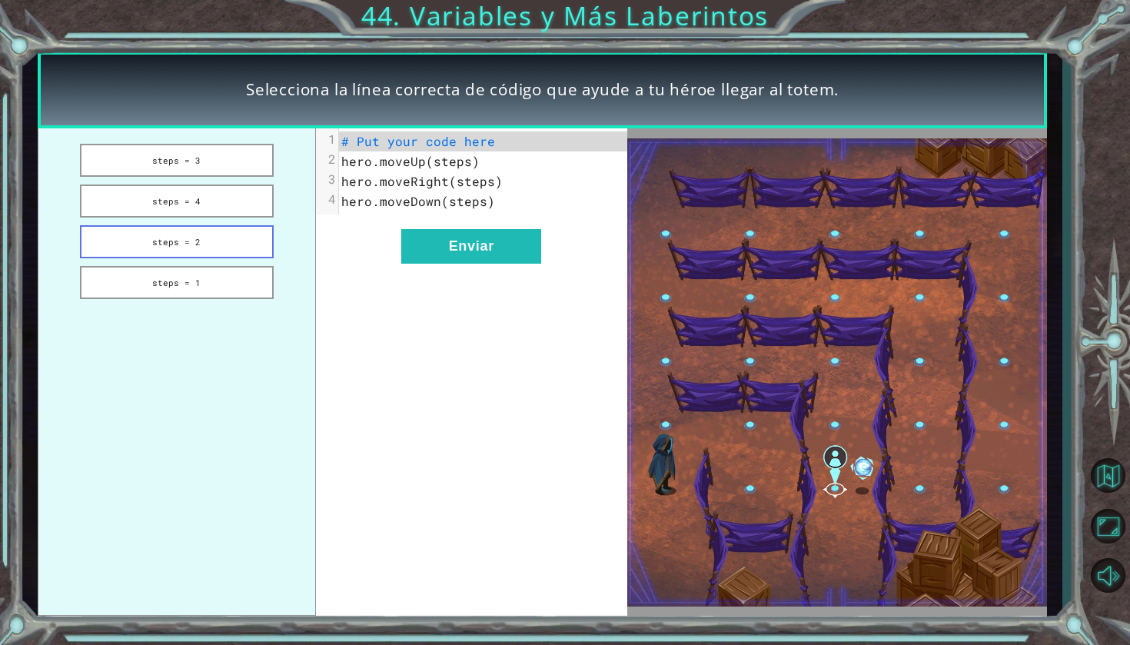
click at [271, 228] on button "steps = 2" at bounding box center [177, 241] width 194 height 33
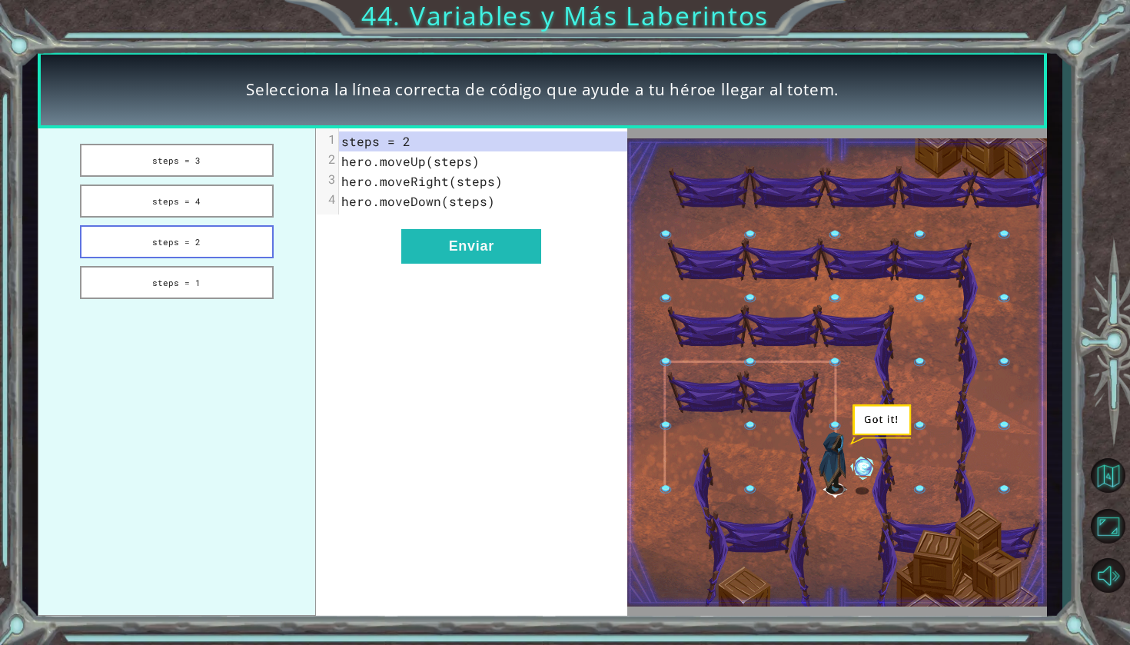
click at [257, 228] on button "steps = 2" at bounding box center [177, 241] width 194 height 33
click at [221, 186] on button "steps = 4" at bounding box center [177, 200] width 194 height 33
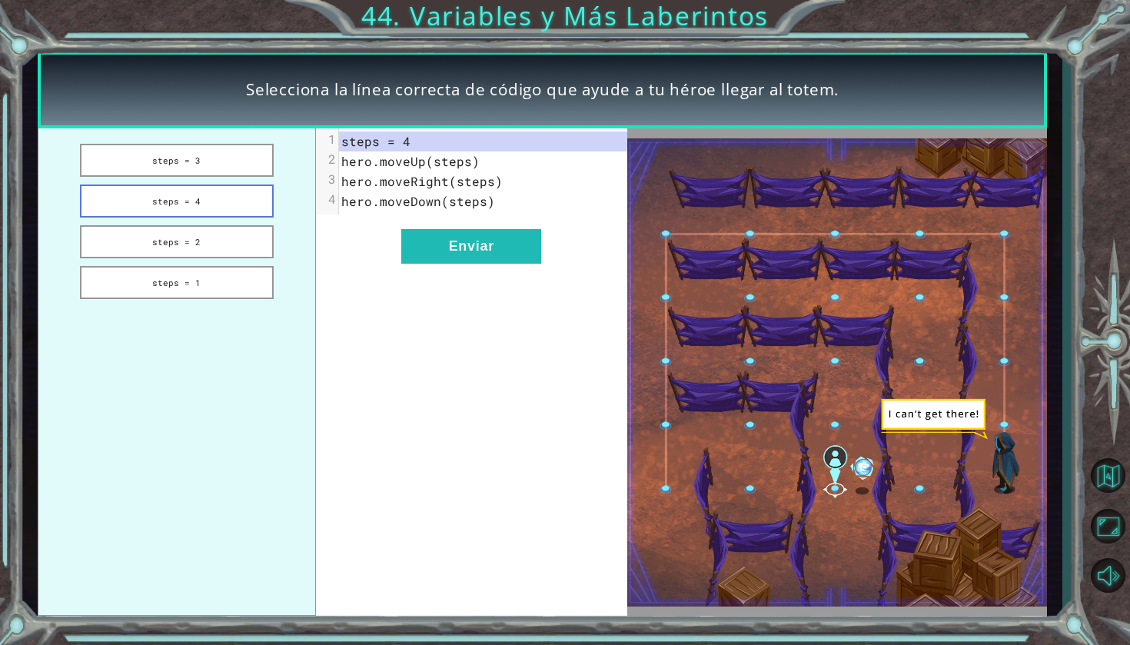
click at [223, 195] on button "steps = 4" at bounding box center [177, 200] width 194 height 33
click at [223, 164] on button "steps = 3" at bounding box center [177, 160] width 194 height 33
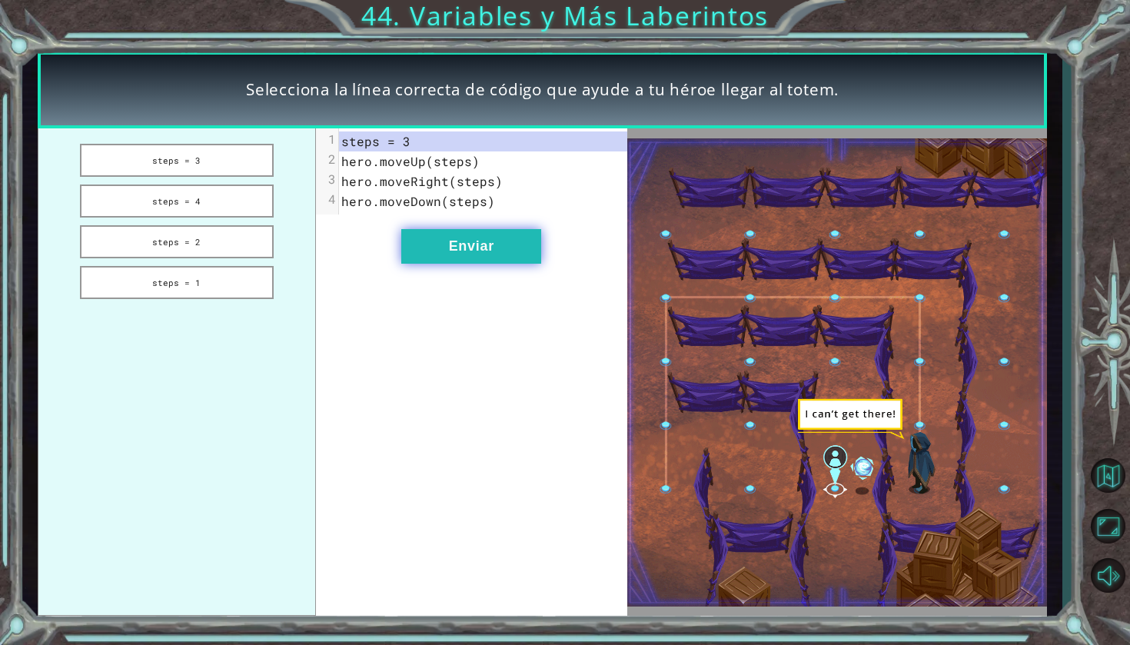
click at [436, 238] on button "Enviar" at bounding box center [471, 246] width 140 height 35
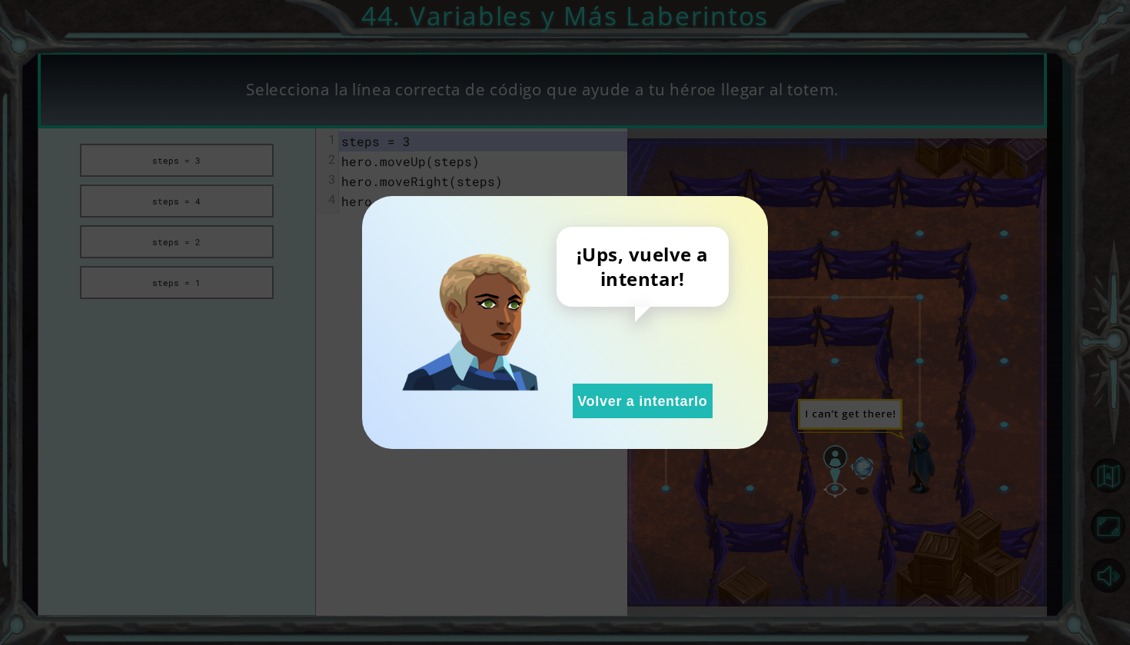
click at [633, 383] on div "¡Ups, vuelve a intentar! Volver a intentarlo" at bounding box center [643, 322] width 172 height 191
drag, startPoint x: 626, startPoint y: 381, endPoint x: 626, endPoint y: 407, distance: 25.4
click at [626, 407] on div "¡Ups, vuelve a intentar! Volver a intentarlo" at bounding box center [643, 322] width 172 height 191
click at [622, 407] on button "Volver a intentarlo" at bounding box center [643, 401] width 140 height 35
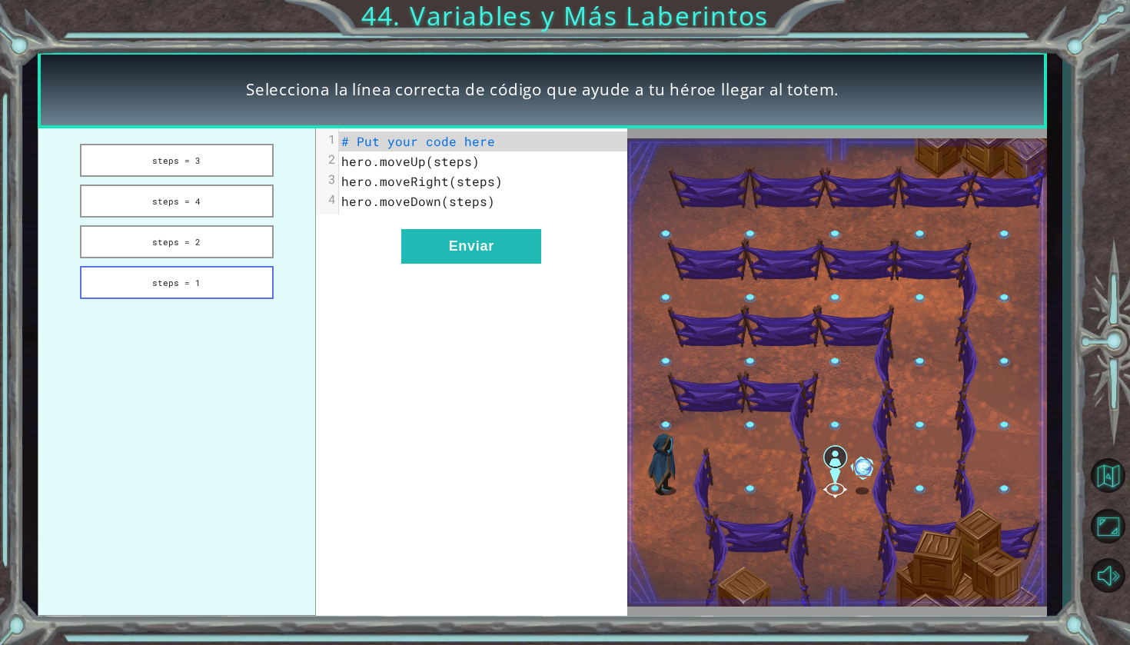
click at [243, 275] on button "steps = 1" at bounding box center [177, 282] width 194 height 33
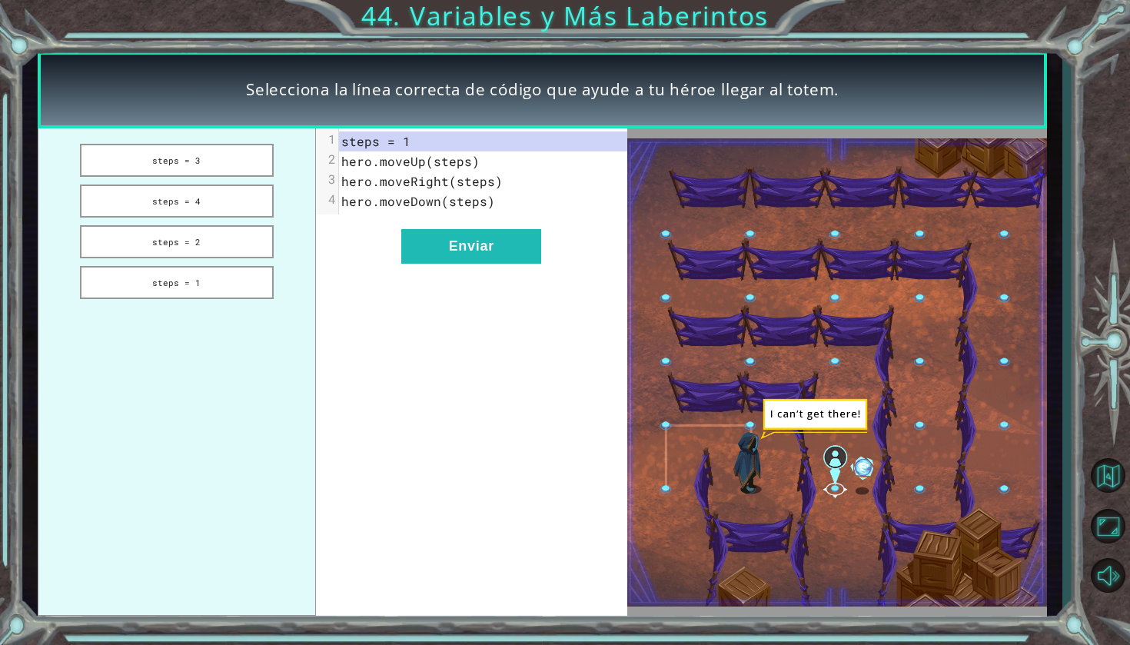
click at [437, 273] on div "xxxxxxxxxx 4 1 steps = 1 2 hero.moveUp(steps) 3 hero.moveRight(steps) 4 hero.mo…" at bounding box center [471, 371] width 311 height 487
click at [437, 258] on button "Enviar" at bounding box center [471, 246] width 140 height 35
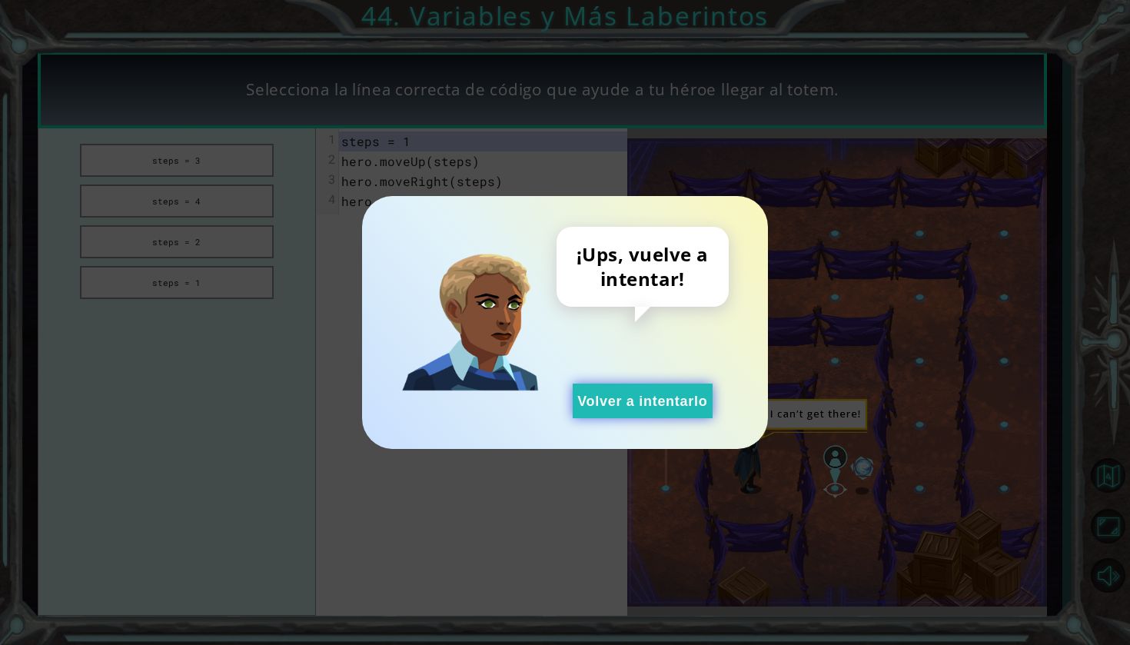
click at [699, 397] on button "Volver a intentarlo" at bounding box center [643, 401] width 140 height 35
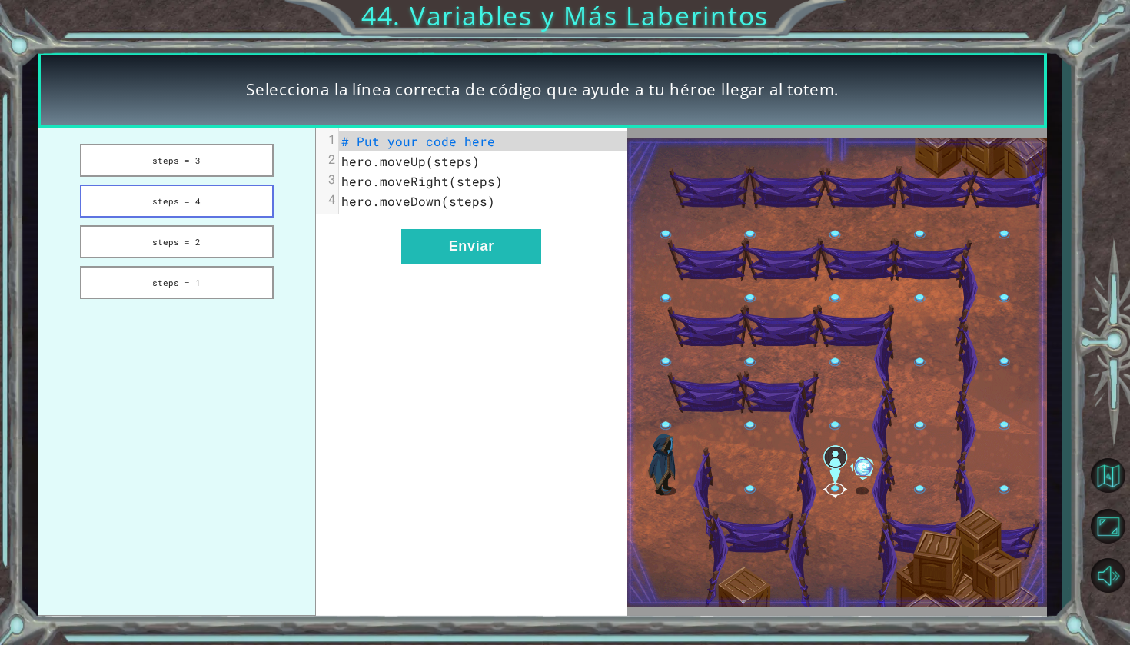
click at [215, 191] on button "steps = 4" at bounding box center [177, 200] width 194 height 33
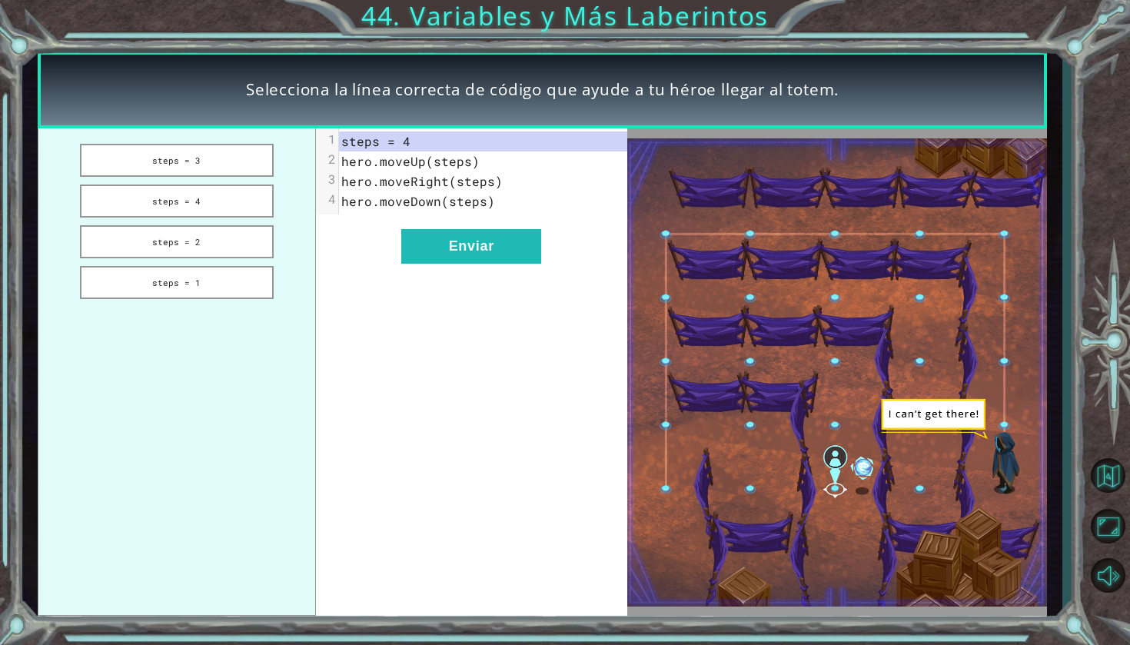
click at [481, 266] on div "xxxxxxxxxx 4 1 steps = 4 2 hero.moveUp(steps) 3 hero.moveRight(steps) 4 hero.mo…" at bounding box center [471, 371] width 311 height 487
drag, startPoint x: 481, startPoint y: 266, endPoint x: 481, endPoint y: 255, distance: 10.8
click at [481, 255] on div "xxxxxxxxxx 4 1 steps = 4 2 hero.moveUp(steps) 3 hero.moveRight(steps) 4 hero.mo…" at bounding box center [471, 371] width 311 height 487
click at [481, 255] on button "Enviar" at bounding box center [471, 246] width 140 height 35
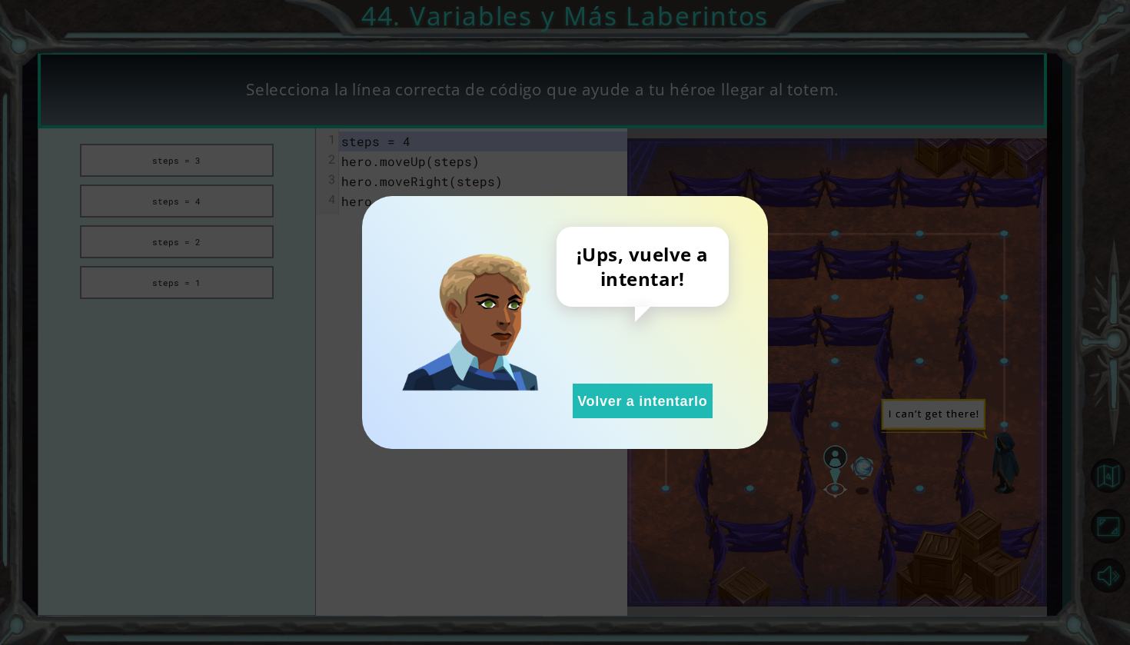
click at [481, 255] on img at bounding box center [470, 323] width 138 height 138
click at [666, 404] on button "Volver a intentarlo" at bounding box center [643, 401] width 140 height 35
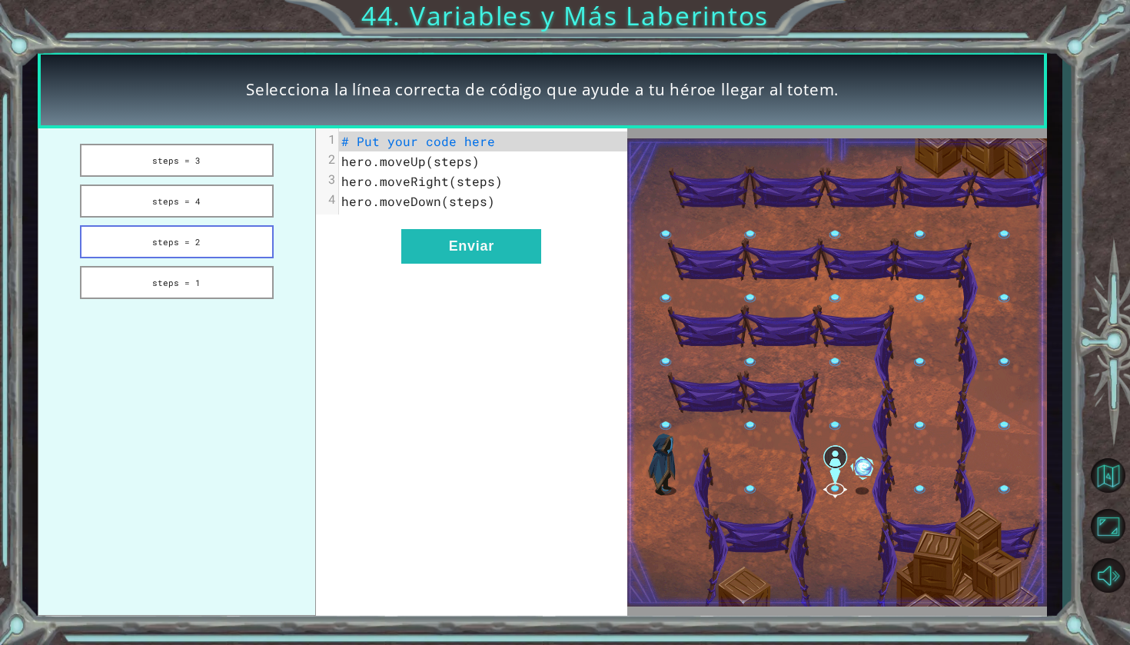
click at [189, 251] on button "steps = 2" at bounding box center [177, 241] width 194 height 33
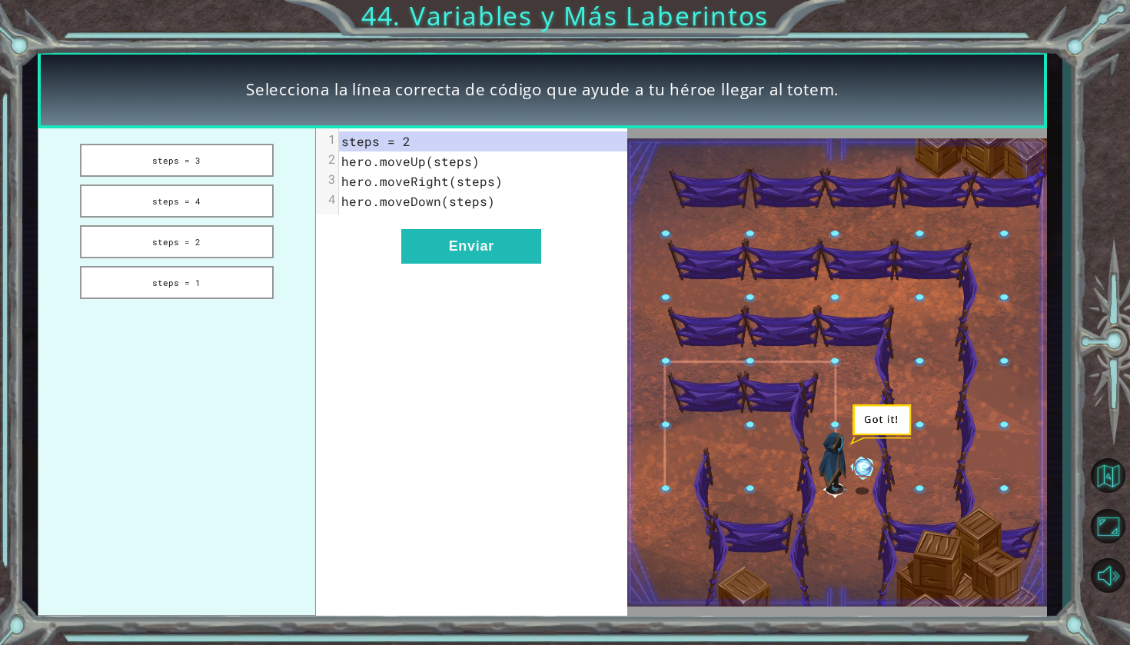
click at [412, 272] on div "xxxxxxxxxx 4 1 steps = 2 2 hero.moveUp(steps) 3 hero.moveRight(steps) 4 hero.mo…" at bounding box center [471, 371] width 311 height 487
click at [430, 257] on button "Enviar" at bounding box center [471, 246] width 140 height 35
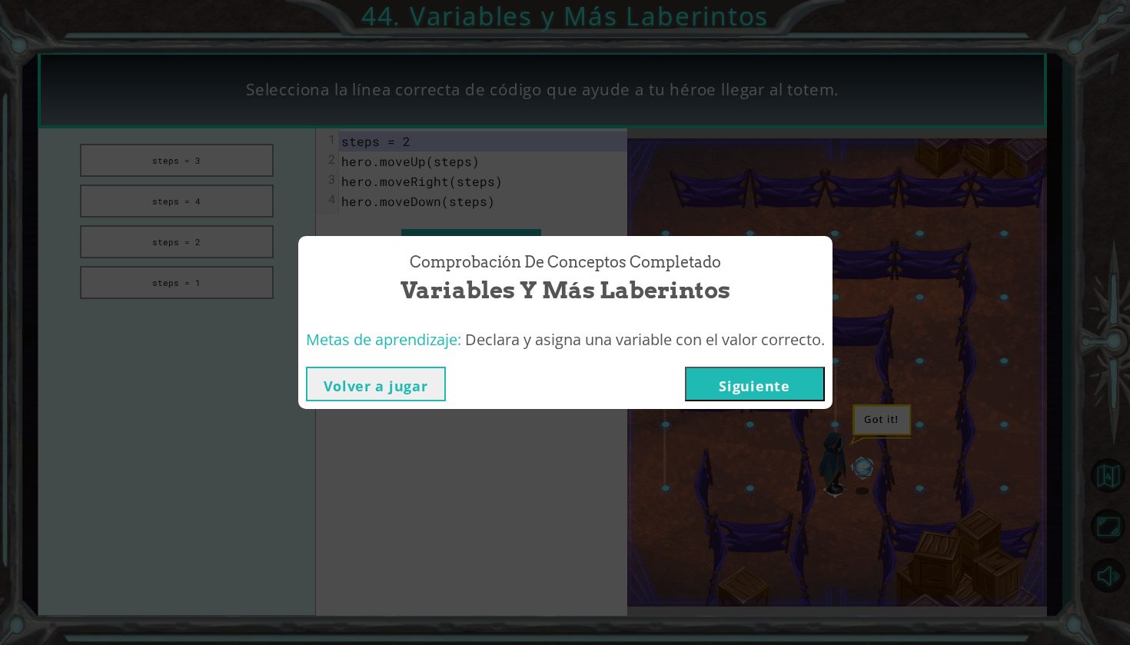
click at [739, 395] on button "Siguiente" at bounding box center [755, 384] width 140 height 35
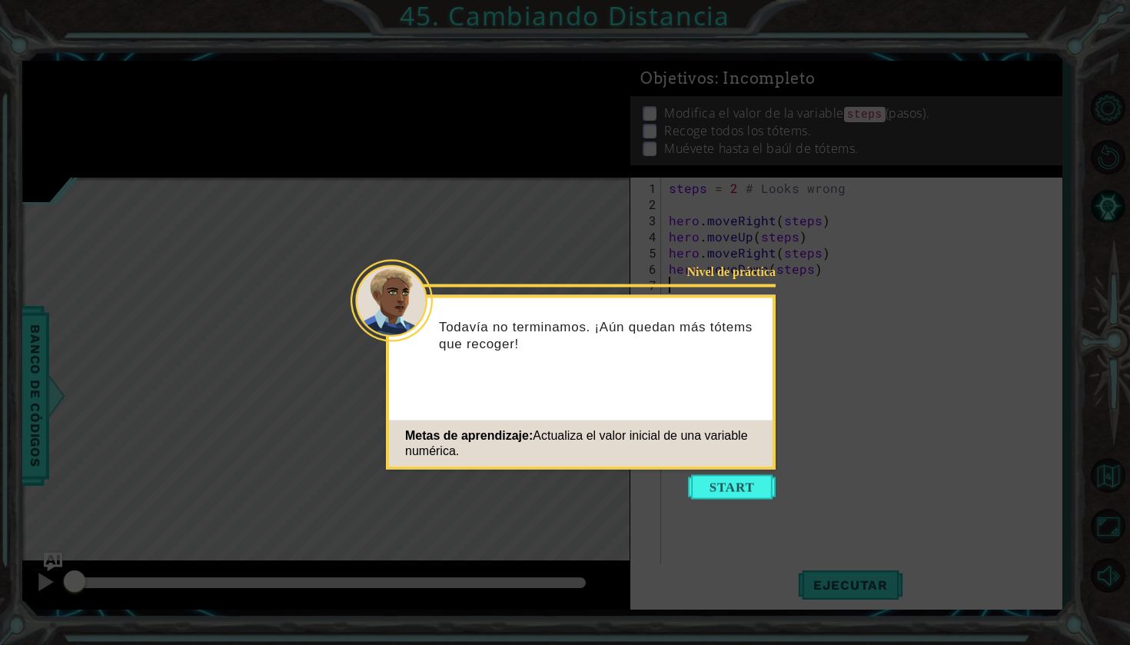
click at [731, 473] on icon at bounding box center [565, 322] width 1130 height 645
click at [734, 481] on button "Start" at bounding box center [732, 487] width 88 height 25
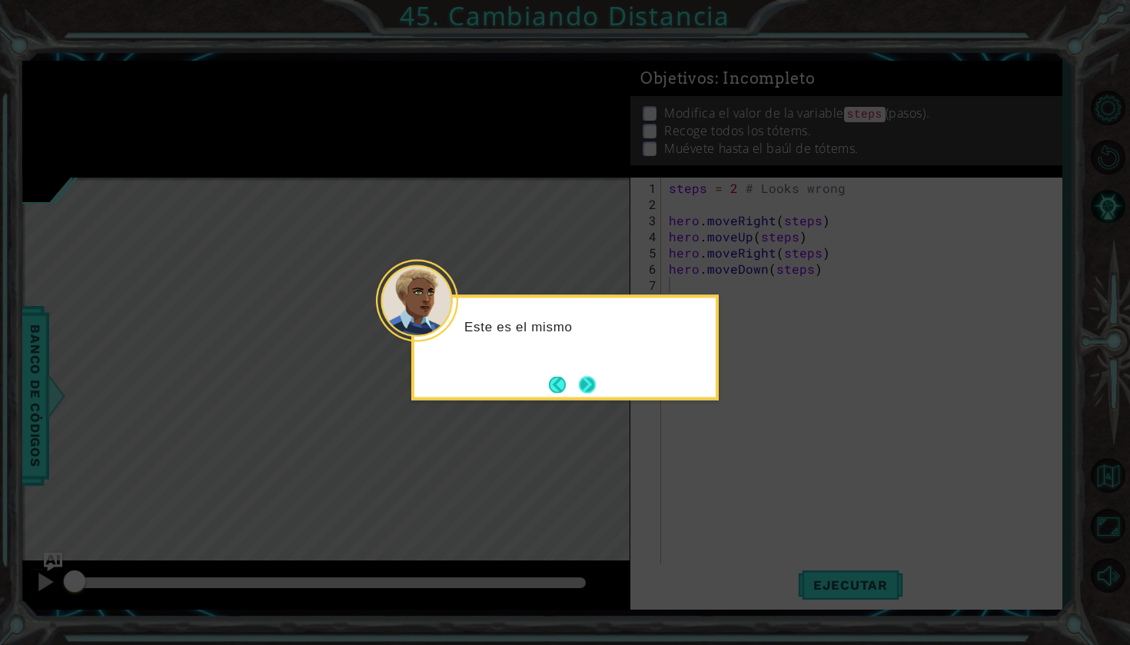
click at [583, 385] on button "Next" at bounding box center [587, 384] width 17 height 17
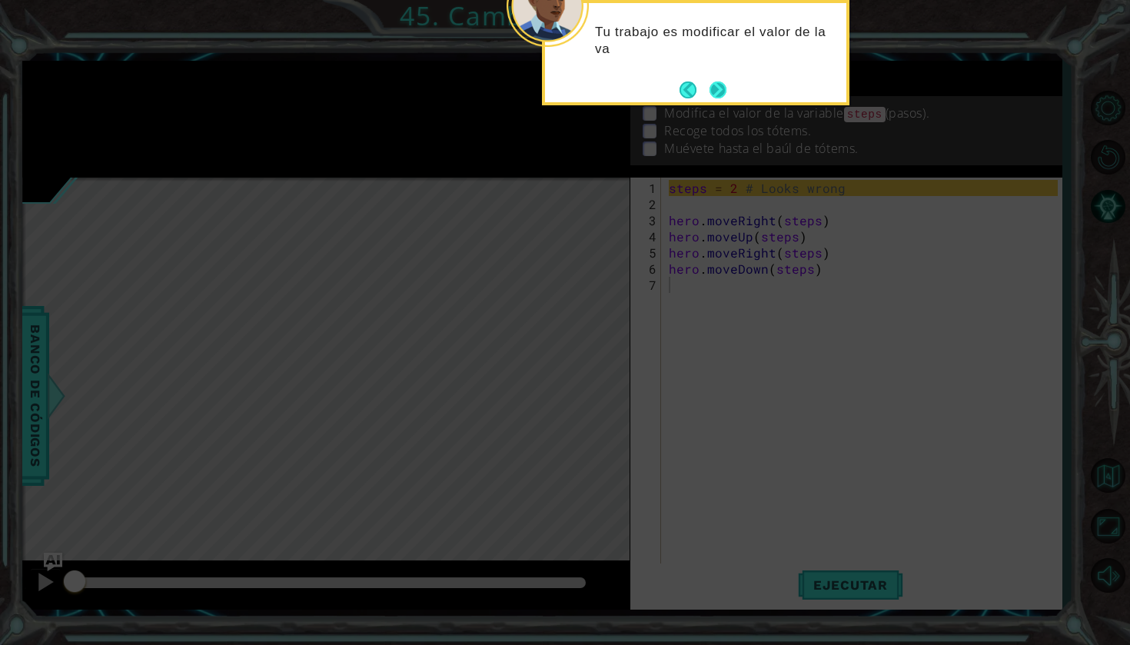
click at [709, 85] on button "Next" at bounding box center [717, 89] width 17 height 17
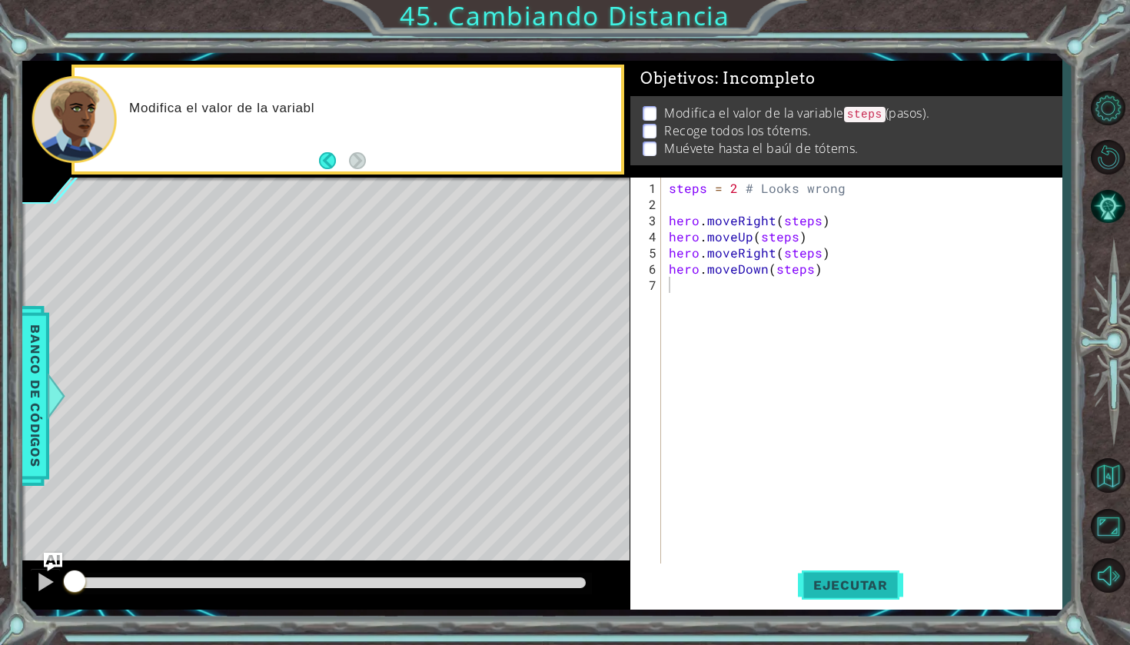
click at [824, 580] on span "Ejecutar" at bounding box center [850, 584] width 105 height 15
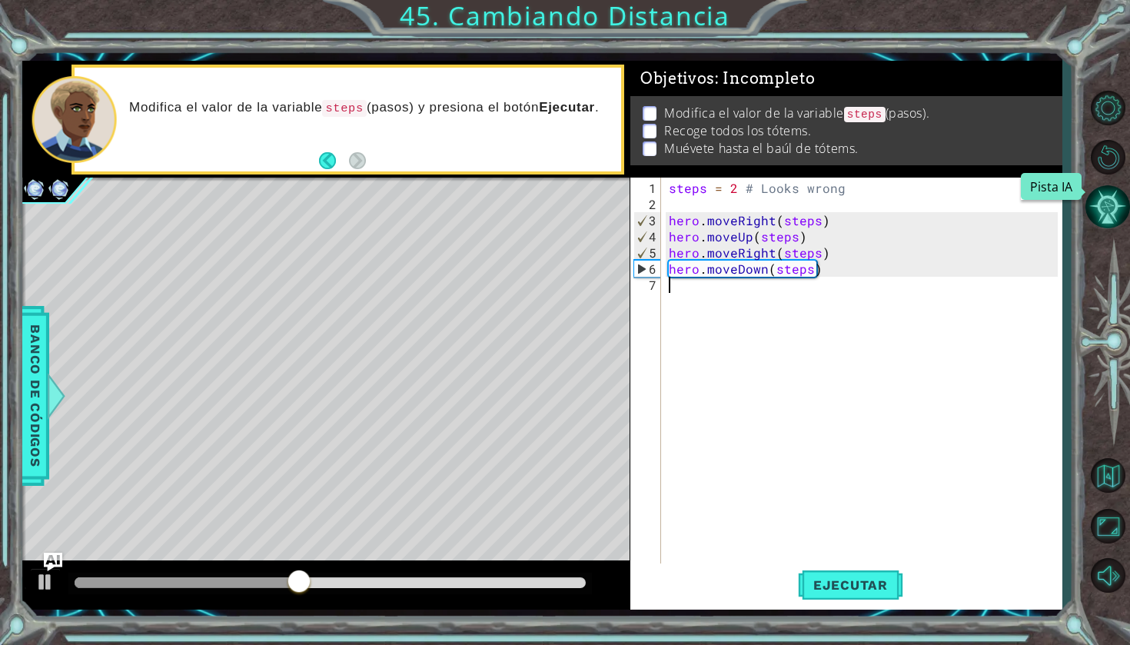
click at [1119, 205] on button "Pista IA" at bounding box center [1107, 206] width 45 height 45
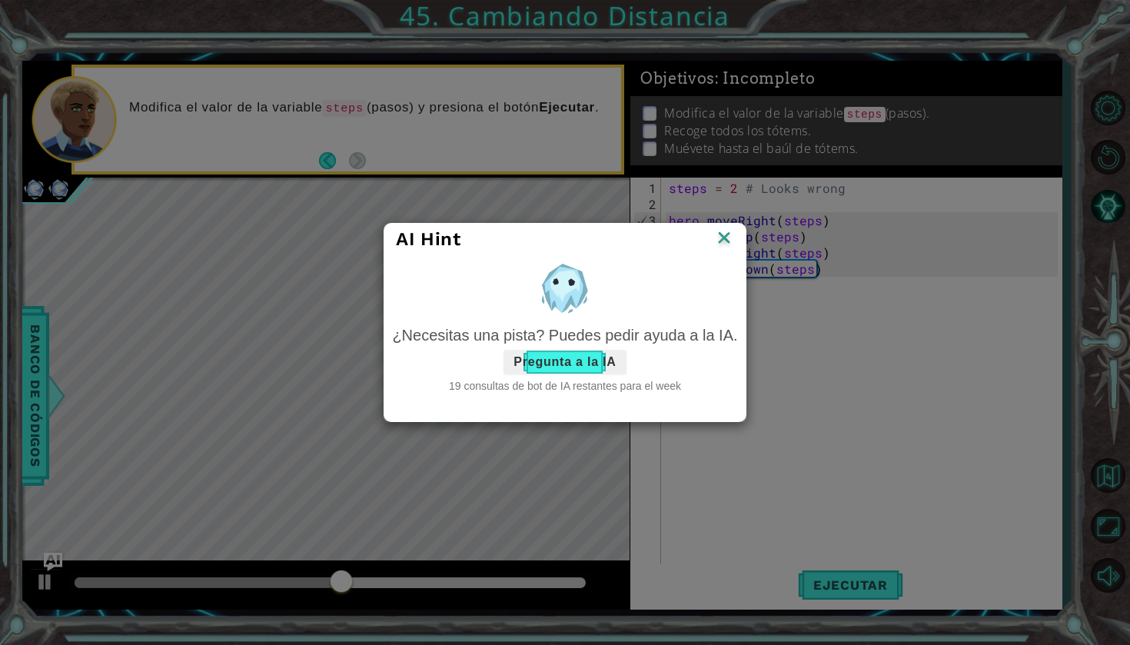
click at [565, 357] on button "Pregunta a la IA" at bounding box center [564, 362] width 122 height 25
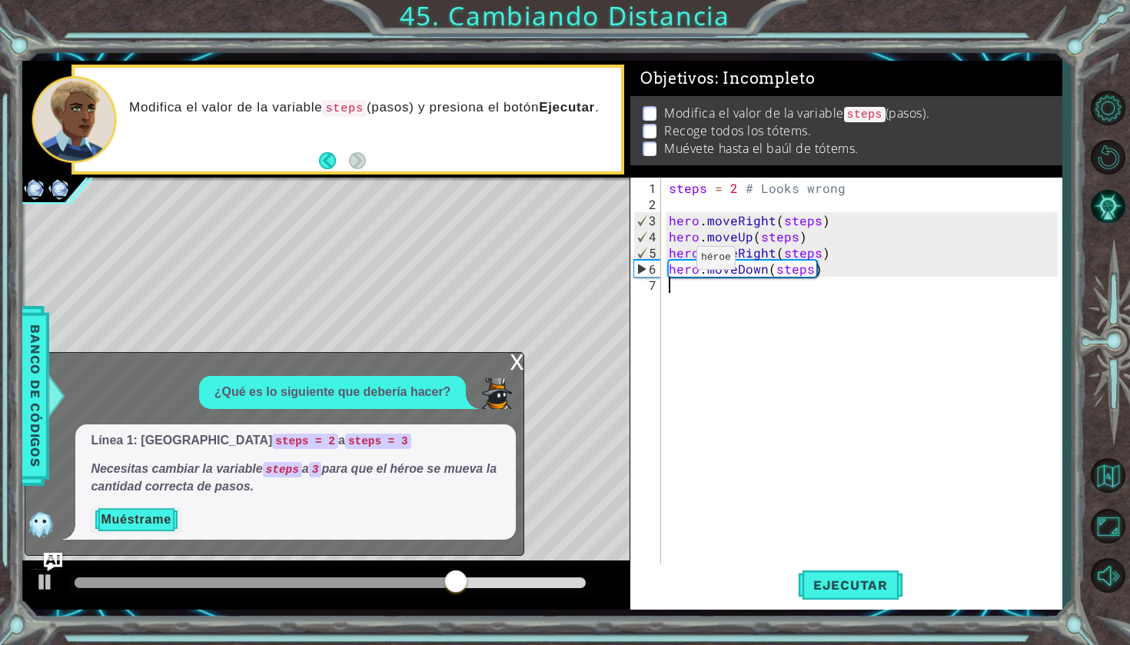
click at [166, 509] on button "Muéstrame" at bounding box center [136, 519] width 90 height 25
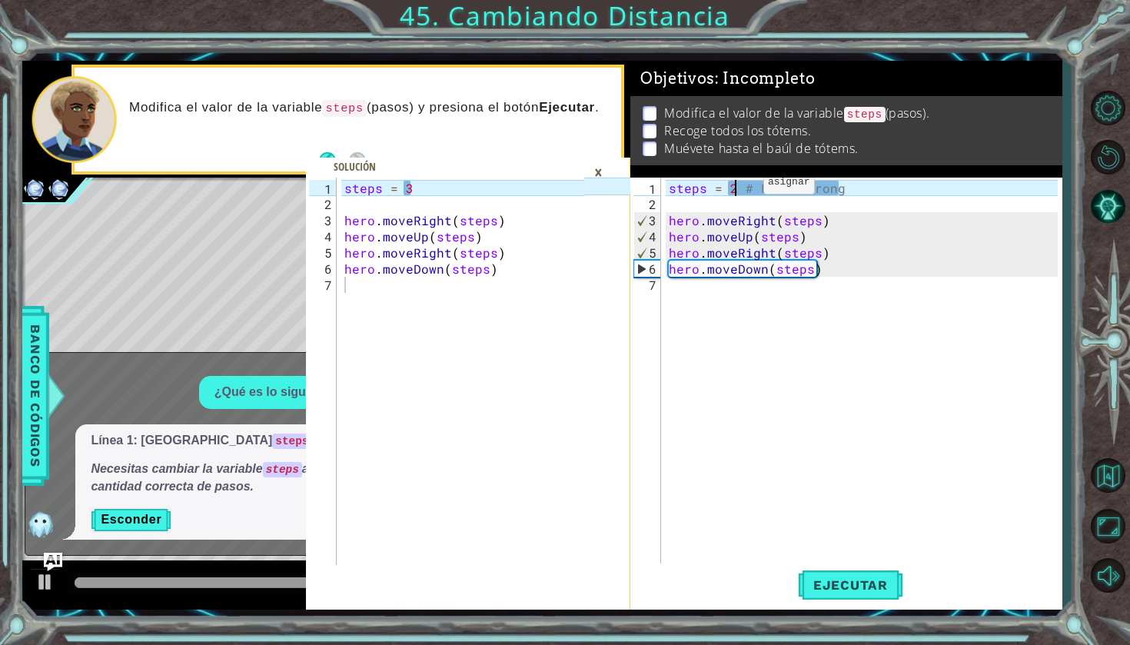
click at [737, 188] on div "steps = 2 # Looks wrong hero . moveRight ( steps ) hero . moveUp ( steps ) hero…" at bounding box center [866, 390] width 400 height 420
type textarea "steps = 3 # Looks wrong"
click at [876, 593] on button "Ejecutar" at bounding box center [850, 584] width 105 height 43
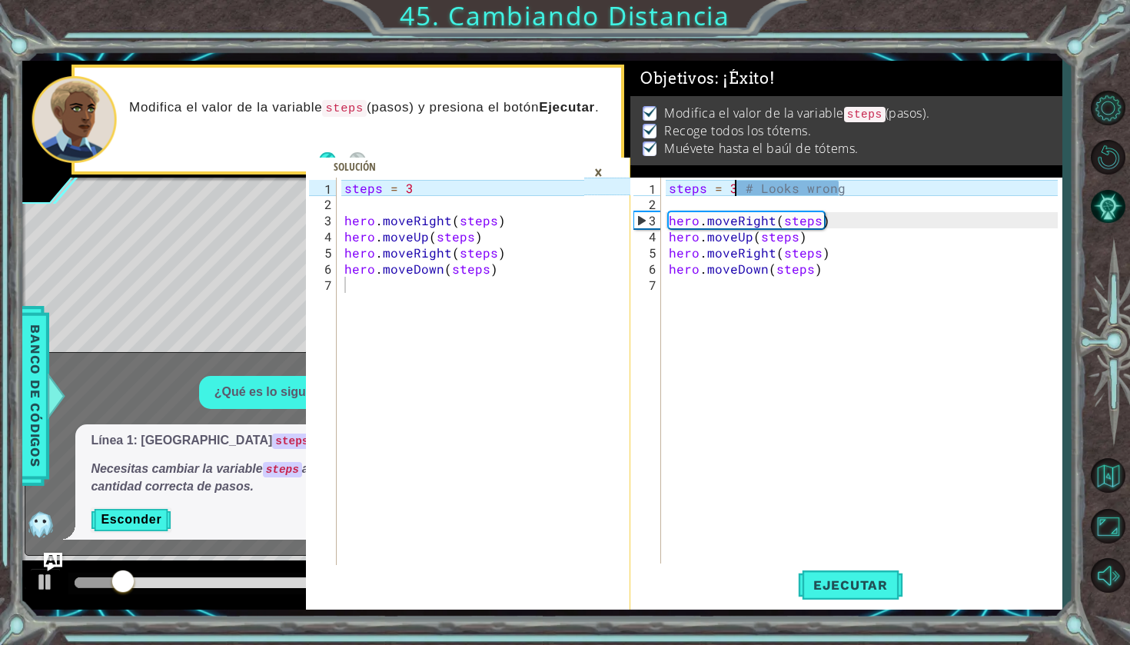
click at [596, 171] on div "×" at bounding box center [598, 172] width 24 height 26
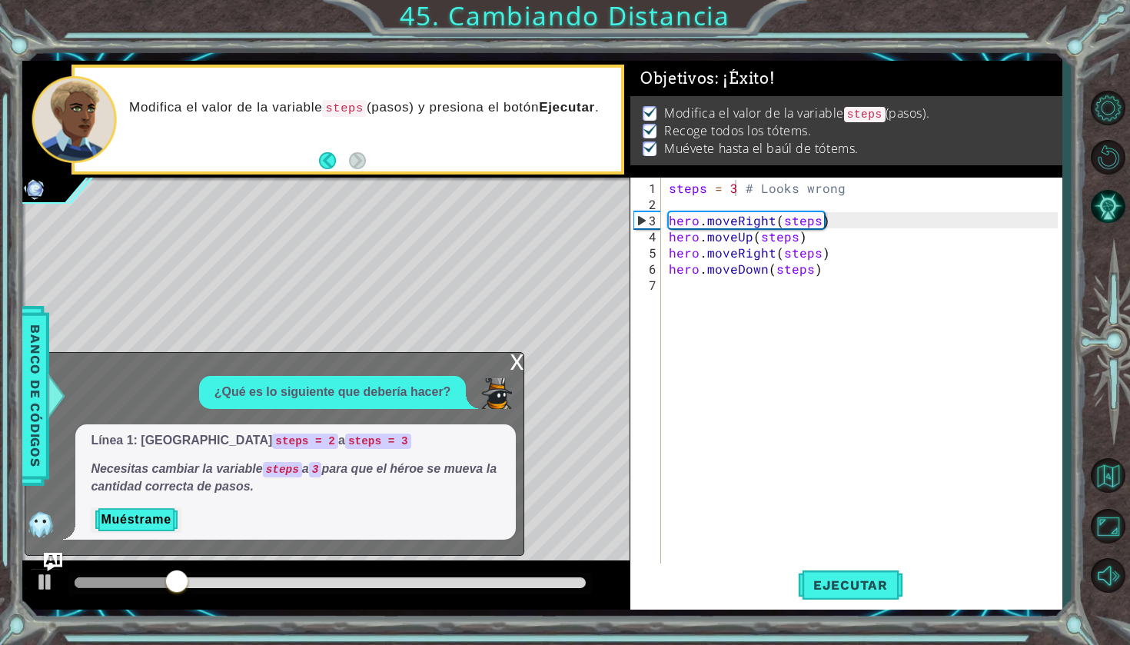
click at [520, 356] on div "x" at bounding box center [517, 360] width 14 height 15
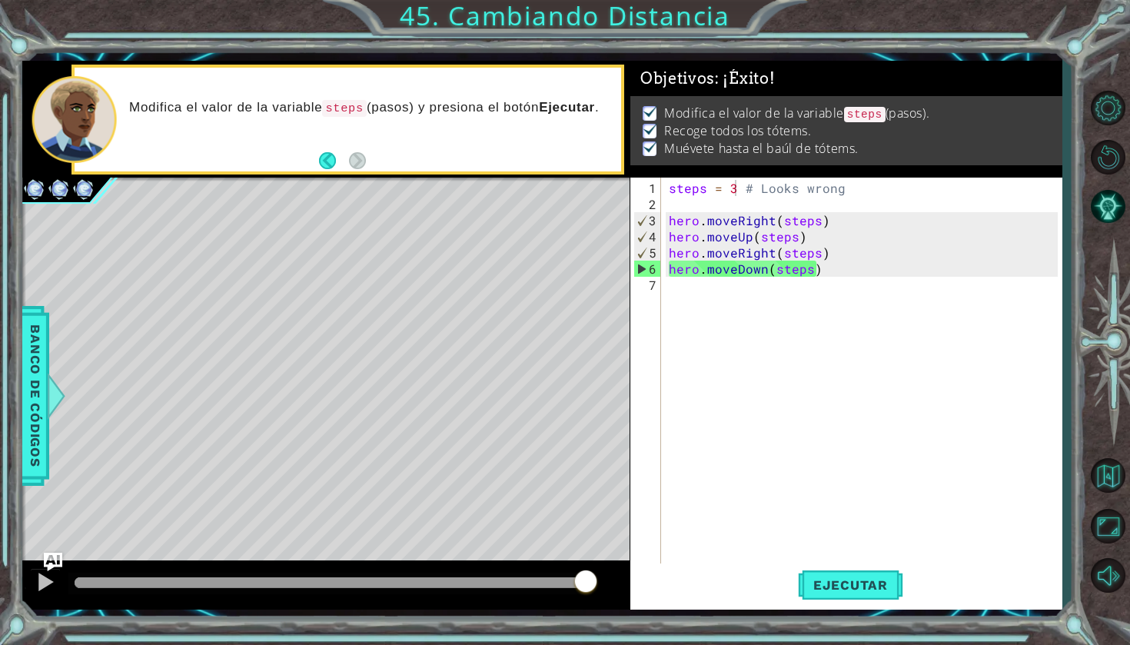
drag, startPoint x: 218, startPoint y: 576, endPoint x: 736, endPoint y: 630, distance: 520.9
click at [736, 630] on body "1 2 3 4 5 6 7 steps = 3 hero . moveRight ( steps ) hero . moveUp ( steps ) hero…" at bounding box center [565, 322] width 1130 height 645
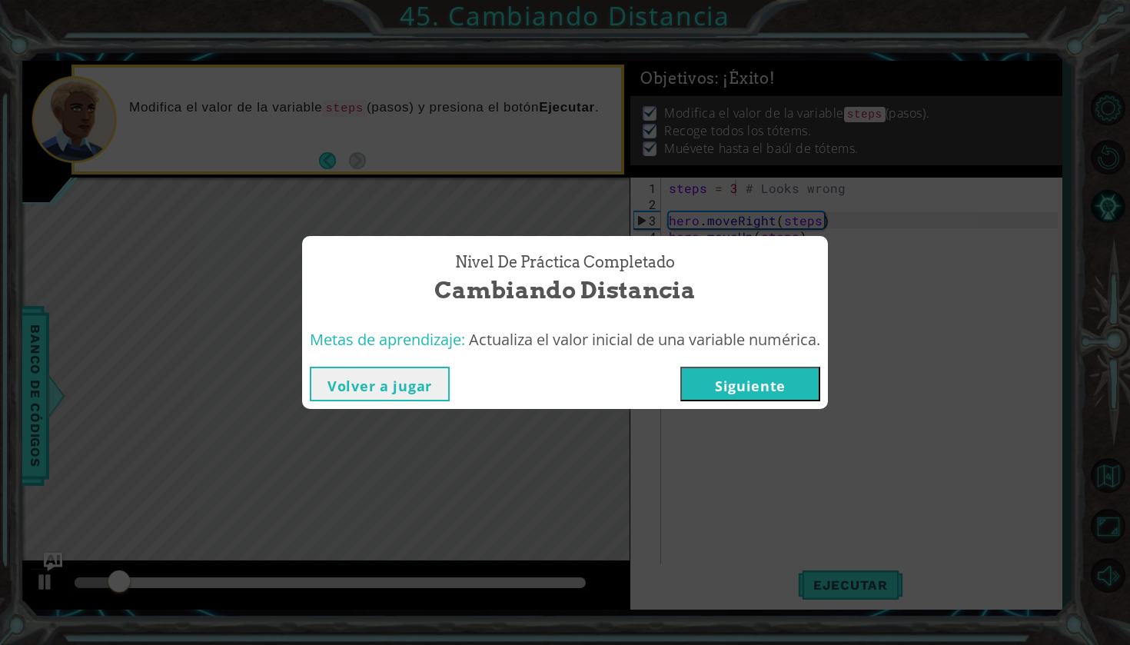
click at [772, 396] on button "Siguiente" at bounding box center [750, 384] width 140 height 35
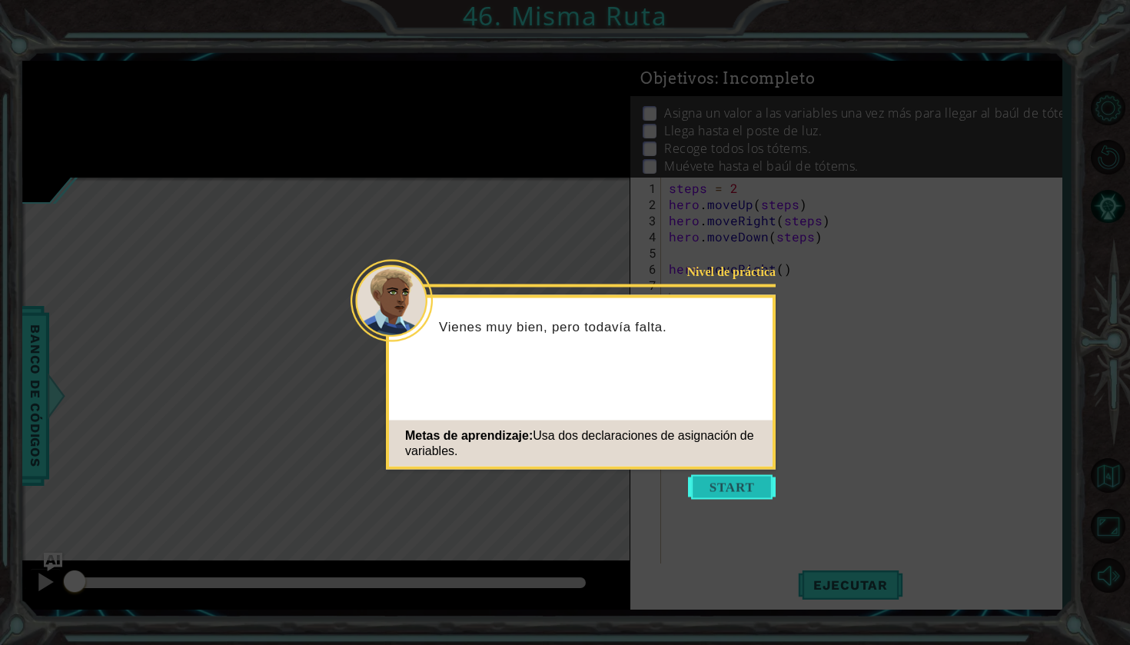
click at [746, 478] on button "Start" at bounding box center [732, 487] width 88 height 25
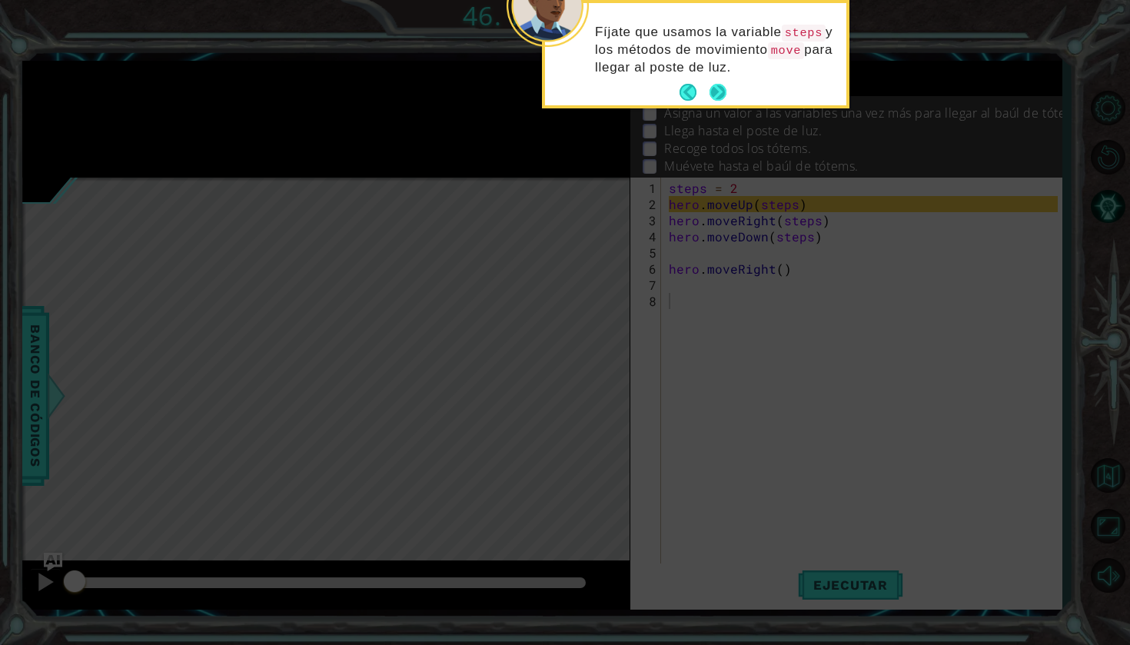
click at [726, 92] on button "Next" at bounding box center [718, 93] width 18 height 18
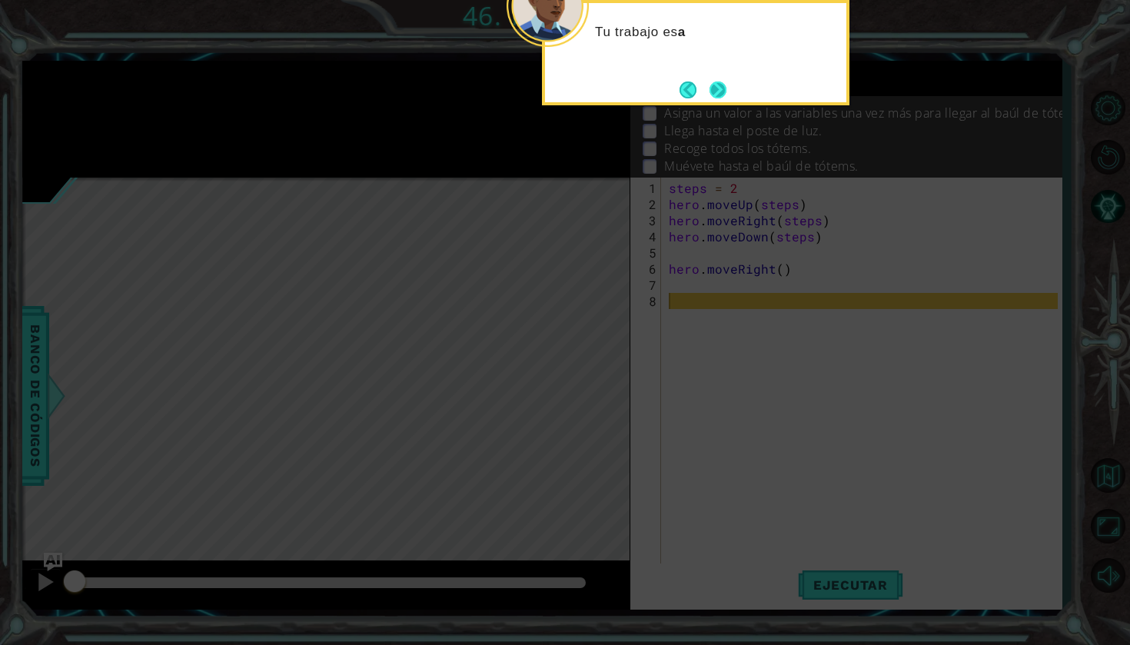
click at [725, 97] on button "Next" at bounding box center [718, 90] width 18 height 18
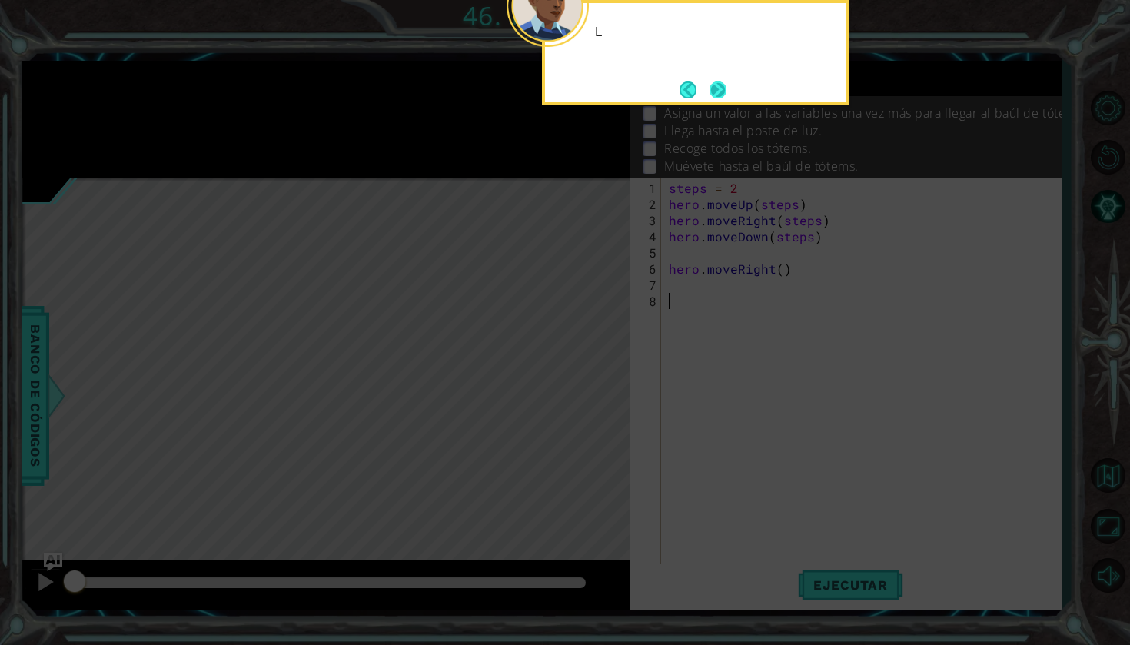
click at [723, 98] on button "Next" at bounding box center [718, 90] width 18 height 18
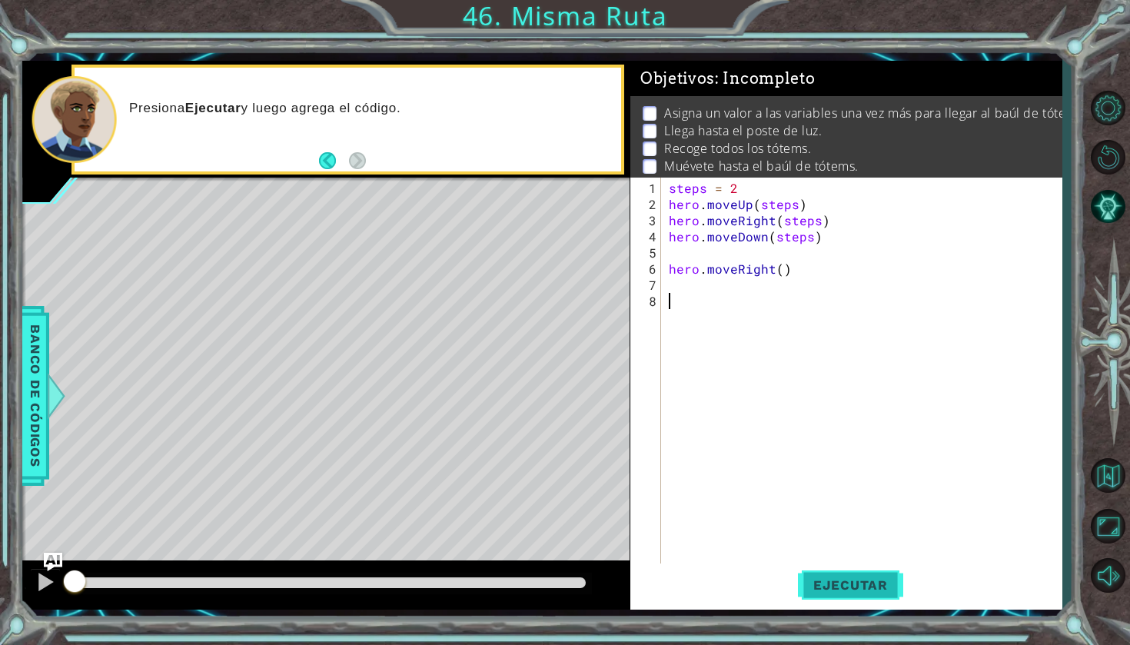
click at [866, 590] on span "Ejecutar" at bounding box center [850, 584] width 105 height 15
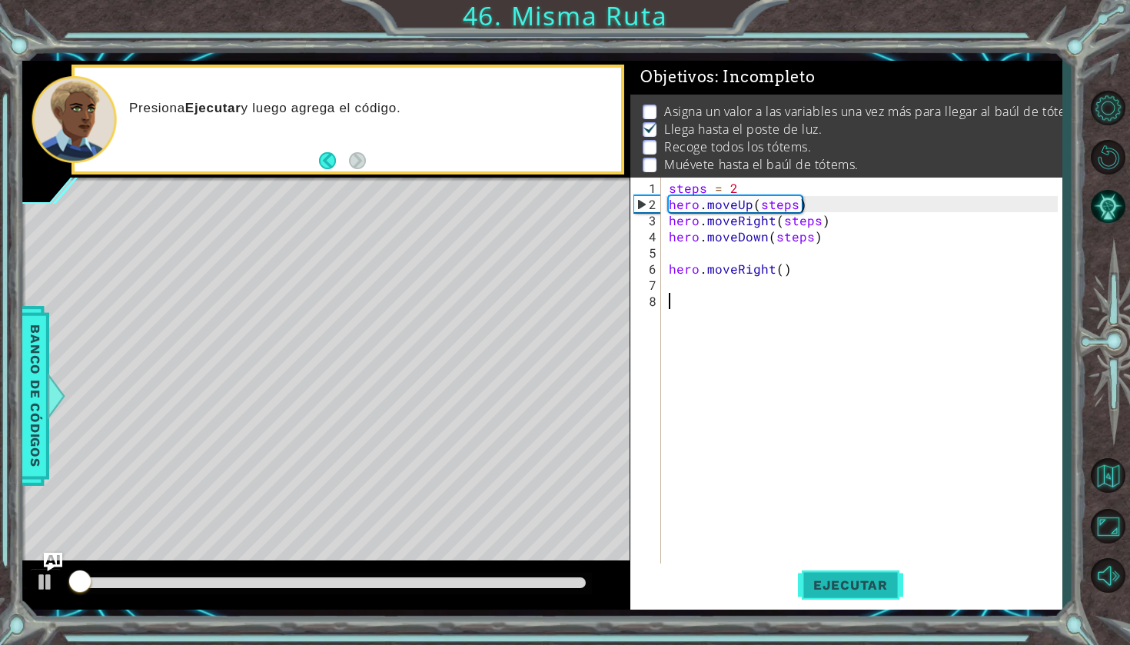
scroll to position [2, 0]
click at [866, 591] on span "Ejecutar" at bounding box center [850, 584] width 105 height 15
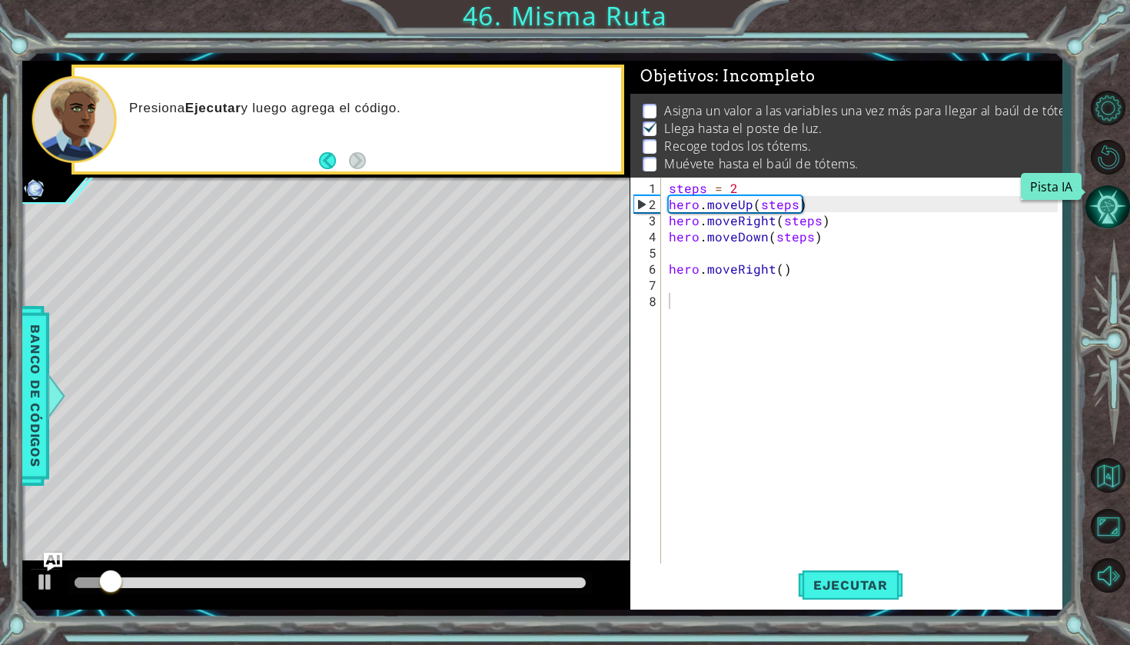
click at [1101, 198] on button "Pista IA" at bounding box center [1107, 206] width 45 height 45
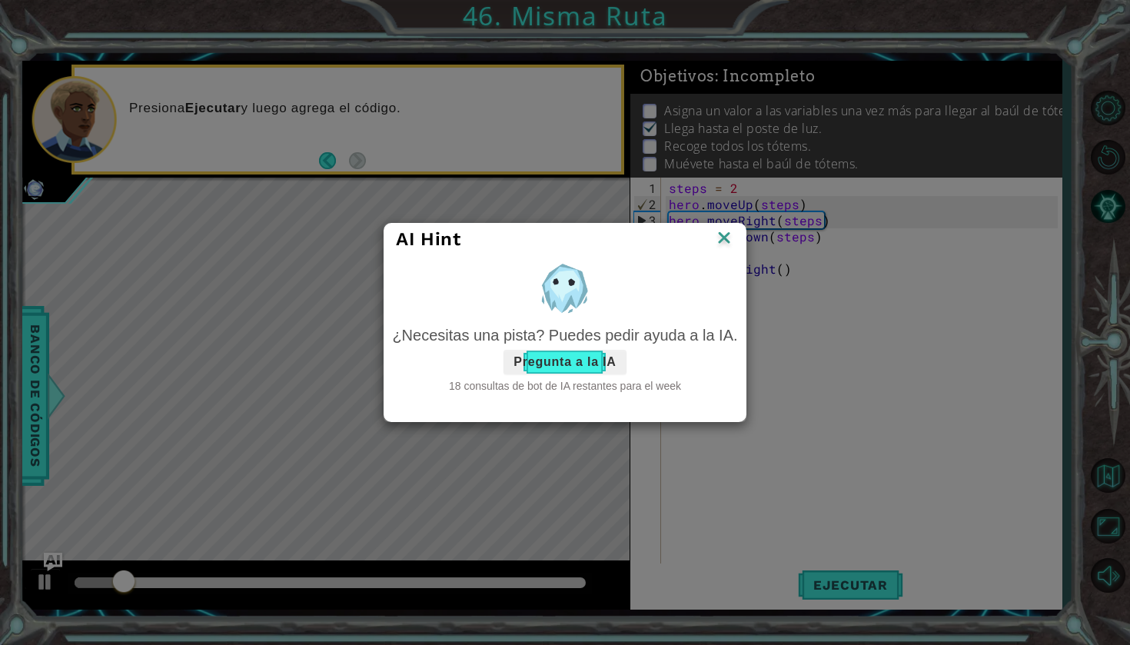
click at [605, 367] on button "Pregunta a la IA" at bounding box center [564, 362] width 122 height 25
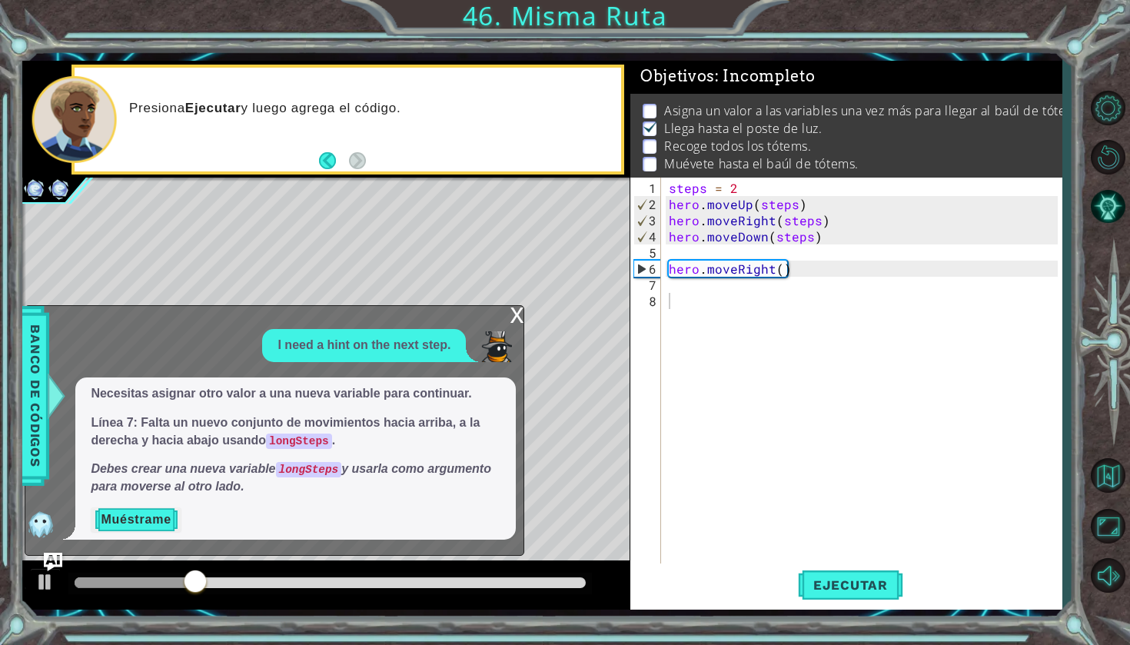
click at [128, 512] on button "Muéstrame" at bounding box center [136, 519] width 90 height 25
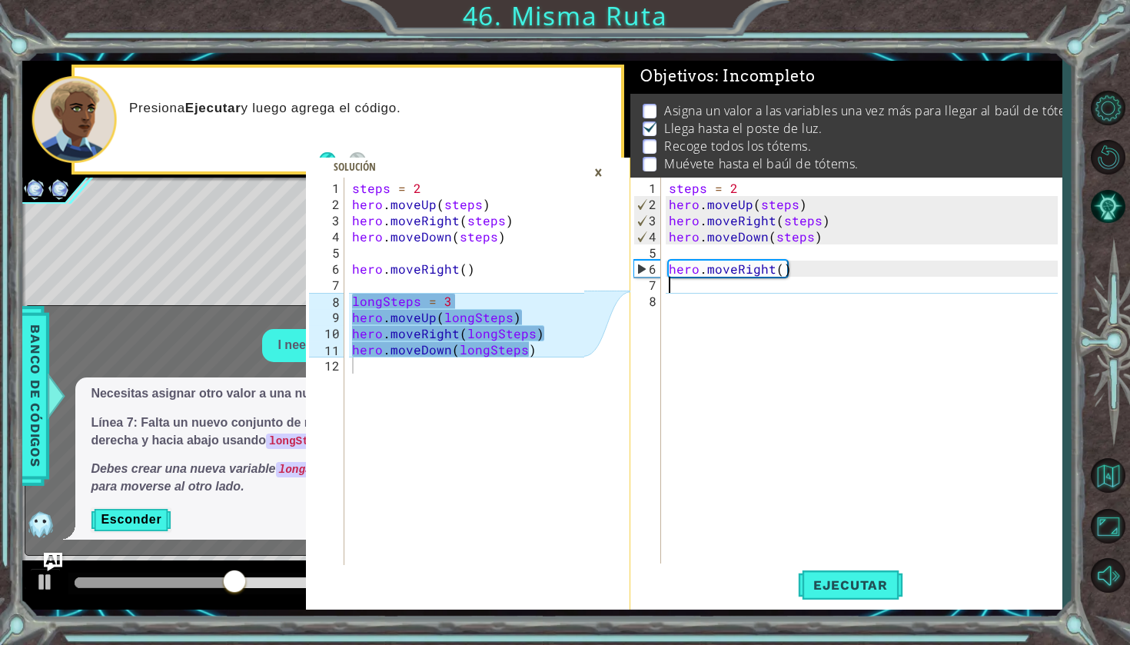
click at [746, 281] on div "steps = 2 hero . moveUp ( steps ) hero . moveRight ( steps ) hero . moveDown ( …" at bounding box center [866, 390] width 400 height 420
click at [714, 302] on div "steps = 2 hero . moveUp ( steps ) hero . moveRight ( steps ) hero . moveDown ( …" at bounding box center [866, 390] width 400 height 420
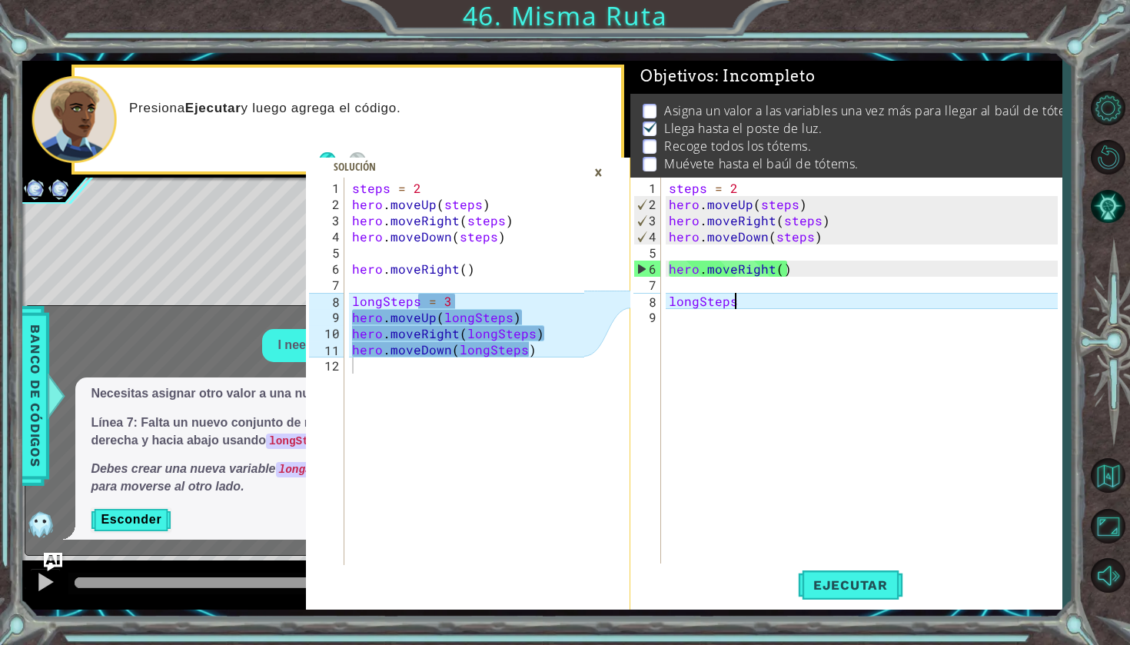
scroll to position [0, 4]
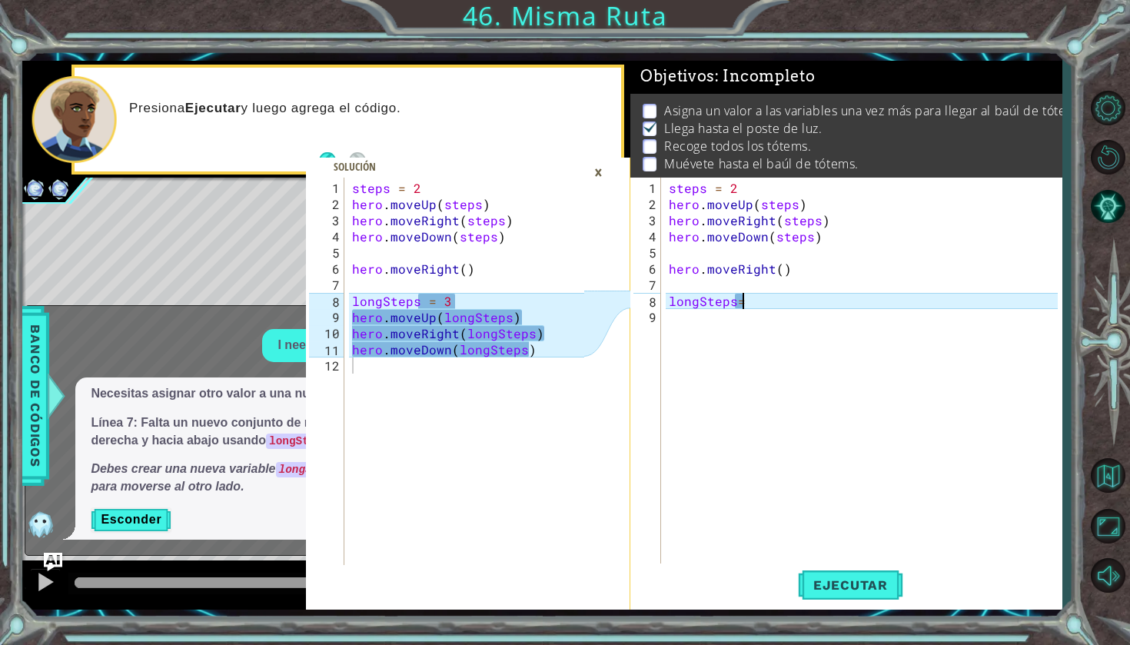
type textarea "longSteps=3"
click at [716, 309] on div "steps = 2 hero . moveUp ( steps ) hero . moveRight ( steps ) hero . moveDown ( …" at bounding box center [866, 390] width 400 height 420
click at [719, 324] on div "steps = 2 hero . moveUp ( steps ) hero . moveRight ( steps ) hero . moveDown ( …" at bounding box center [866, 390] width 400 height 420
click at [737, 299] on div "steps = 2 hero . moveUp ( steps ) hero . moveRight ( steps ) hero . moveDown ( …" at bounding box center [866, 390] width 400 height 420
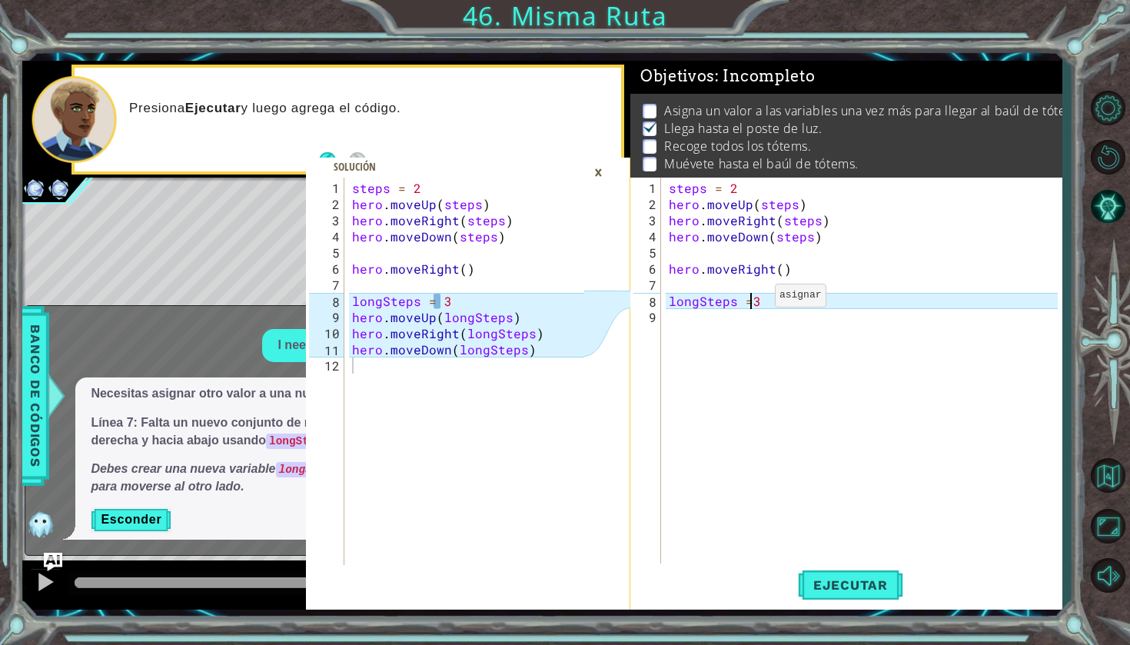
click at [749, 301] on div "steps = 2 hero . moveUp ( steps ) hero . moveRight ( steps ) hero . moveDown ( …" at bounding box center [866, 390] width 400 height 420
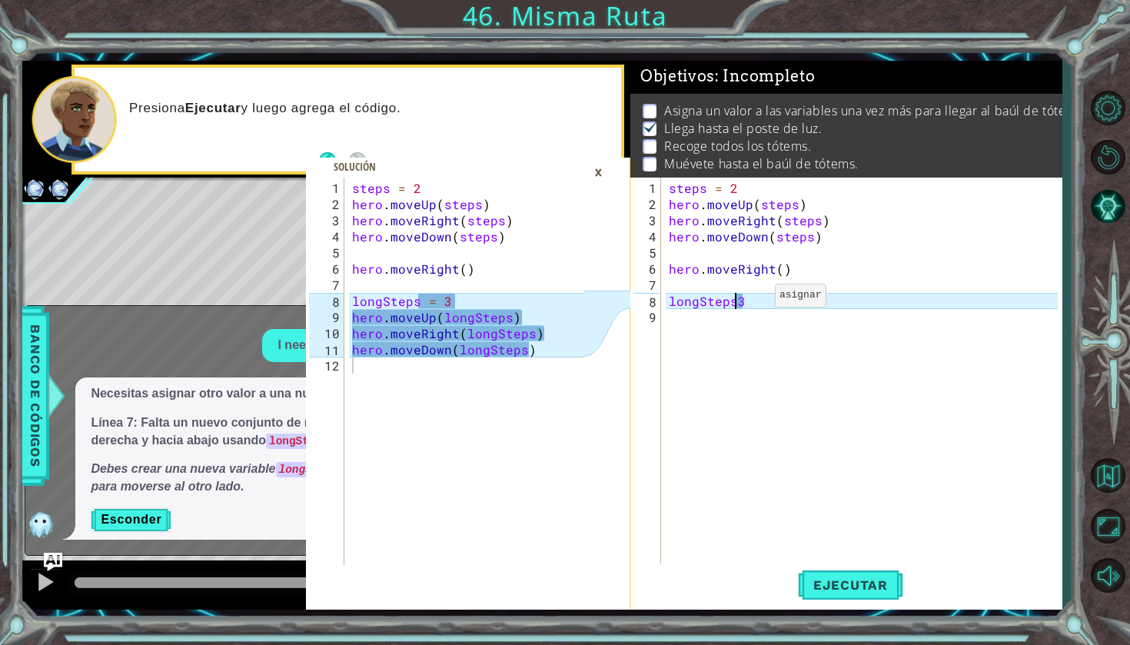
scroll to position [0, 5]
type textarea "longSteps= 3"
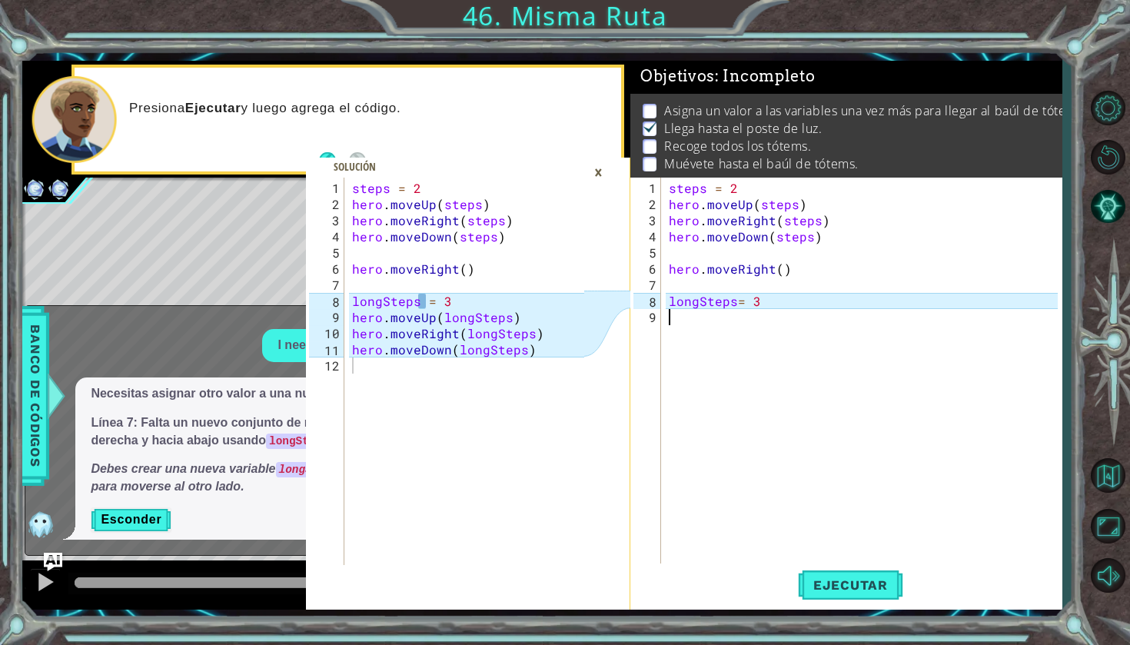
click at [691, 326] on div "steps = 2 hero . moveUp ( steps ) hero . moveRight ( steps ) hero . moveDown ( …" at bounding box center [866, 390] width 400 height 420
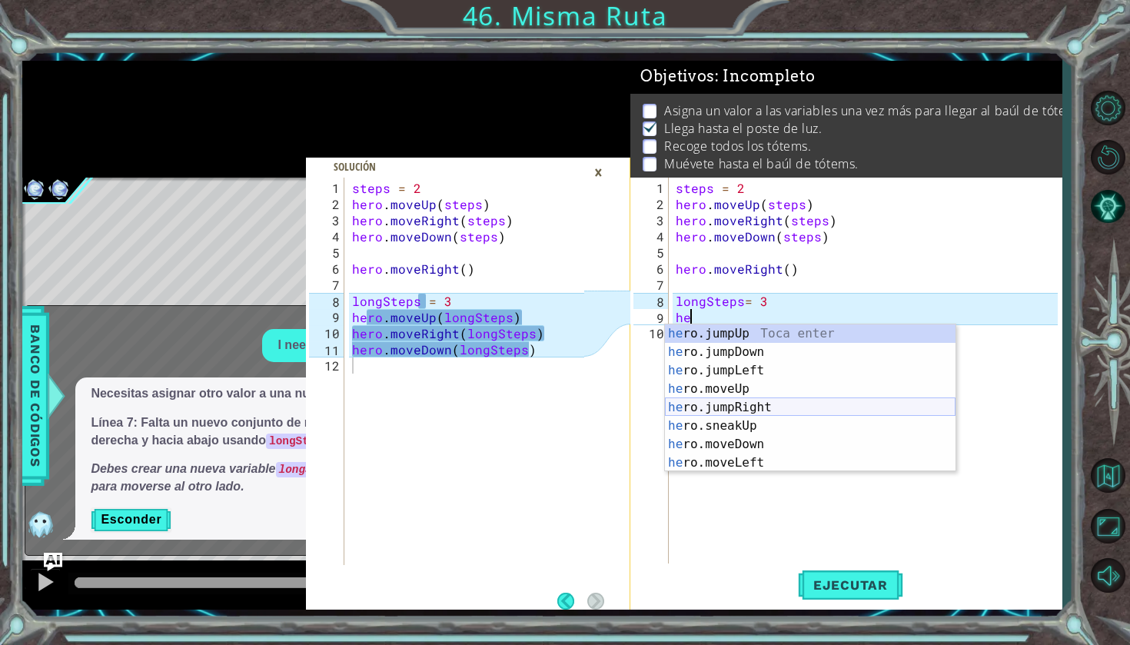
scroll to position [0, 0]
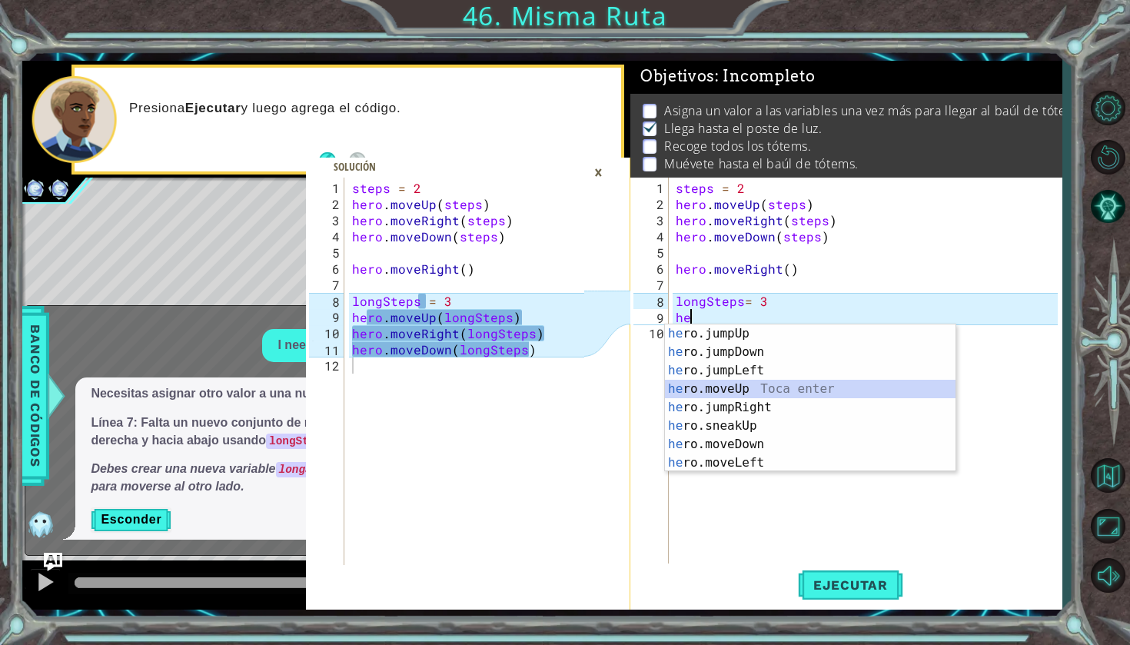
click at [768, 394] on div "he ro.jumpUp Toca enter he ro.jumpDown Toca enter he ro.jumpLeft Toca enter he …" at bounding box center [810, 416] width 291 height 184
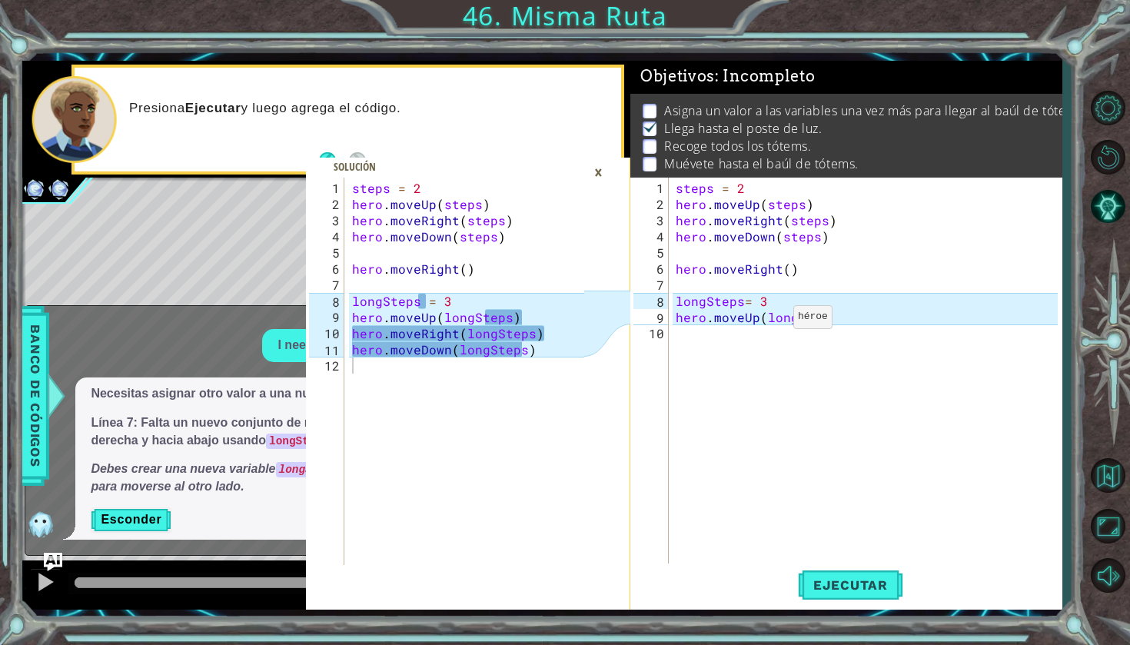
scroll to position [0, 8]
type textarea "hero.moveUp(longSteps)"
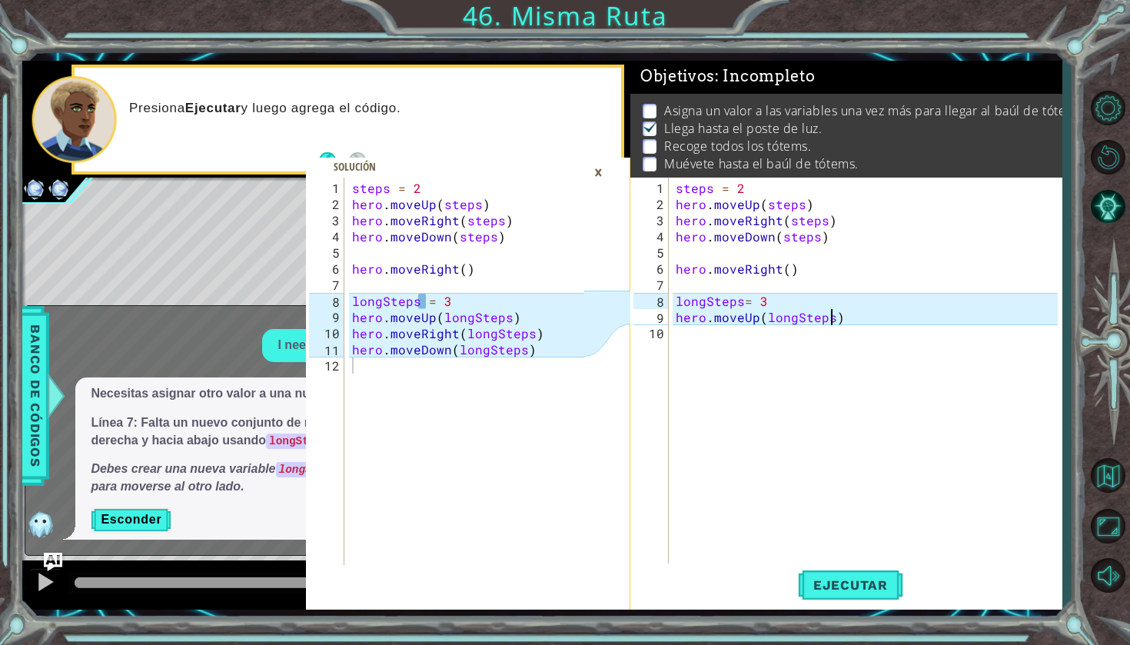
click at [828, 341] on div "steps = 2 hero . moveUp ( steps ) hero . moveRight ( steps ) hero . moveDown ( …" at bounding box center [869, 390] width 393 height 420
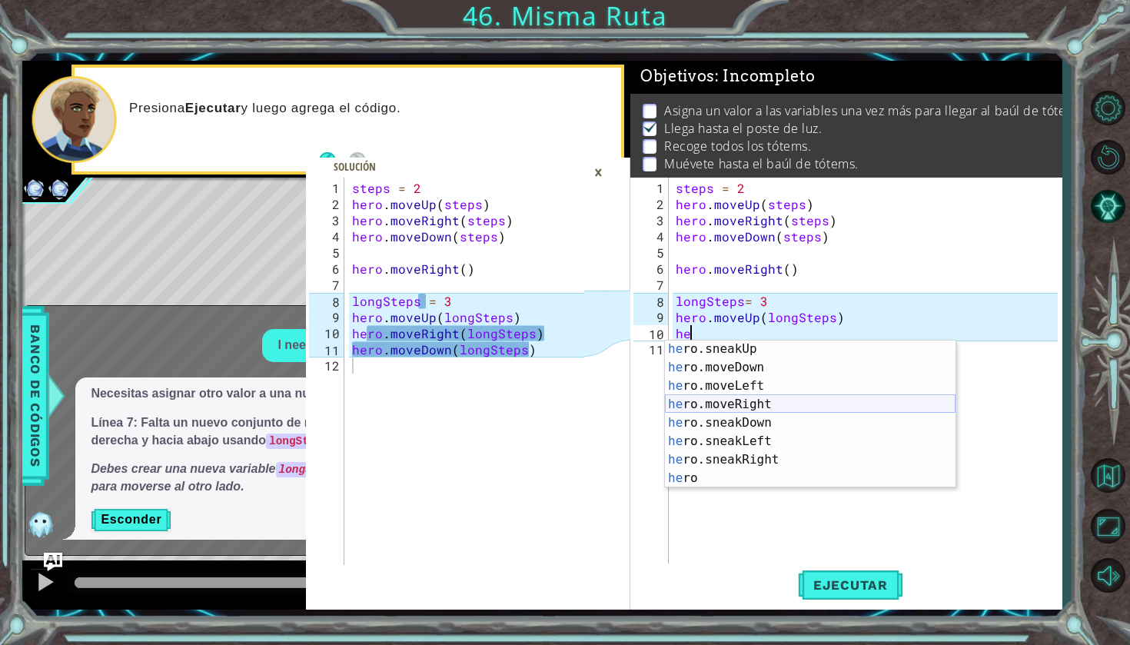
scroll to position [102, 0]
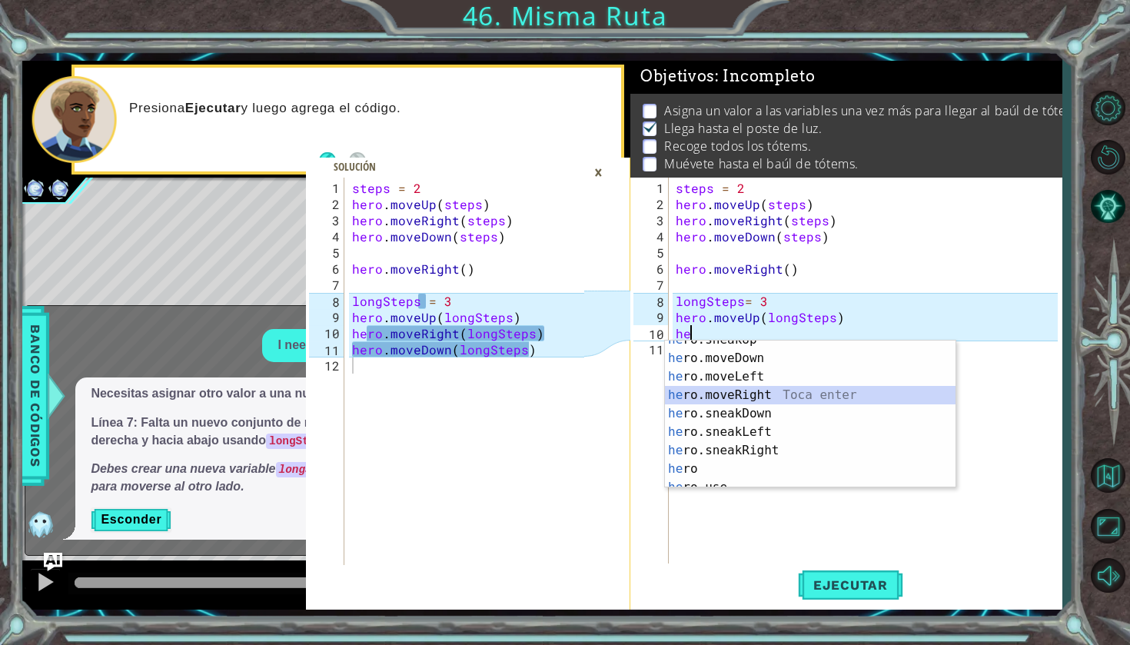
click at [773, 400] on div "he ro.sneakUp Toca enter he ro.moveDown Toca enter he ro.moveLeft Toca enter he…" at bounding box center [810, 423] width 291 height 184
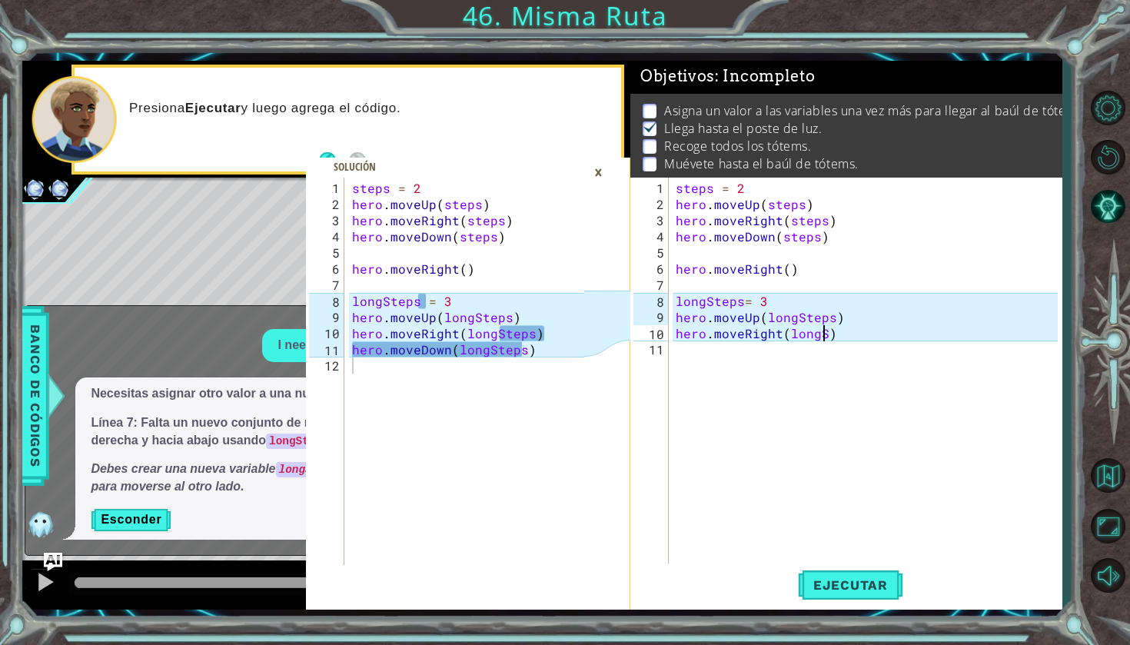
scroll to position [0, 9]
type textarea "hero.moveRight(longSteps)"
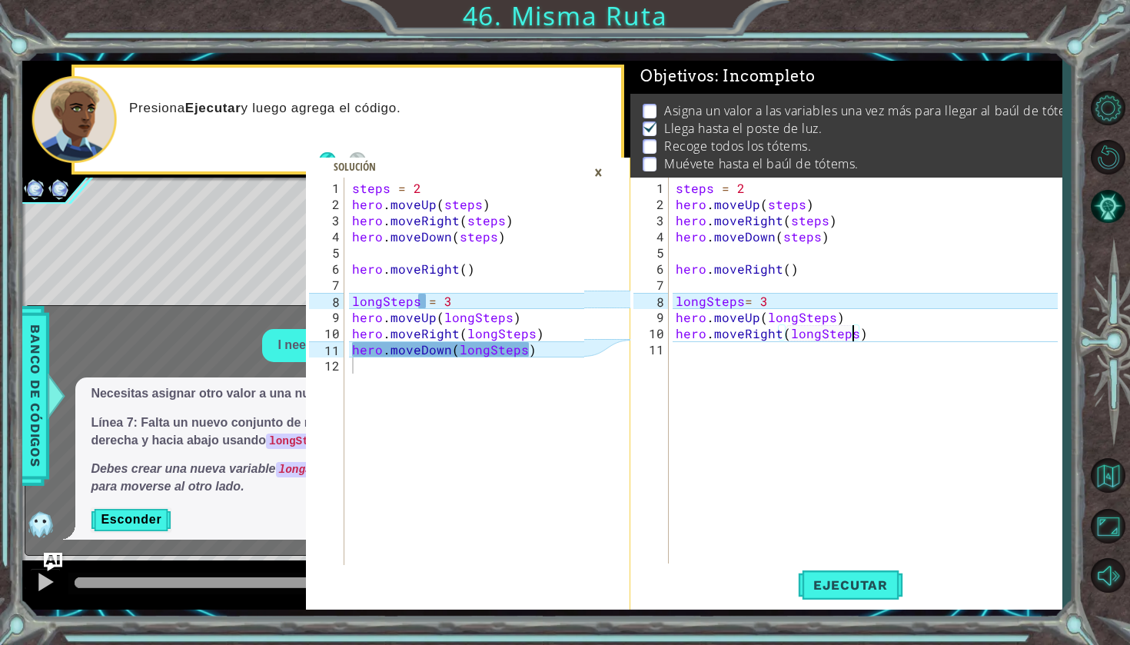
click at [797, 355] on div "steps = 2 hero . moveUp ( steps ) hero . moveRight ( steps ) hero . moveDown ( …" at bounding box center [869, 390] width 393 height 420
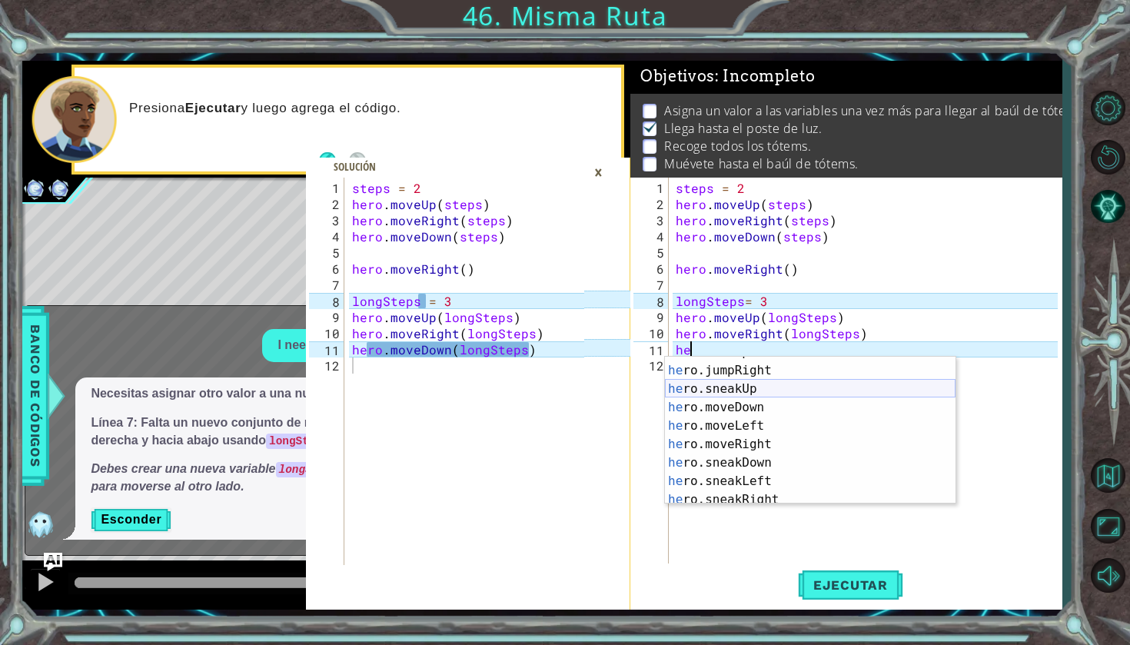
scroll to position [74, 0]
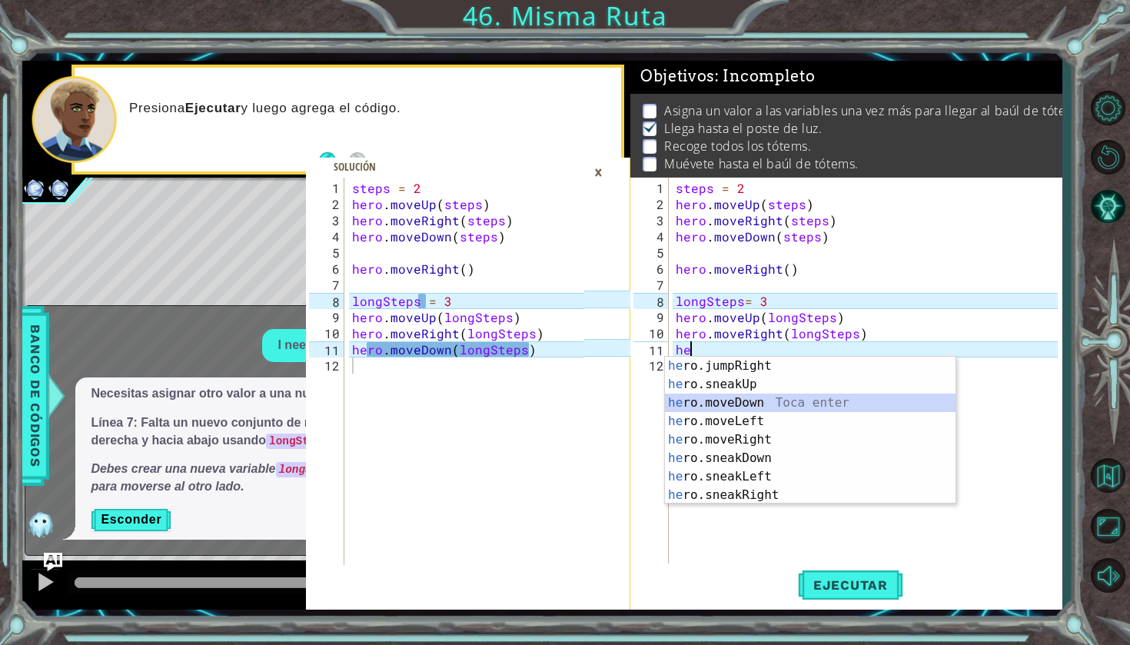
click at [792, 409] on div "he ro.jumpRight Toca enter he ro.sneakUp Toca enter he ro.moveDown Toca enter h…" at bounding box center [810, 449] width 291 height 184
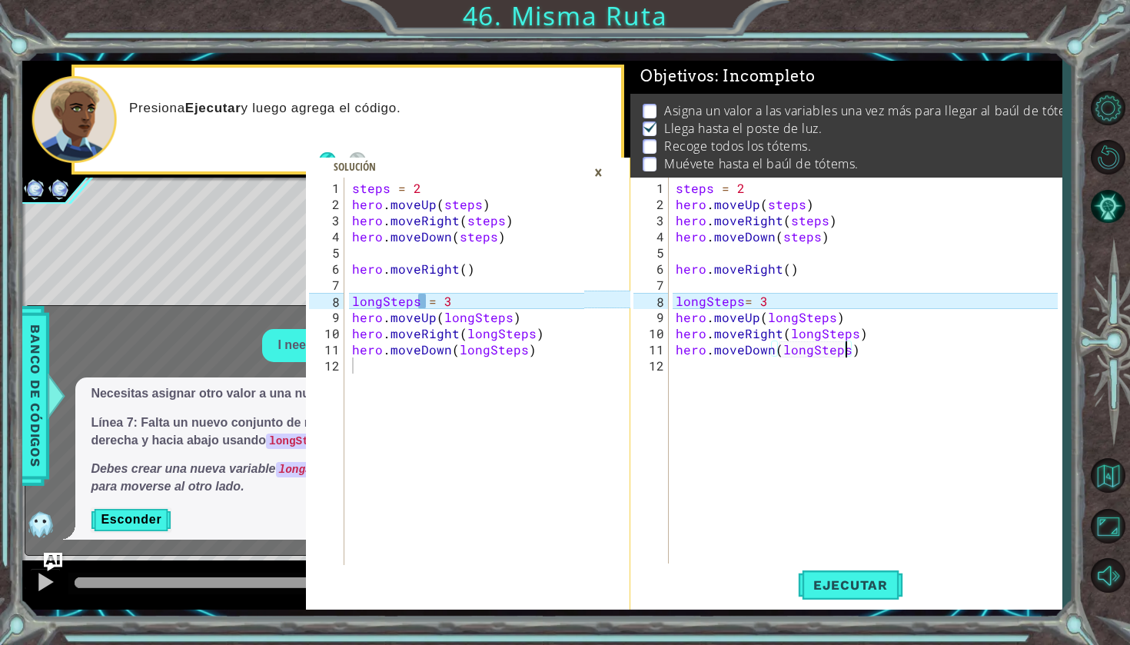
scroll to position [0, 10]
click at [751, 302] on div "steps = 2 hero . moveUp ( steps ) hero . moveRight ( steps ) hero . moveDown ( …" at bounding box center [869, 390] width 393 height 420
type textarea "longSteps= 3"
click at [754, 301] on div "steps = 2 hero . moveUp ( steps ) hero . moveRight ( steps ) hero . moveDown ( …" at bounding box center [869, 390] width 393 height 420
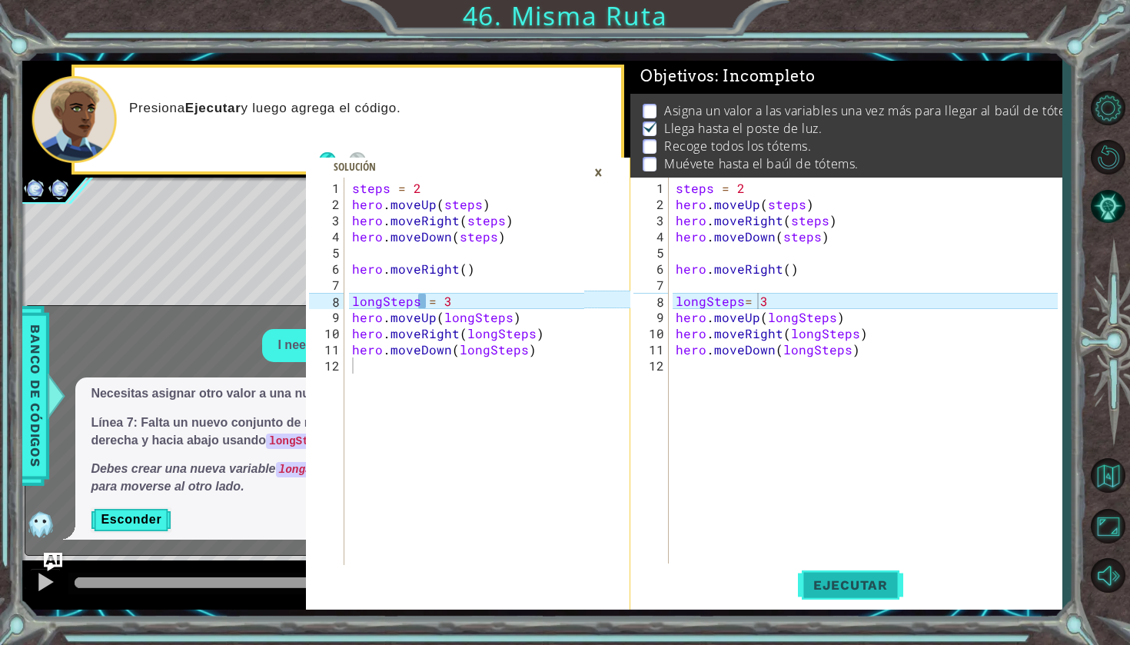
click at [861, 571] on button "Ejecutar" at bounding box center [850, 584] width 105 height 43
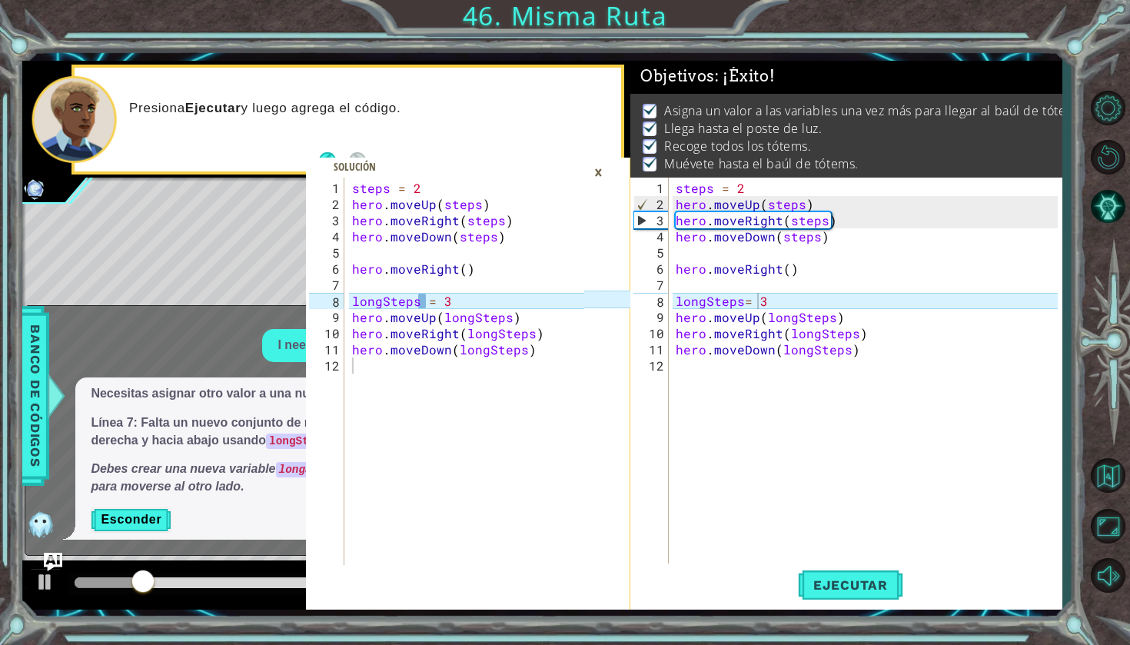
click at [603, 171] on div "×" at bounding box center [598, 172] width 24 height 26
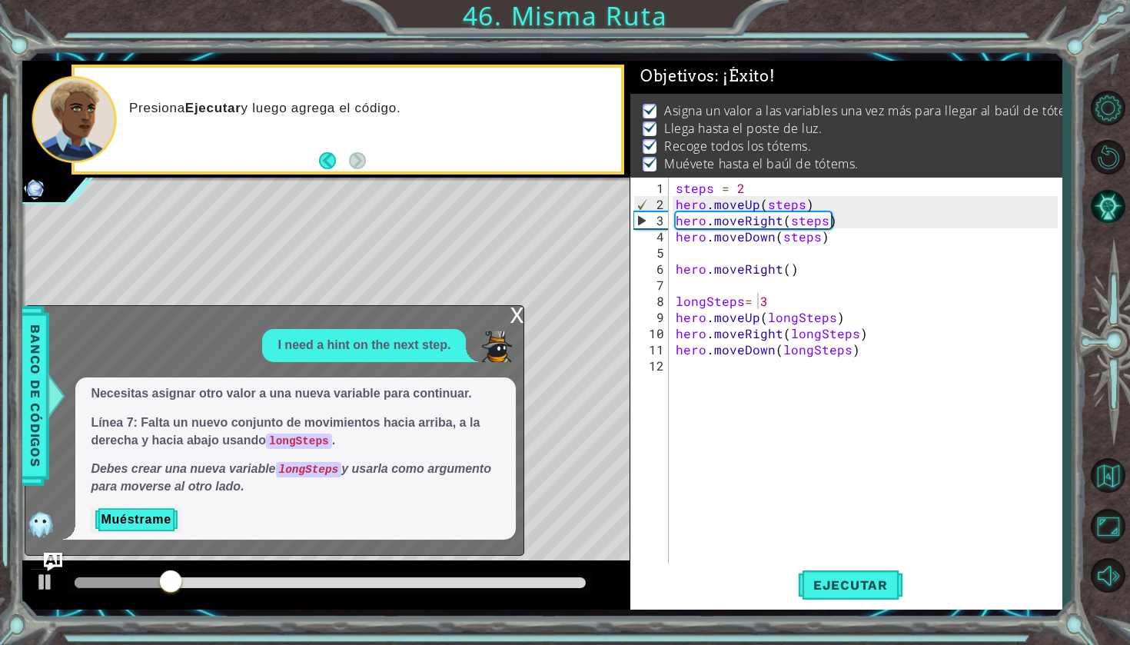
click at [516, 321] on div "x" at bounding box center [517, 313] width 14 height 15
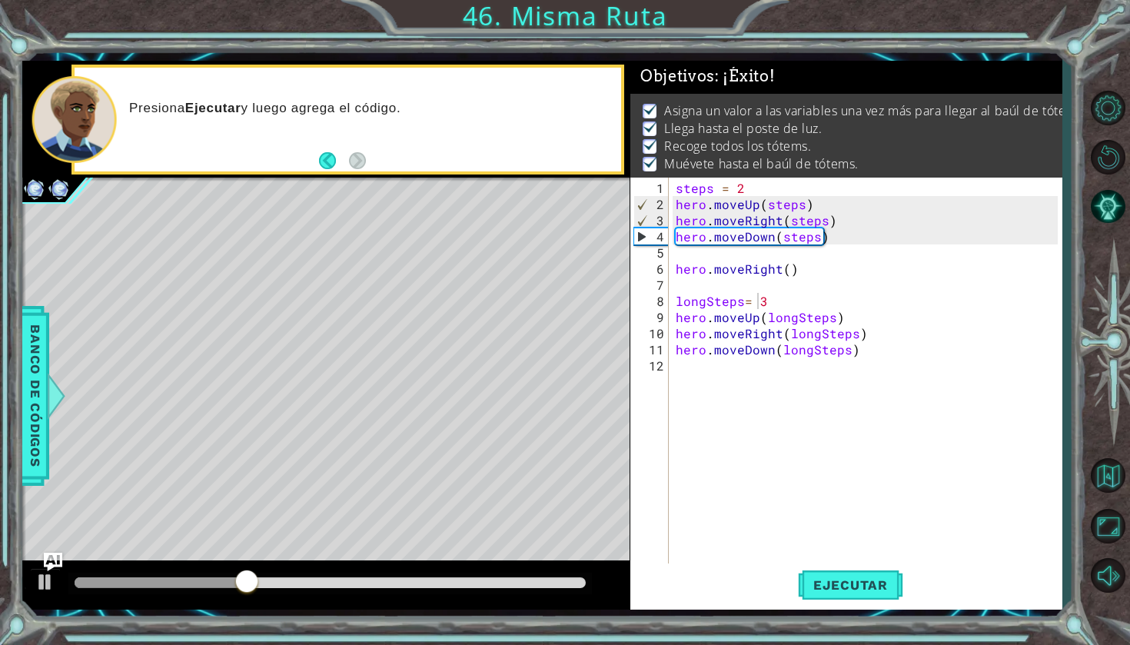
click at [356, 586] on div at bounding box center [330, 582] width 510 height 11
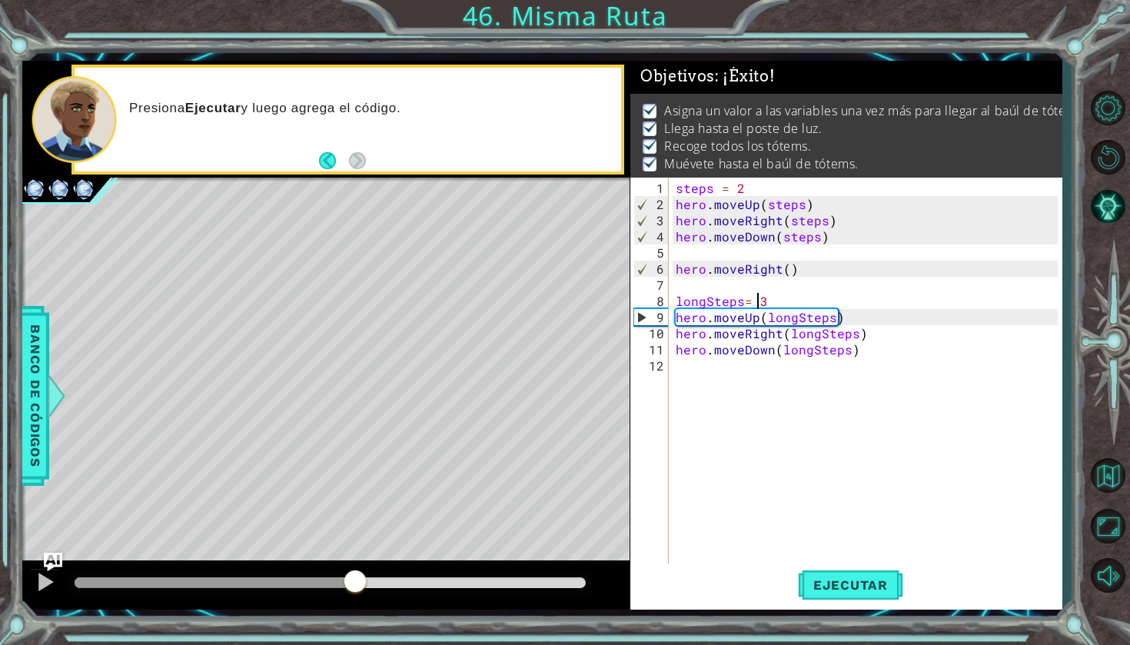
click at [399, 589] on div at bounding box center [329, 584] width 523 height 22
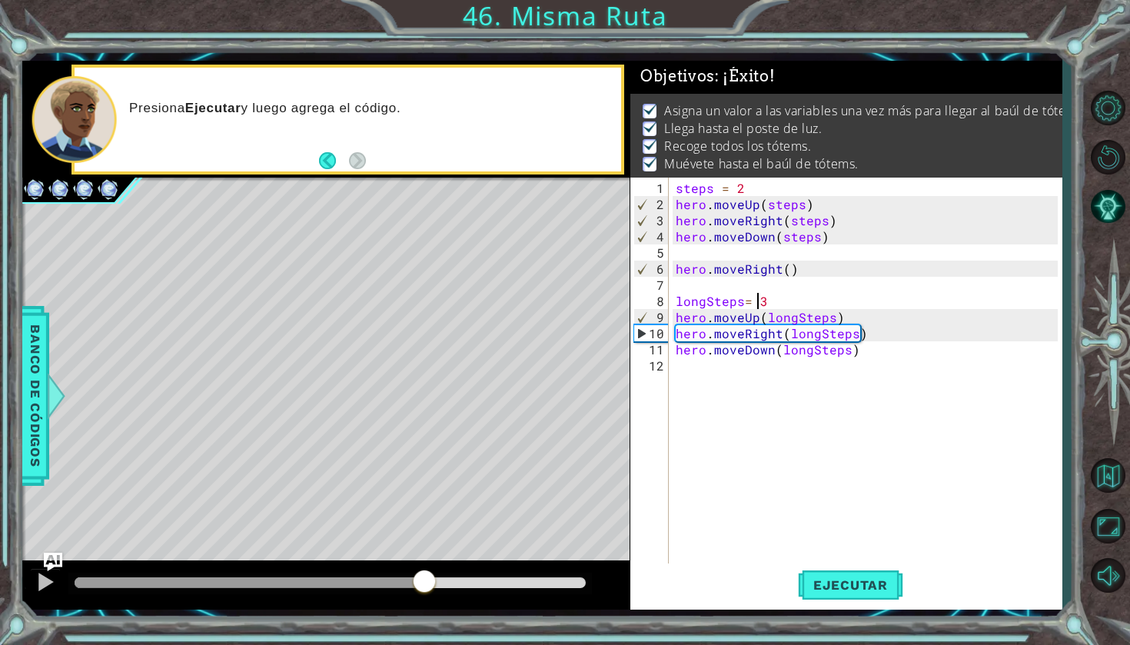
click at [424, 581] on div at bounding box center [330, 582] width 510 height 11
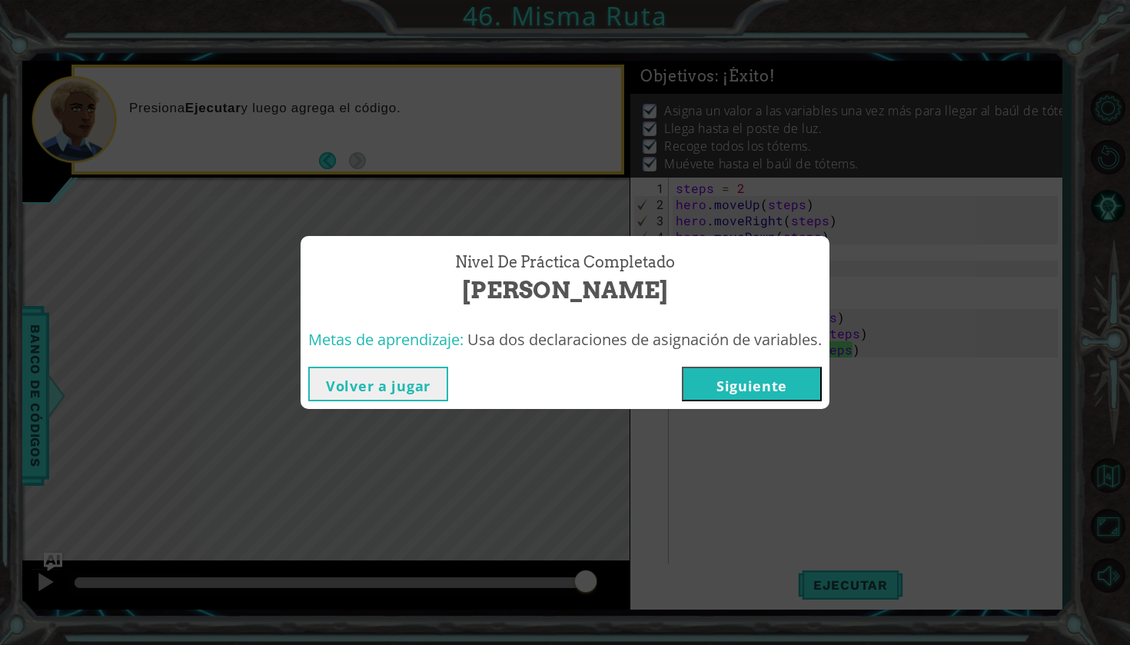
click at [735, 372] on button "Siguiente" at bounding box center [752, 384] width 140 height 35
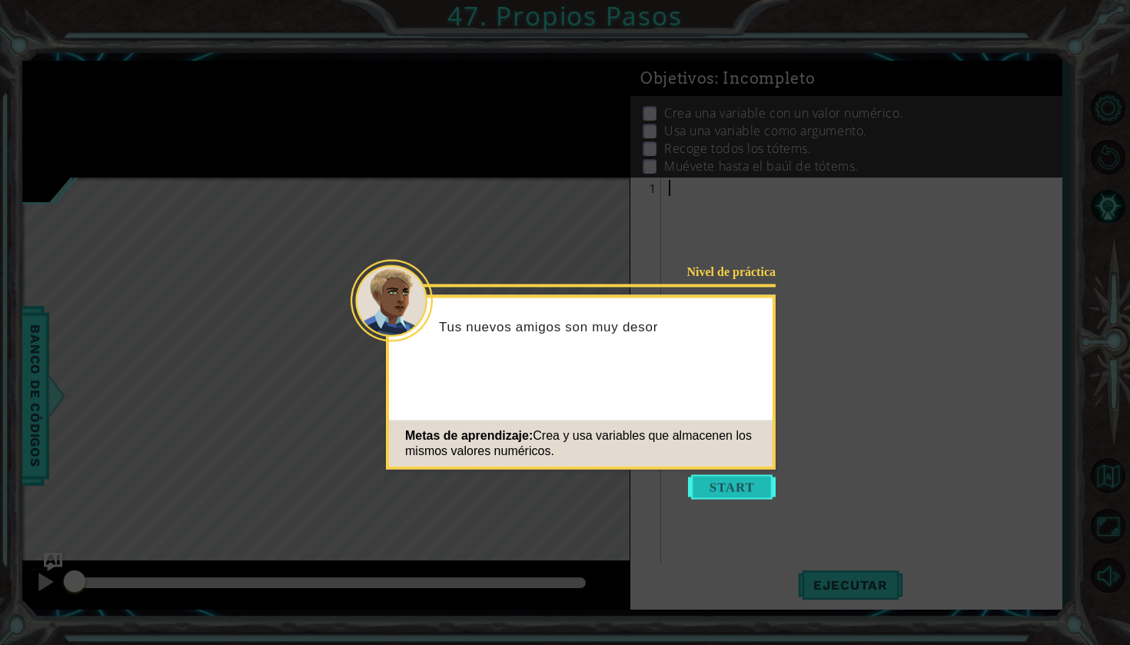
click at [714, 482] on button "Start" at bounding box center [732, 487] width 88 height 25
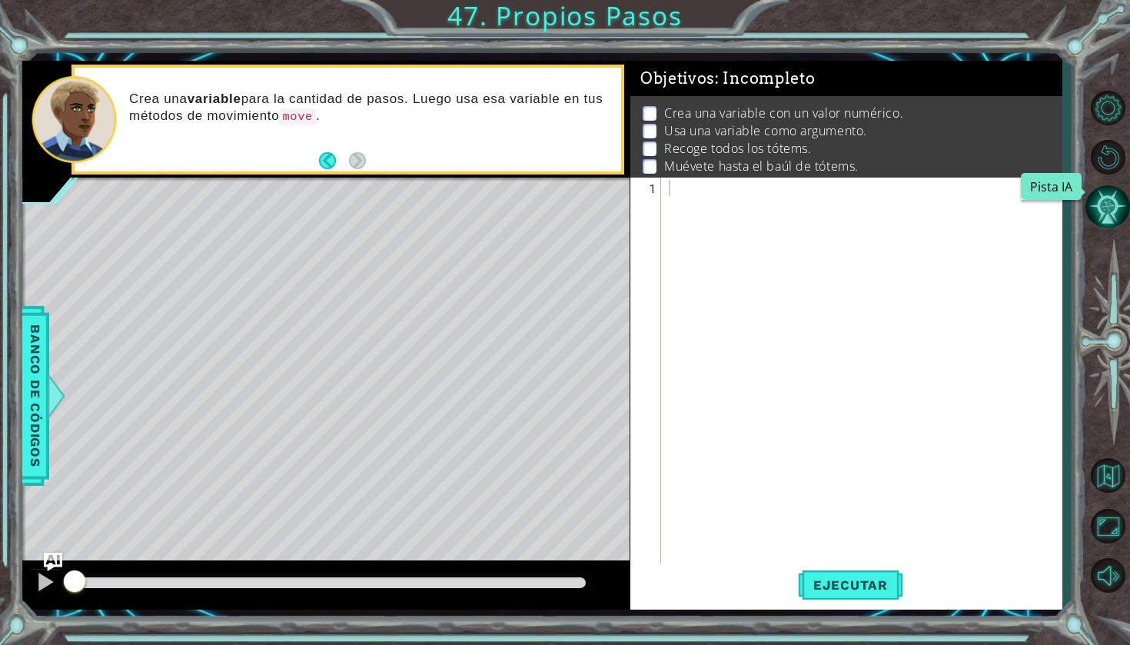
click at [1097, 214] on button "Pista IA" at bounding box center [1107, 206] width 45 height 45
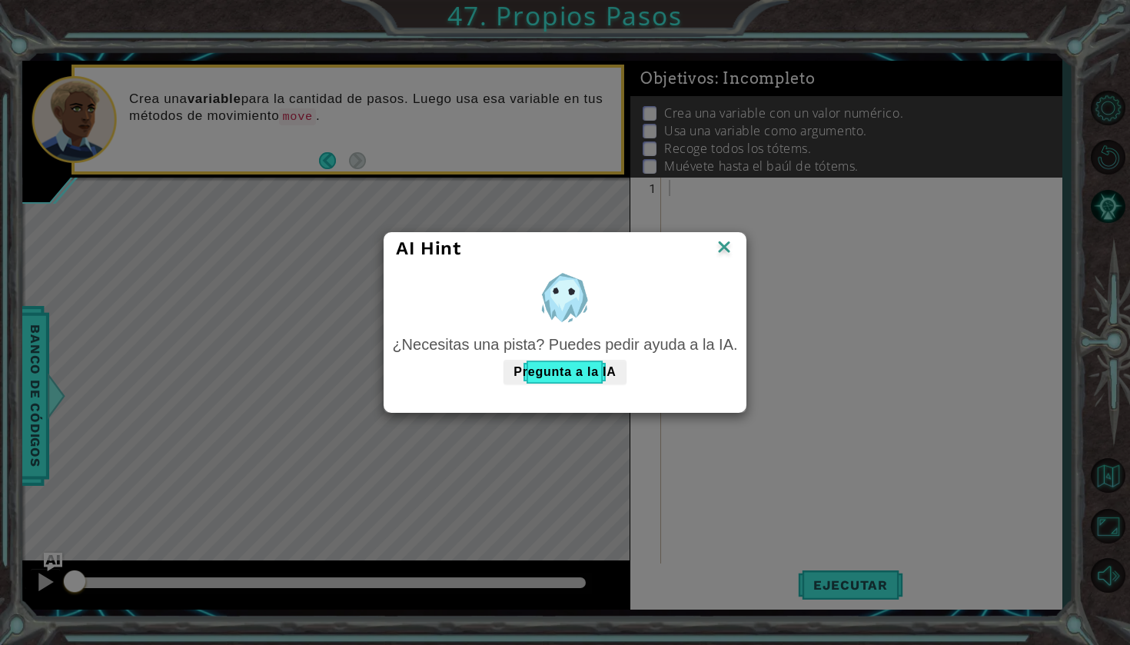
click at [573, 386] on div "¿Necesitas una pista? Puedes pedir ayuda a la IA. Pregunta a la IA" at bounding box center [564, 326] width 353 height 124
click at [581, 372] on button "Pregunta a la IA" at bounding box center [564, 372] width 122 height 25
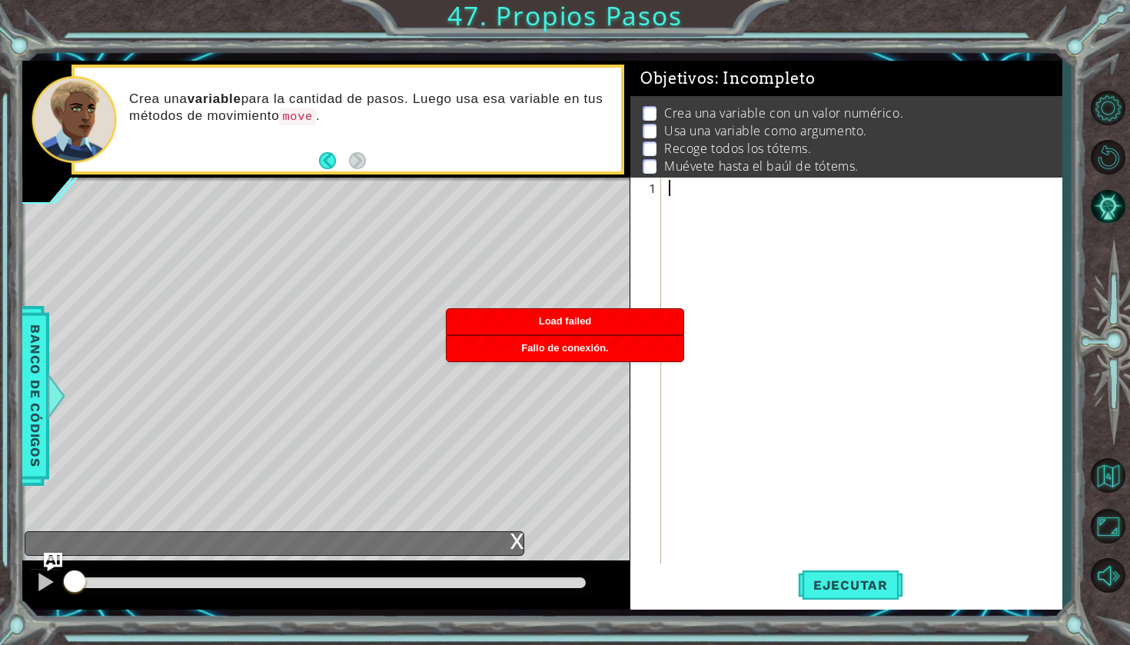
click at [706, 313] on div at bounding box center [866, 390] width 400 height 420
click at [713, 255] on div at bounding box center [866, 390] width 400 height 420
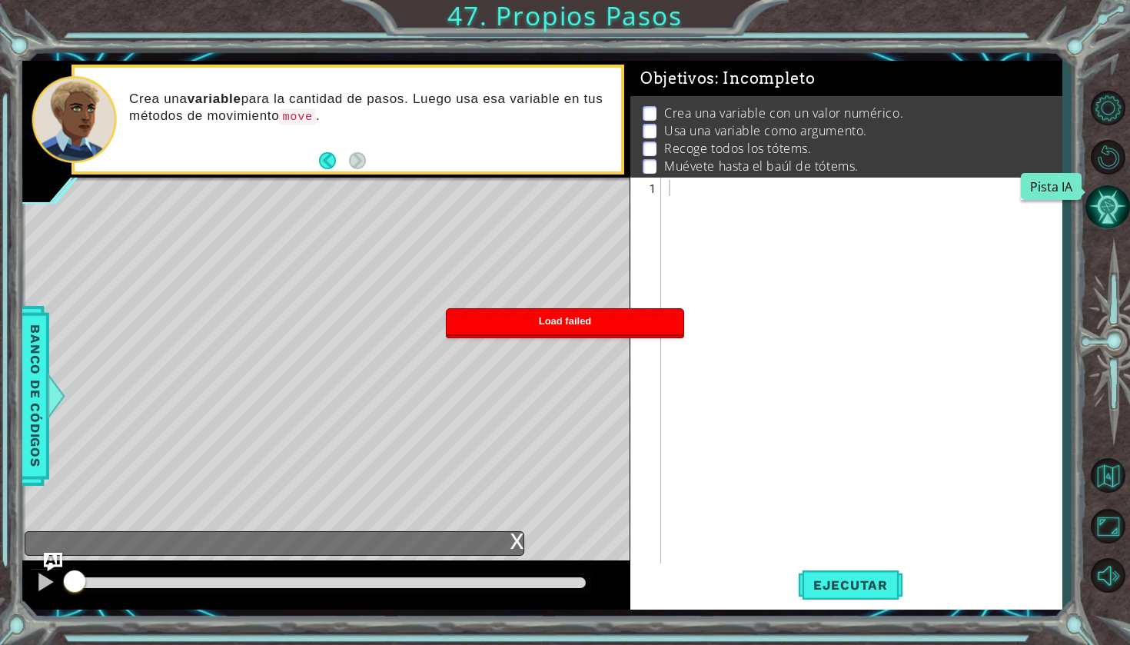
click at [1111, 201] on button "Pista IA" at bounding box center [1107, 206] width 45 height 45
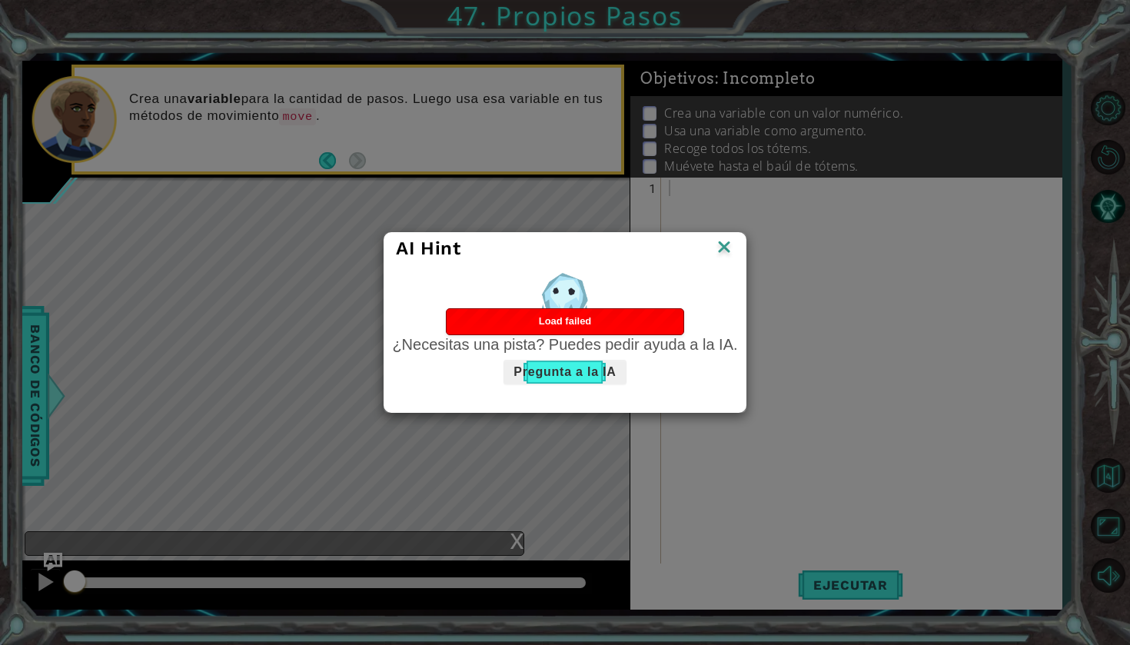
click at [580, 382] on button "Pregunta a la IA" at bounding box center [564, 372] width 122 height 25
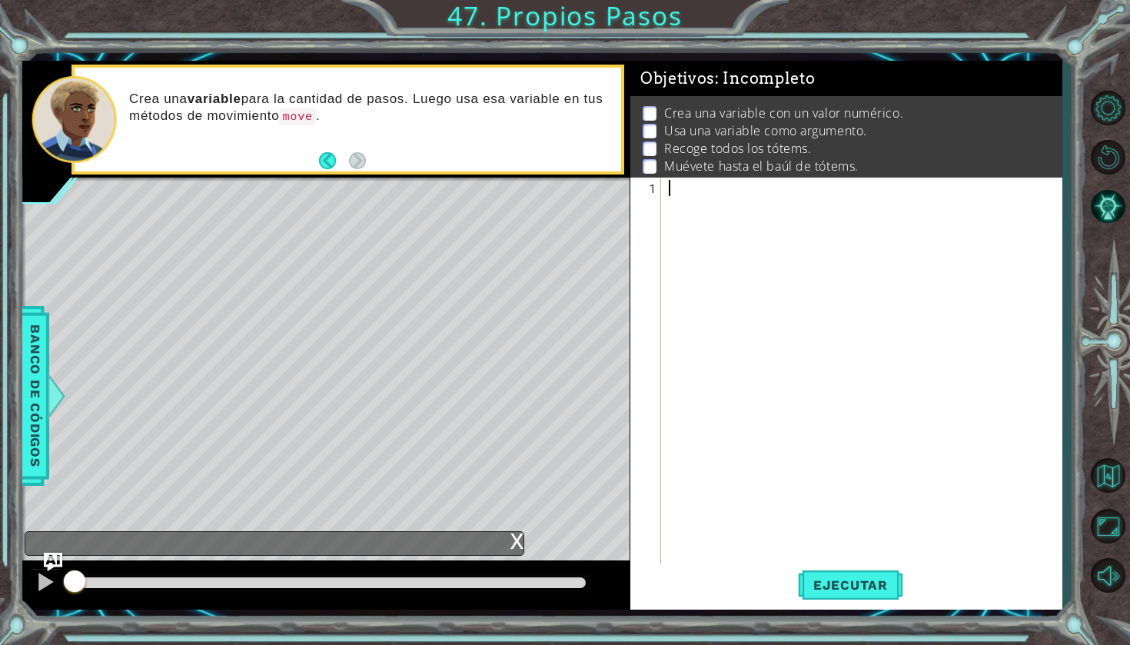
click at [940, 208] on div at bounding box center [866, 390] width 400 height 420
type textarea "h"
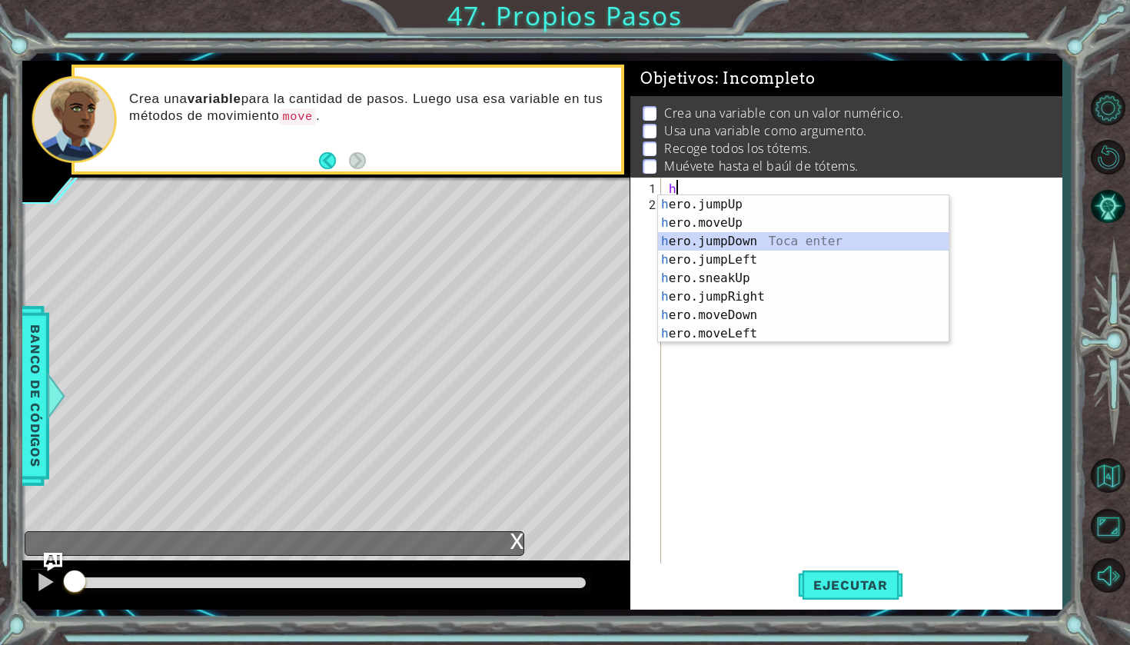
click at [857, 238] on div "h ero.jumpUp Toca enter h ero.moveUp Toca enter h ero.jumpDown Toca enter h ero…" at bounding box center [803, 287] width 291 height 184
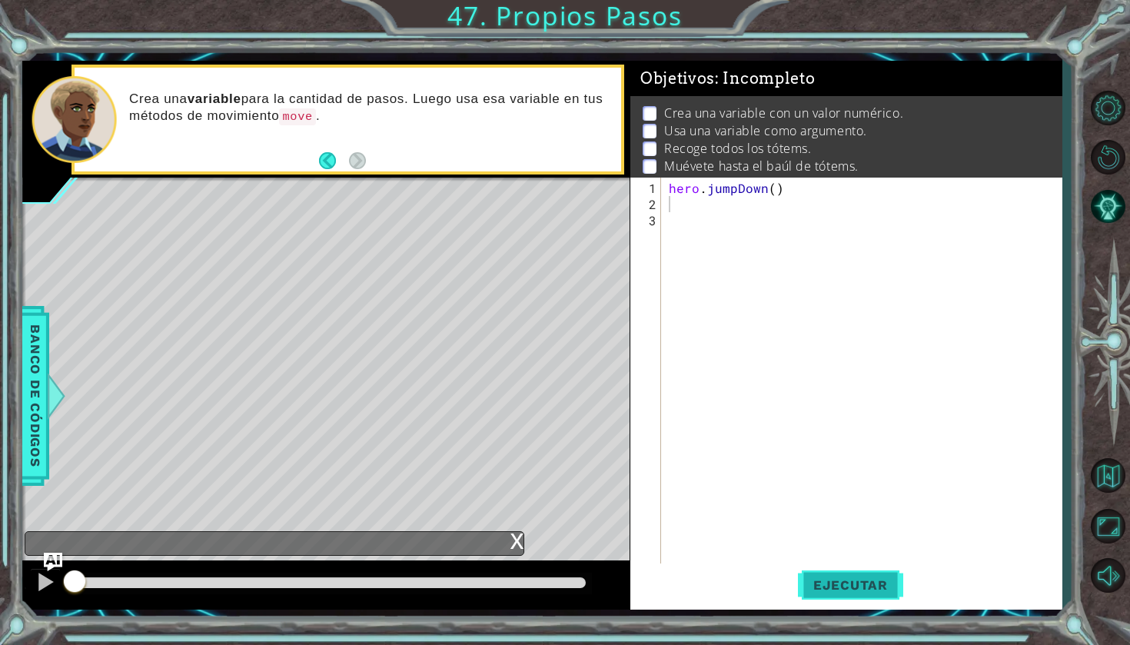
click at [840, 573] on button "Ejecutar" at bounding box center [850, 584] width 105 height 43
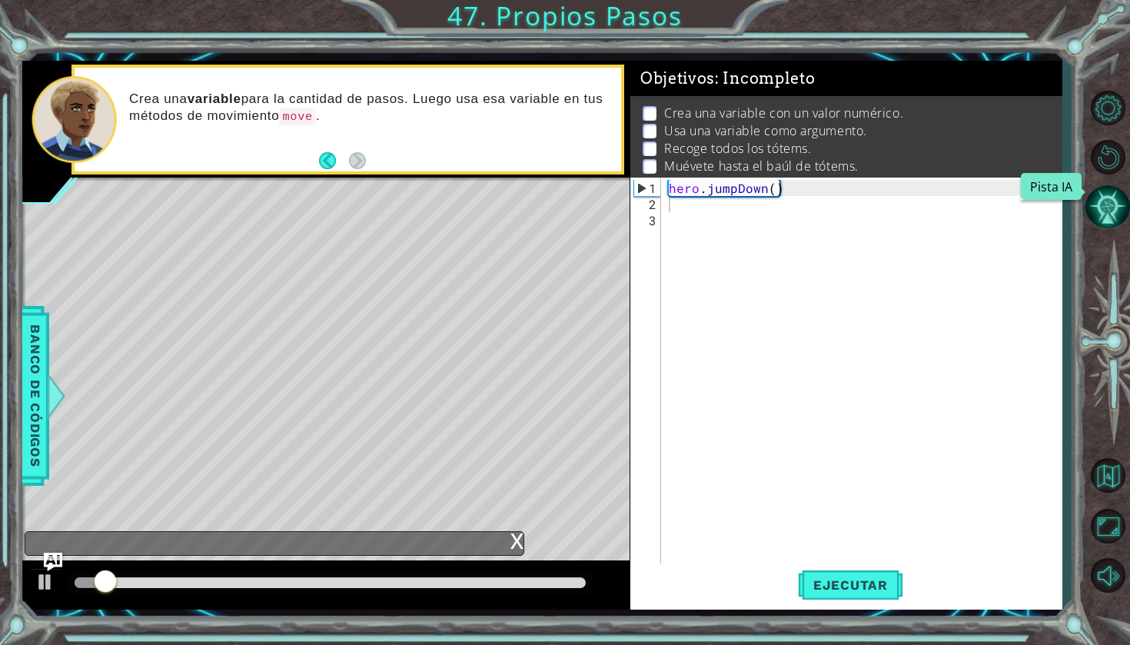
click at [1111, 208] on button "Pista IA" at bounding box center [1107, 206] width 45 height 45
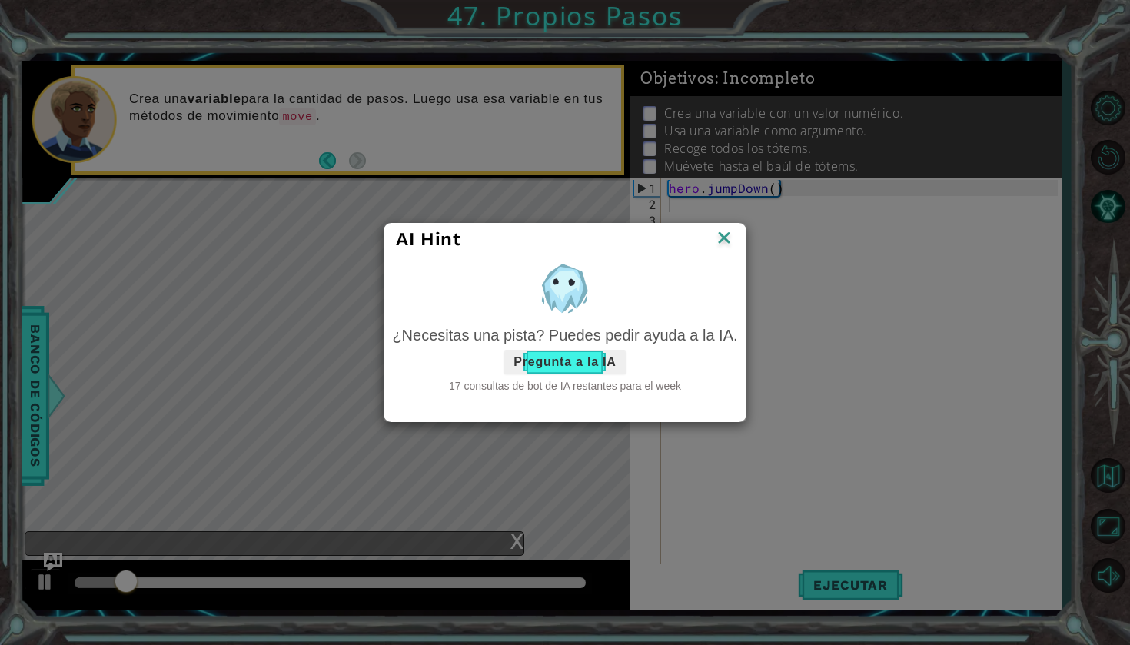
click at [596, 360] on button "Pregunta a la IA" at bounding box center [564, 362] width 122 height 25
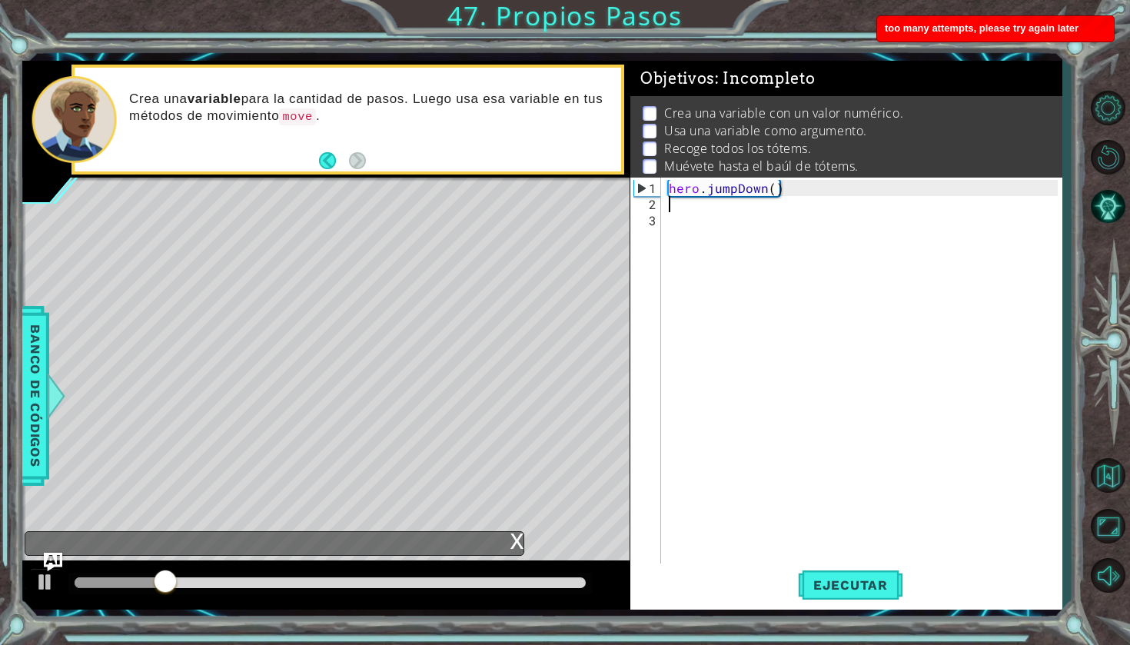
click at [912, 191] on div "hero . jumpDown ( )" at bounding box center [866, 390] width 400 height 420
type textarea "hero.jumpDown()"
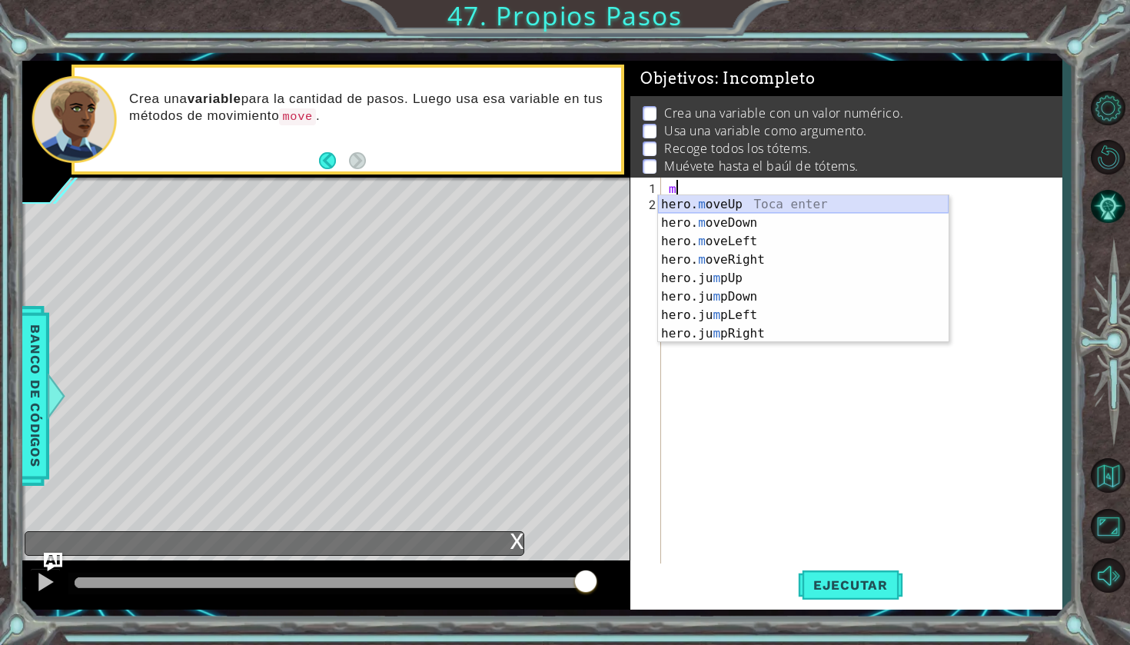
click at [776, 202] on div "hero. m oveUp Toca enter hero. m oveDown Toca enter hero. m oveLeft Toca enter …" at bounding box center [803, 287] width 291 height 184
type textarea "hero.moveUp(1)"
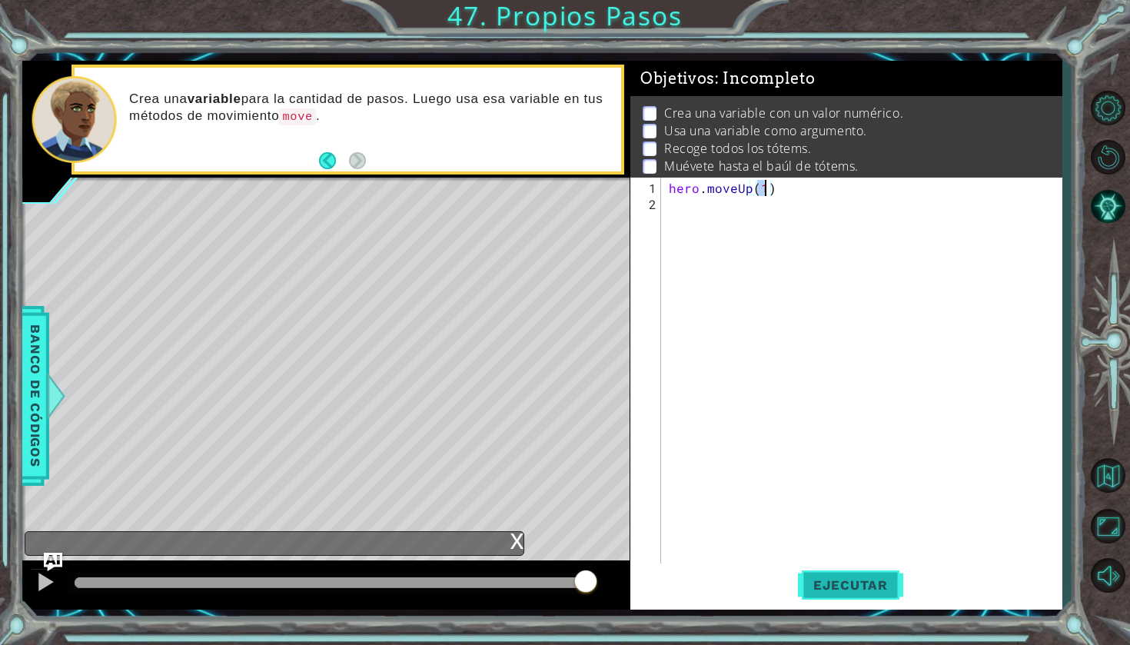
click at [816, 590] on span "Ejecutar" at bounding box center [850, 584] width 105 height 15
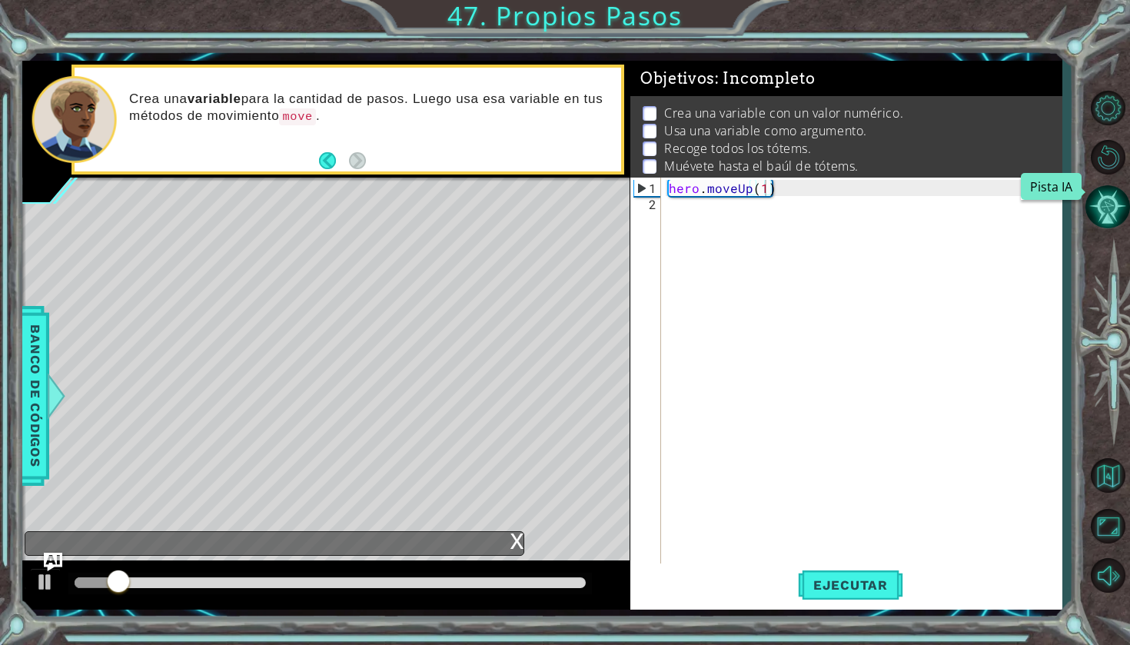
click at [1108, 220] on button "Pista IA" at bounding box center [1107, 206] width 45 height 45
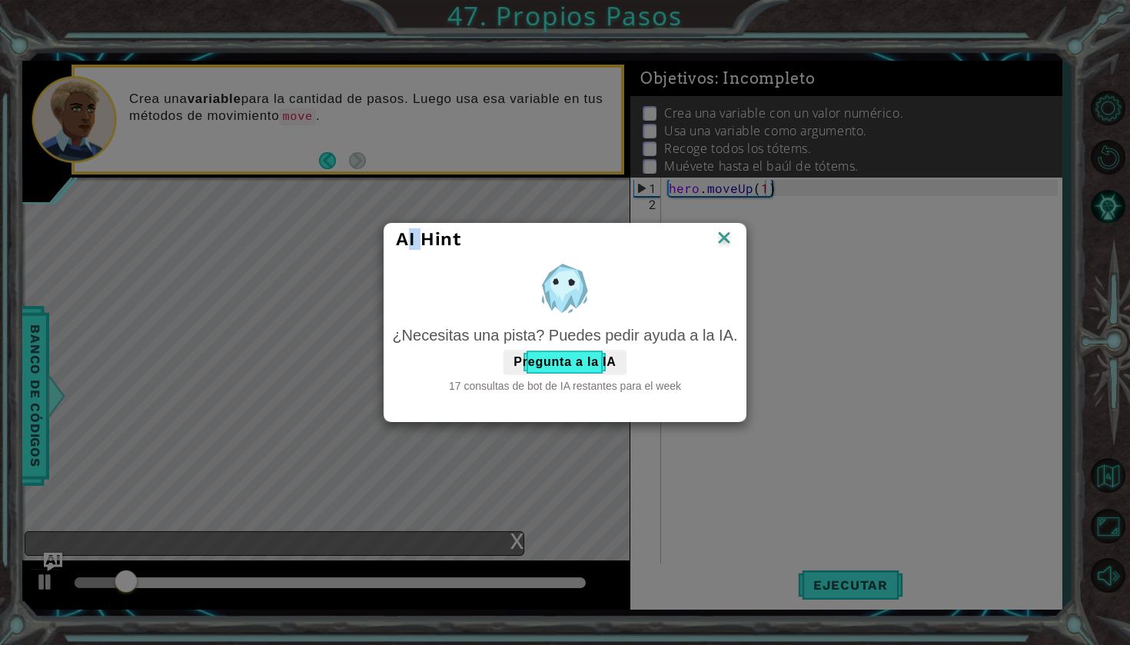
click at [1107, 220] on div "AI Hint ¿Necesitas una pista? Puedes pedir ayuda a la IA. Pregunta a la IA 17 c…" at bounding box center [565, 322] width 1130 height 645
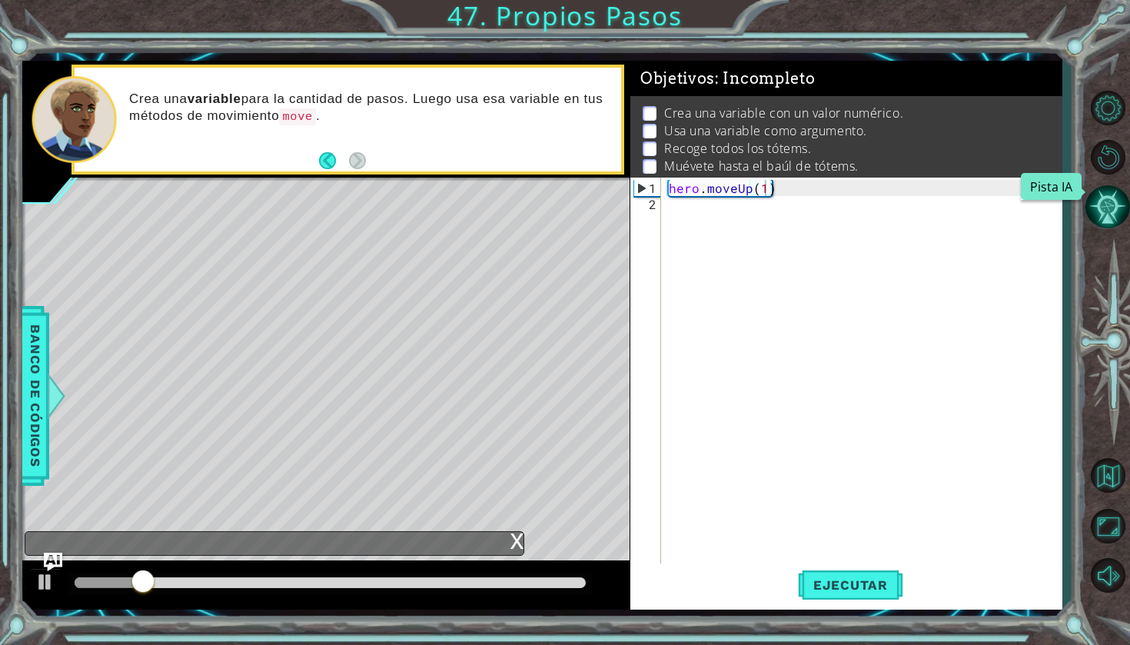
click at [1104, 224] on button "Pista IA" at bounding box center [1107, 206] width 45 height 45
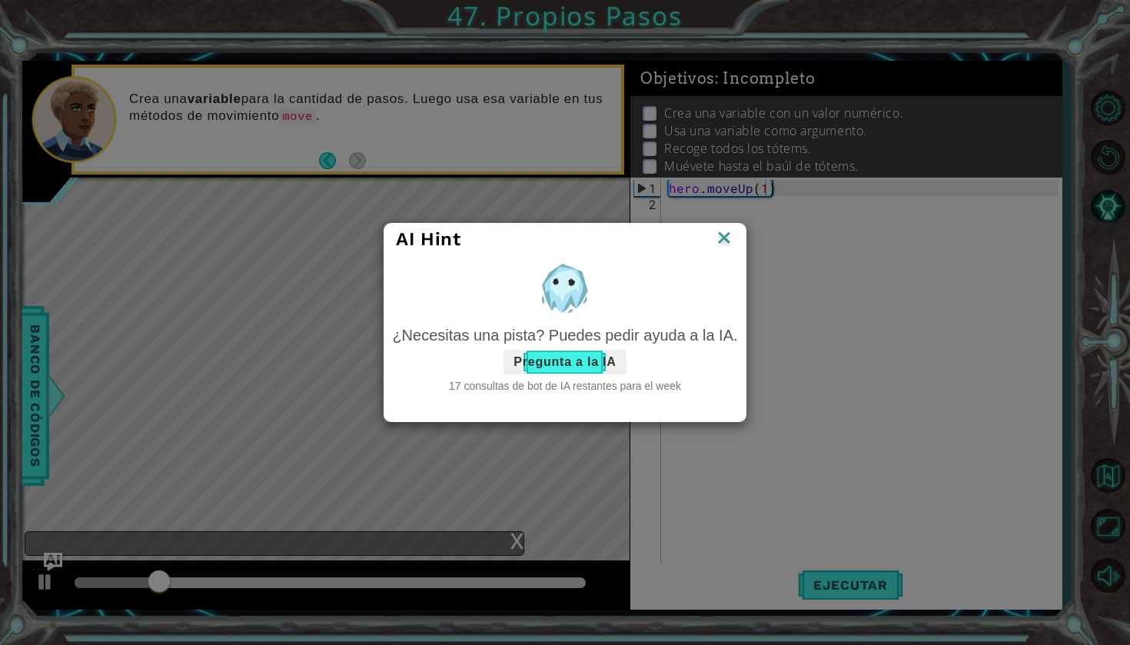
click at [604, 360] on button "Pregunta a la IA" at bounding box center [564, 362] width 122 height 25
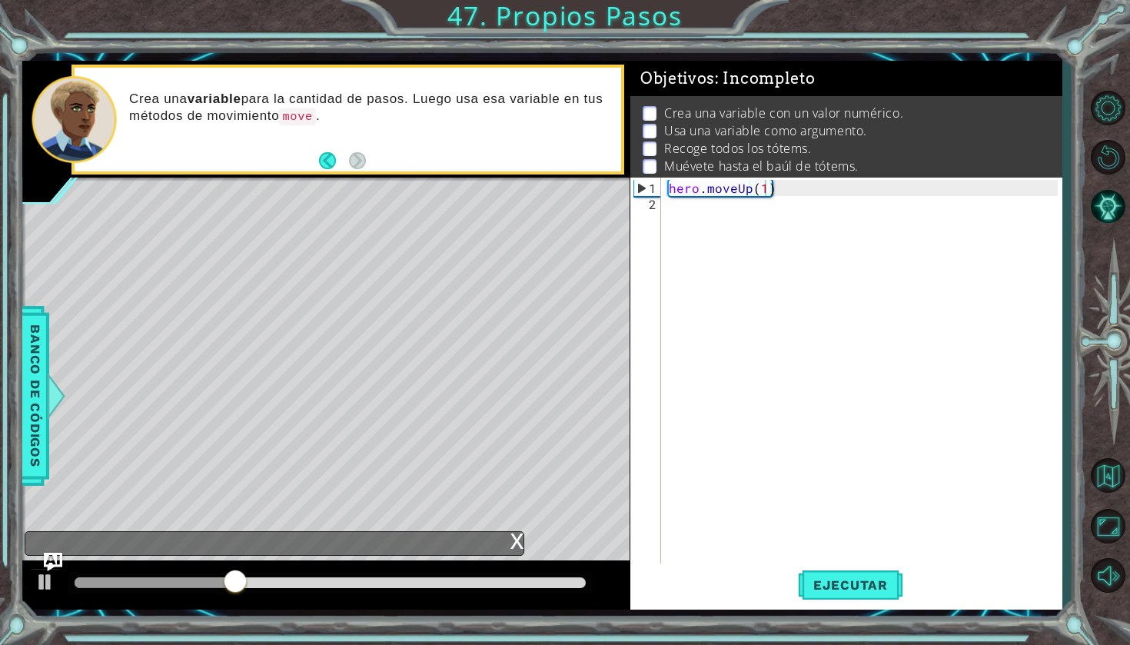
drag, startPoint x: 851, startPoint y: 12, endPoint x: 836, endPoint y: 2, distance: 18.3
click at [851, 12] on div "1 ההההההההההההההההההההההההההההההההההההההההההההההההההההההההההההההההההההההההההההה…" at bounding box center [565, 322] width 1130 height 645
